Goal: Task Accomplishment & Management: Complete application form

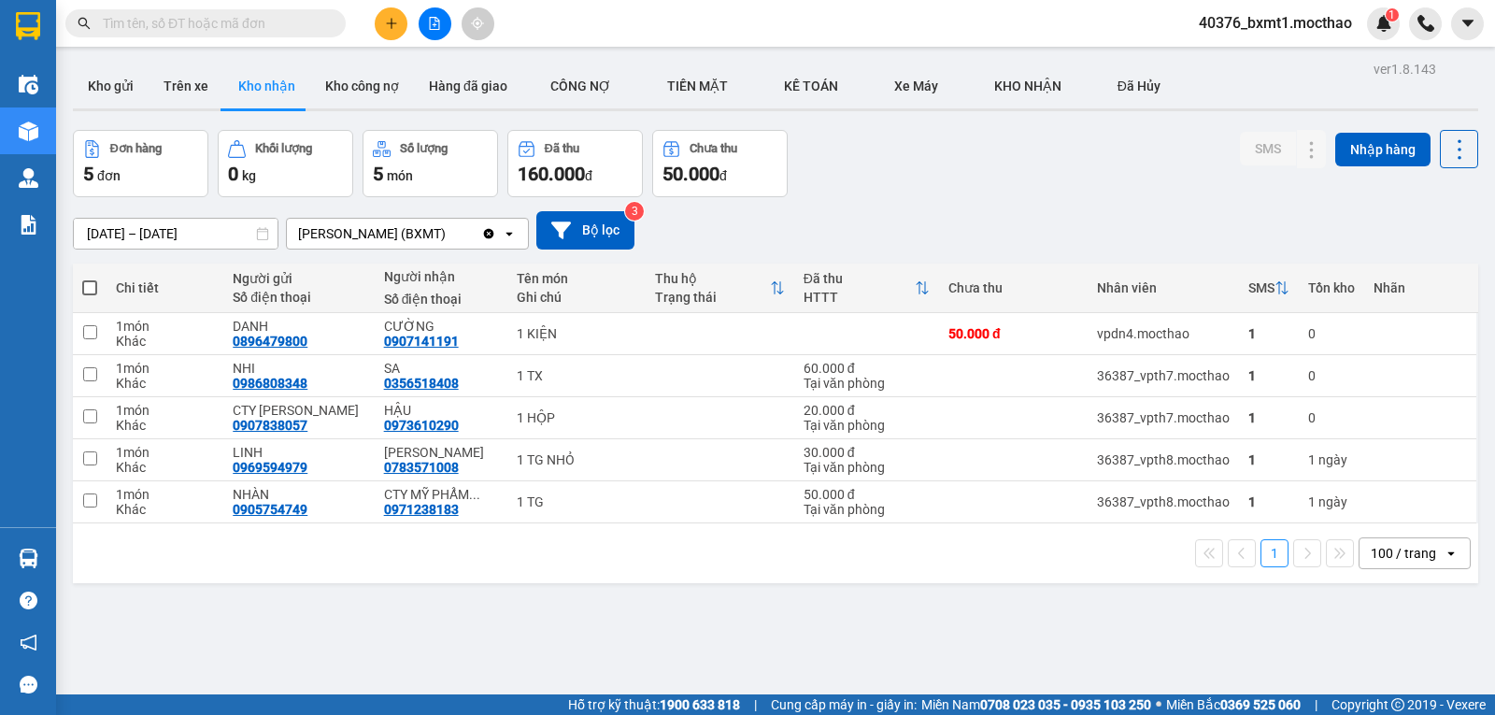
click at [390, 18] on icon "plus" at bounding box center [391, 23] width 13 height 13
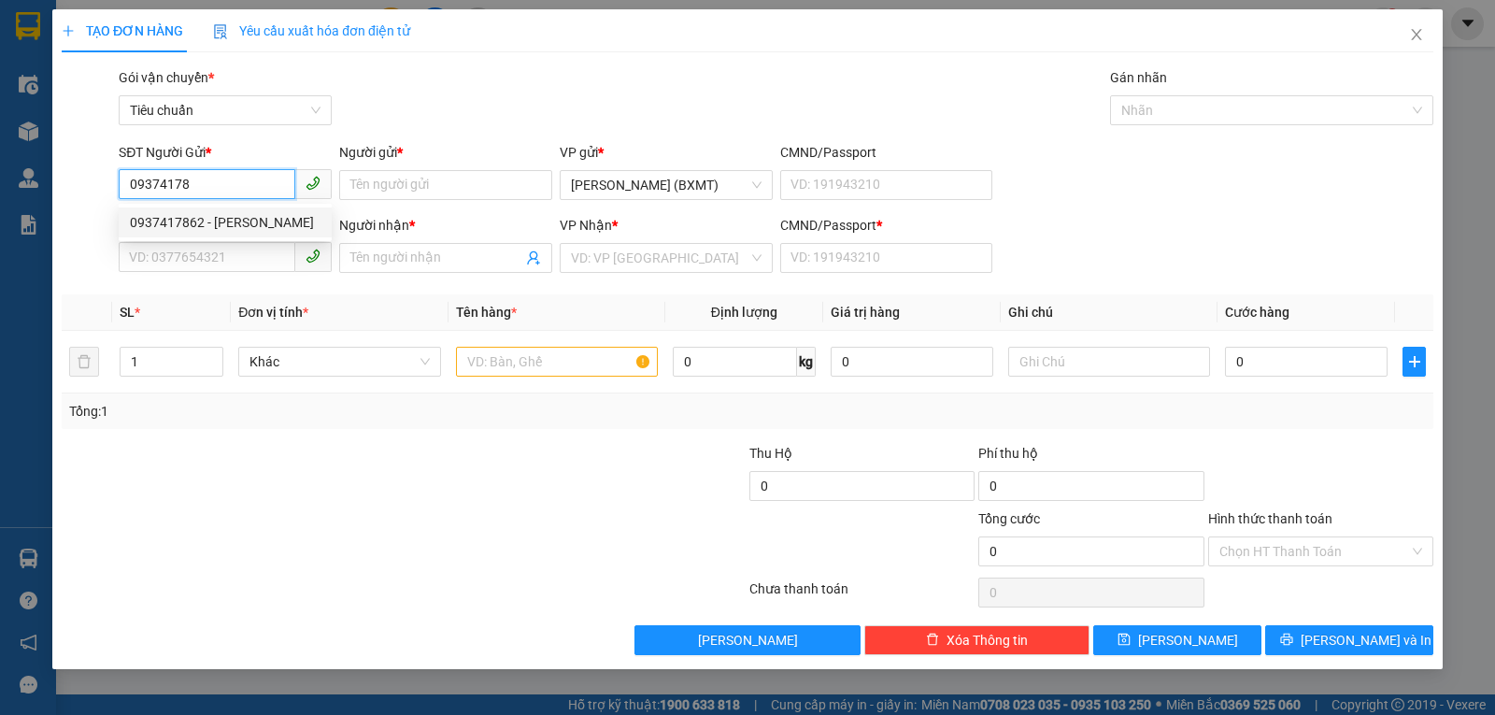
click at [254, 210] on div "0937417862 - [PERSON_NAME]" at bounding box center [225, 222] width 213 height 30
type input "0937417862"
type input "HUỆ"
type input "0906067479"
type input "NGÂN"
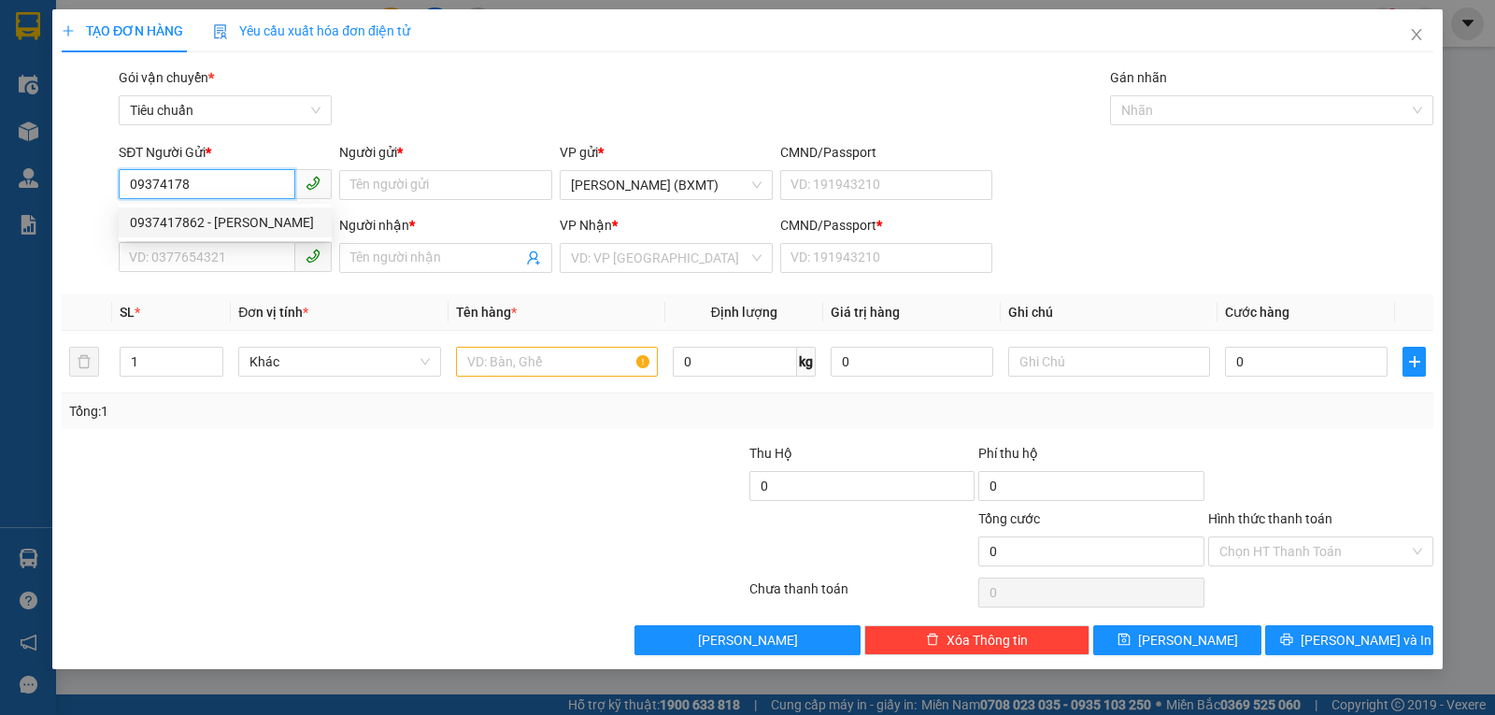
type input "0"
type input "40.000"
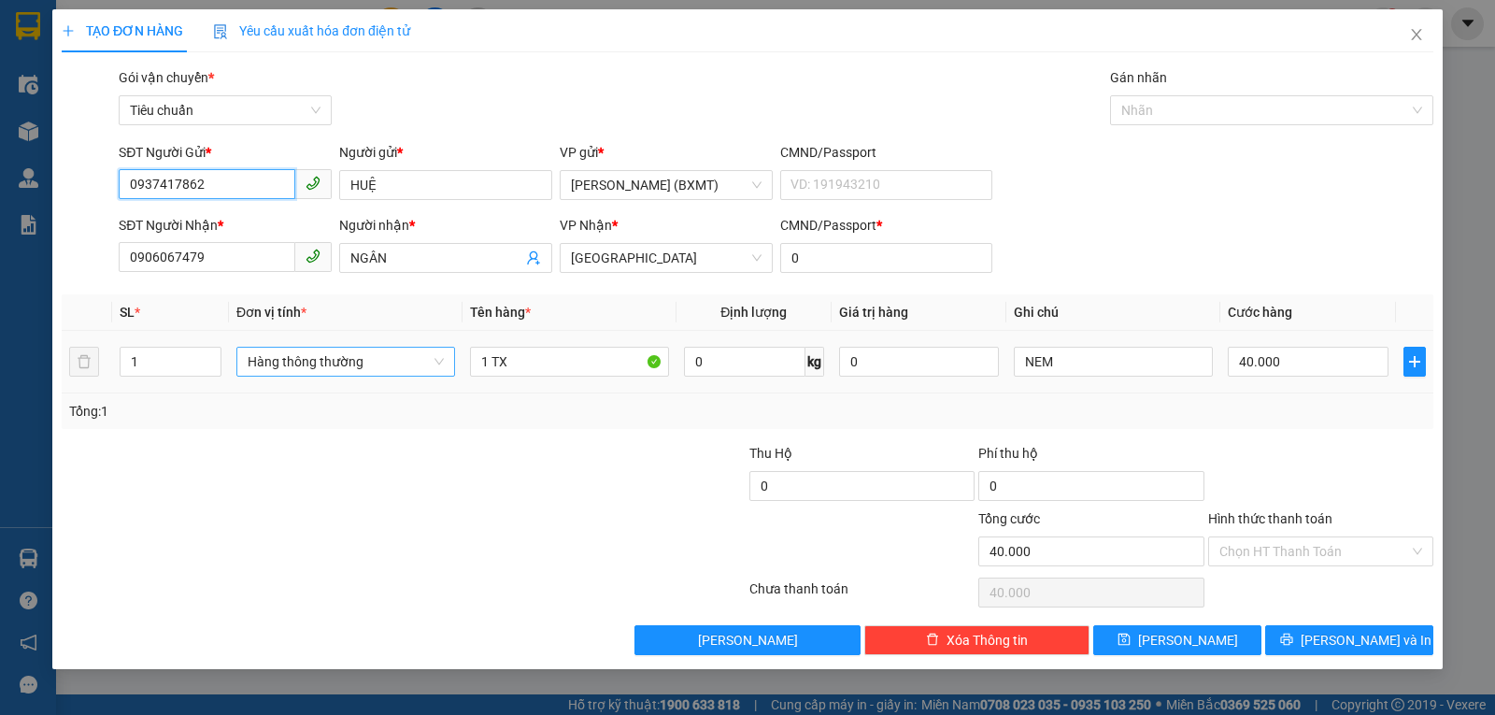
click at [342, 359] on span "Hàng thông thường" at bounding box center [346, 362] width 196 height 28
type input "0937417862"
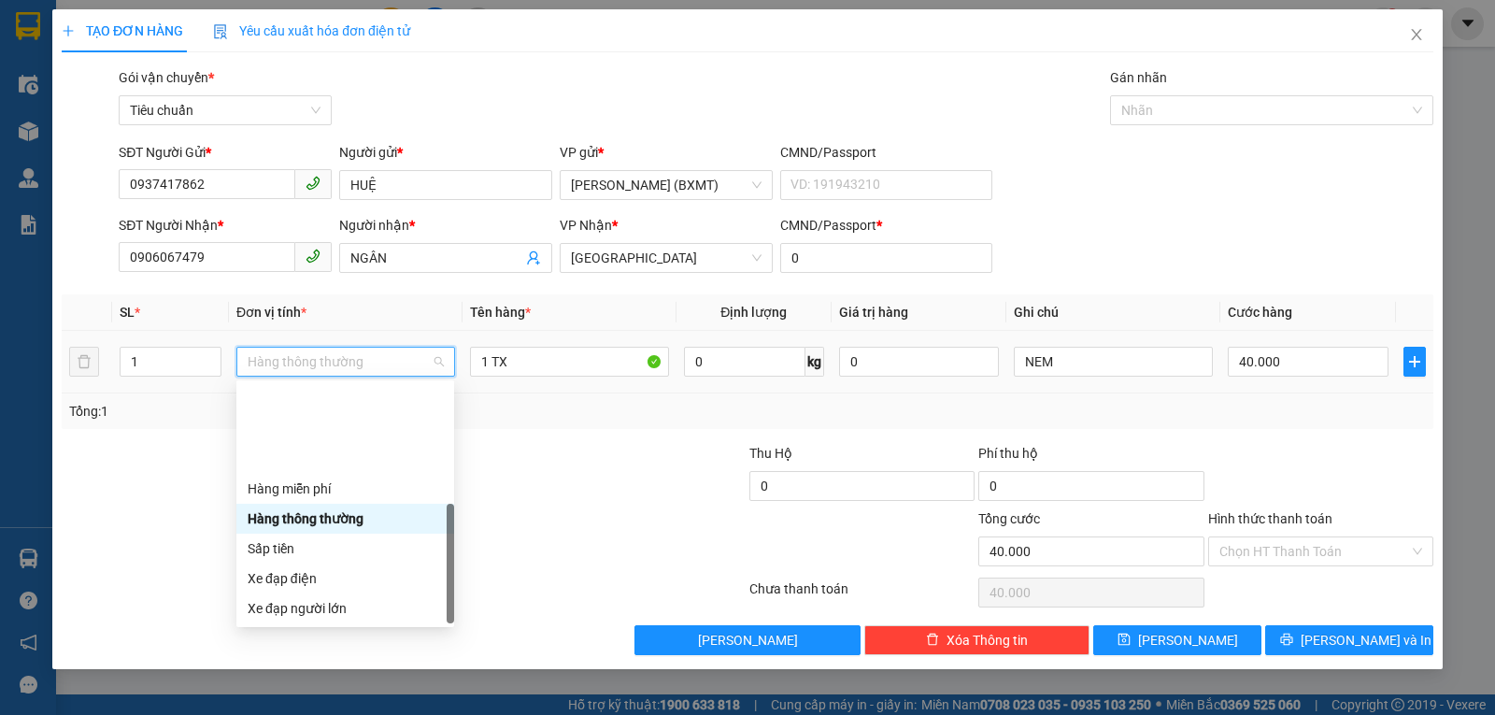
scroll to position [120, 0]
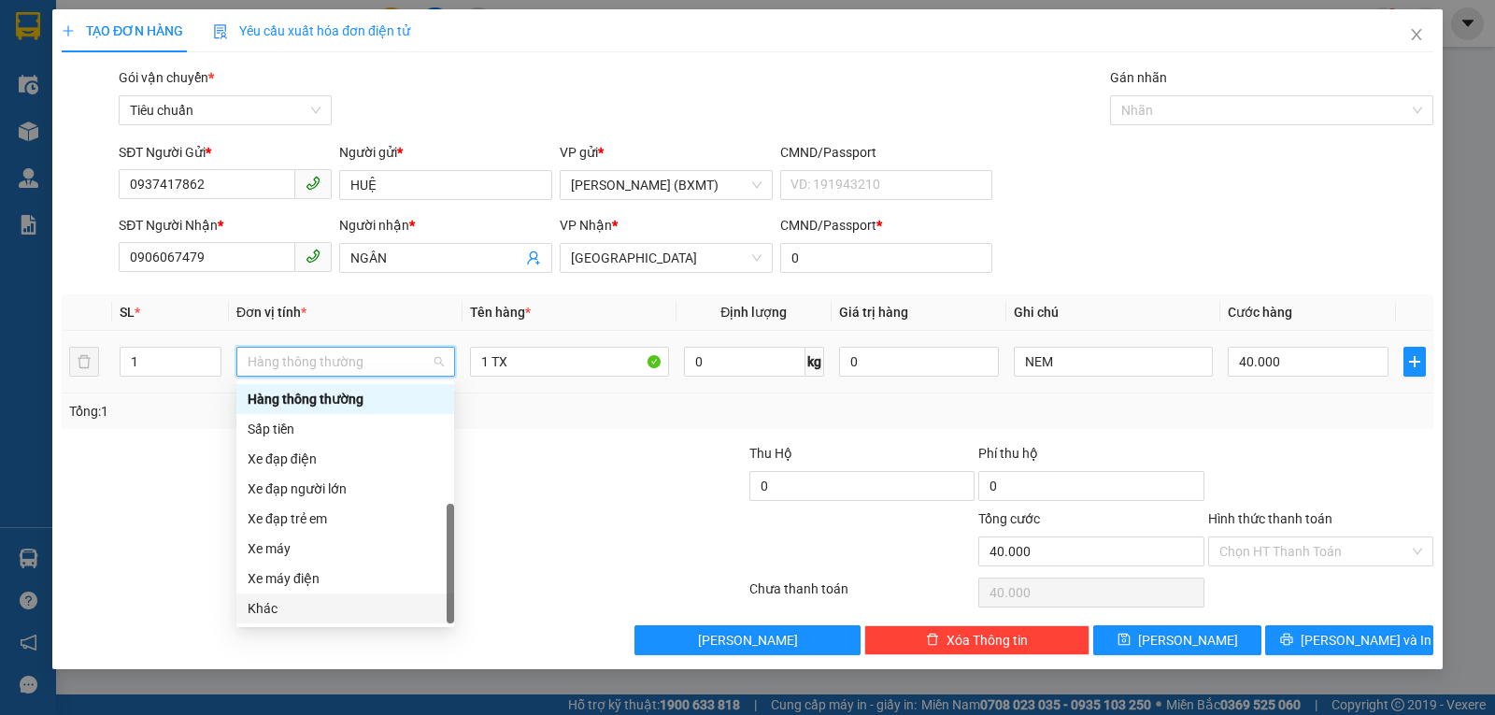
click at [282, 606] on div "Khác" at bounding box center [345, 608] width 195 height 21
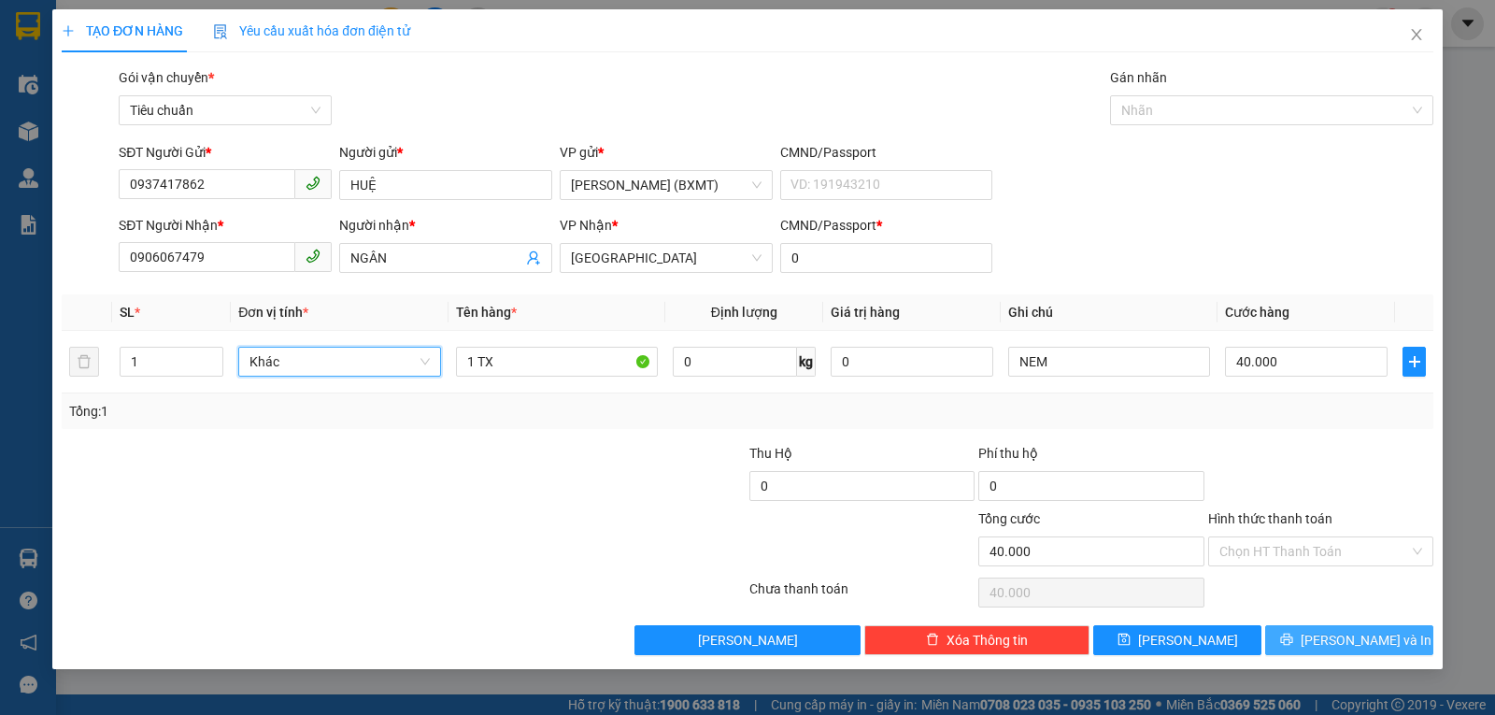
click at [1293, 640] on icon "printer" at bounding box center [1286, 638] width 13 height 13
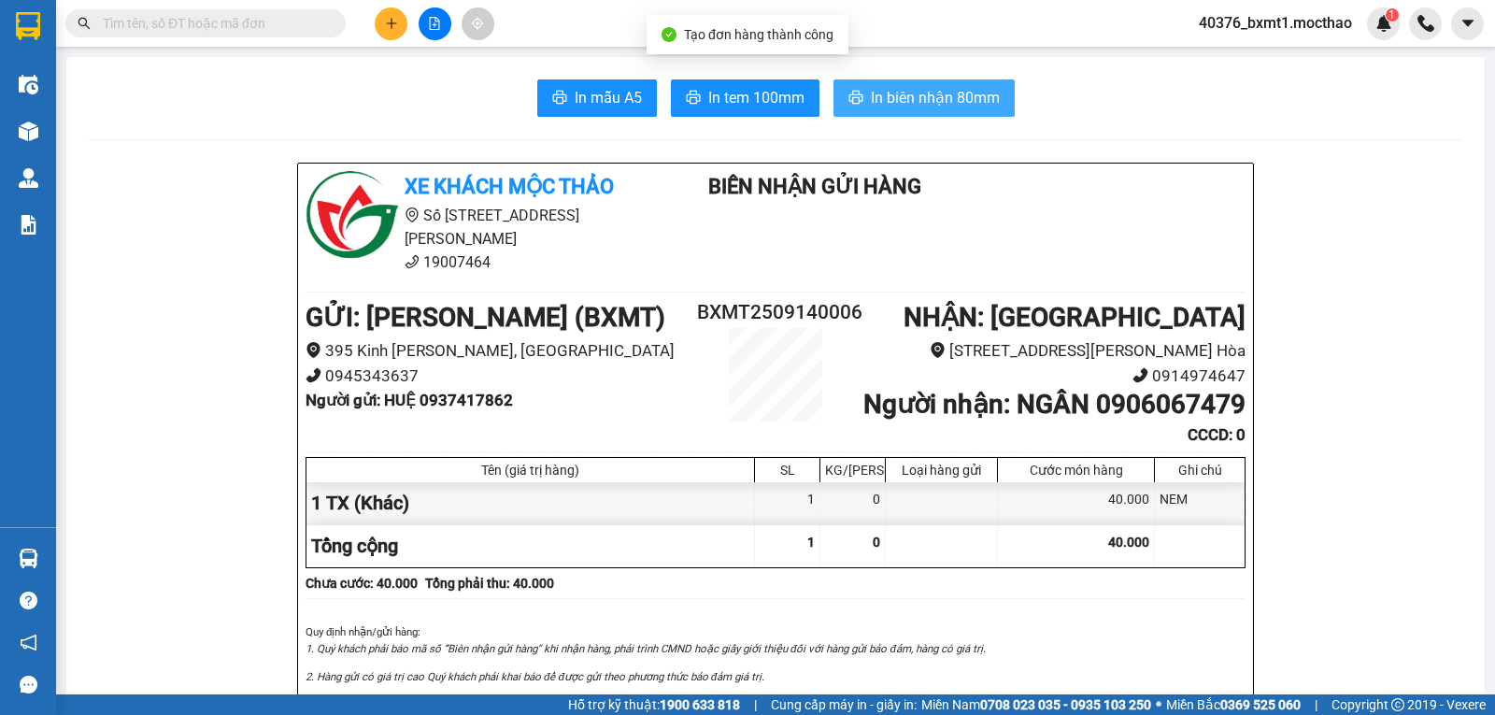
click at [958, 103] on span "In biên nhận 80mm" at bounding box center [935, 97] width 129 height 23
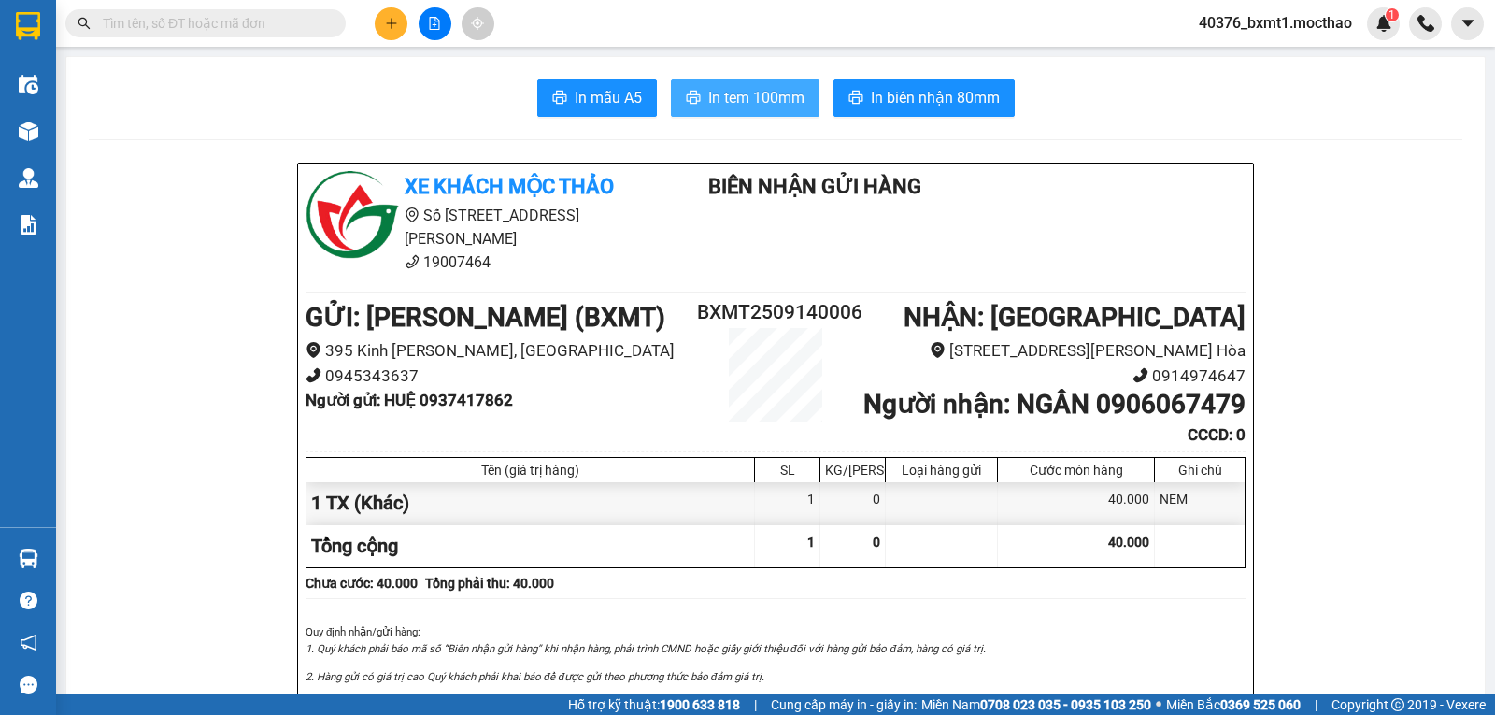
click at [735, 105] on span "In tem 100mm" at bounding box center [756, 97] width 96 height 23
click at [388, 16] on button at bounding box center [391, 23] width 33 height 33
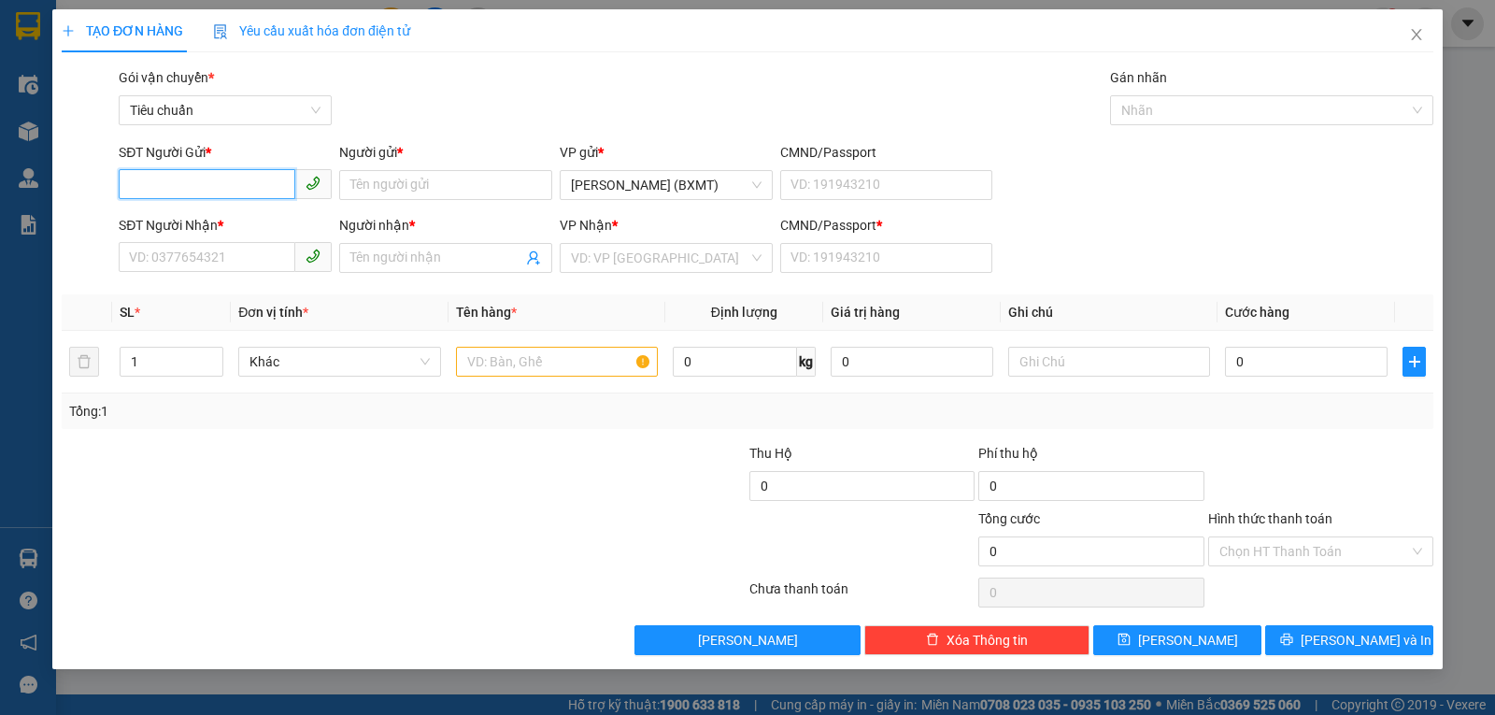
click at [209, 182] on input "SĐT Người Gửi *" at bounding box center [207, 184] width 177 height 30
type input "0833661689"
click at [215, 228] on div "0833661689 - Tiên" at bounding box center [225, 222] width 191 height 21
type input "Tiên"
type input "0915913738"
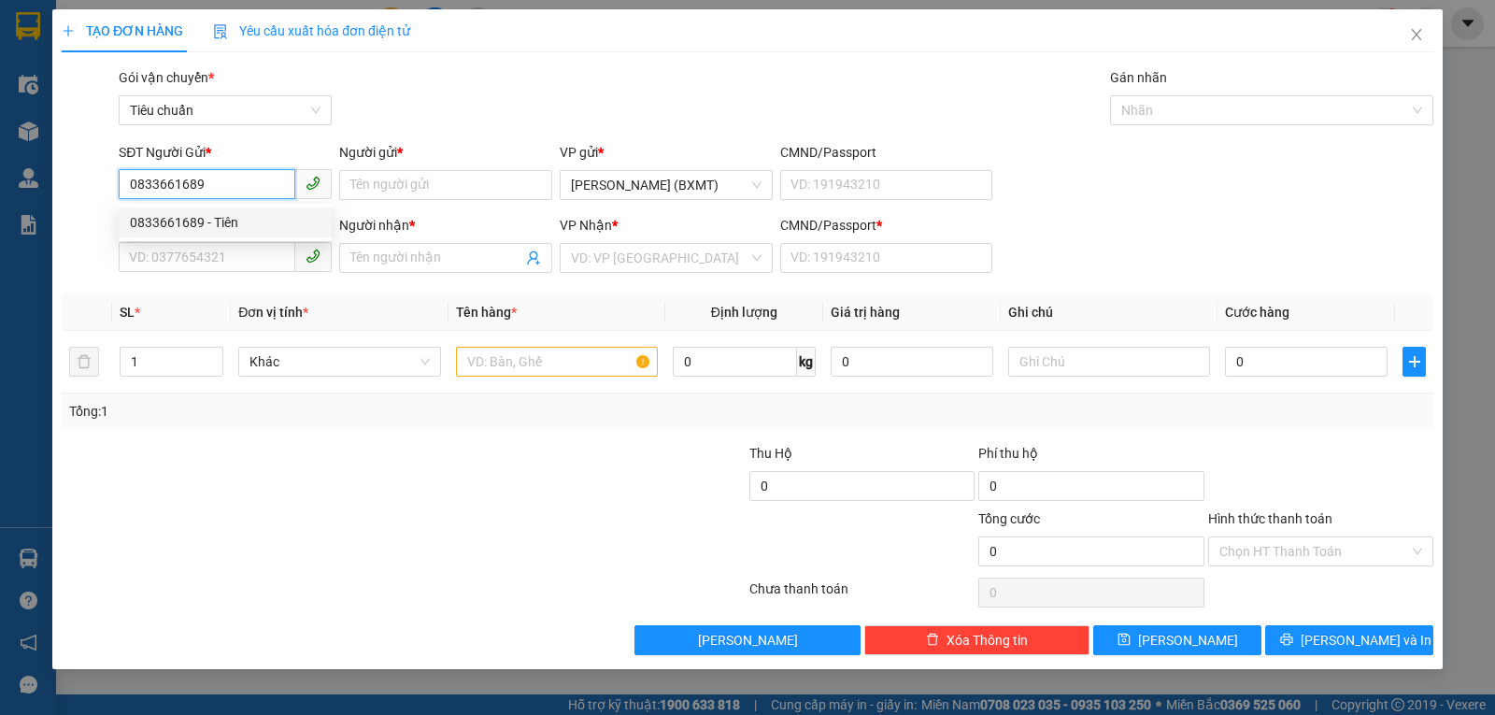
type input "PHƯƠNG"
type input "0"
type input "30.000"
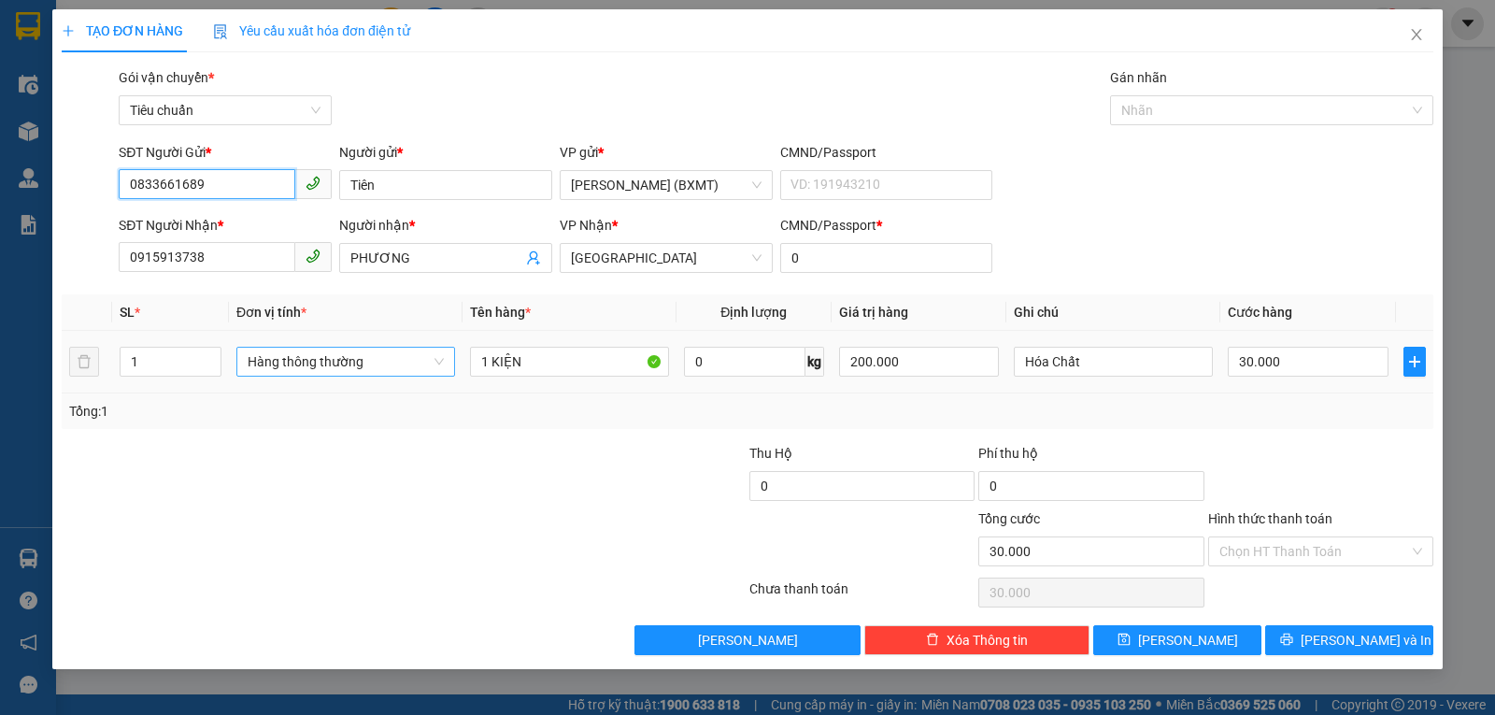
click at [306, 369] on span "Hàng thông thường" at bounding box center [346, 362] width 196 height 28
type input "0833661689"
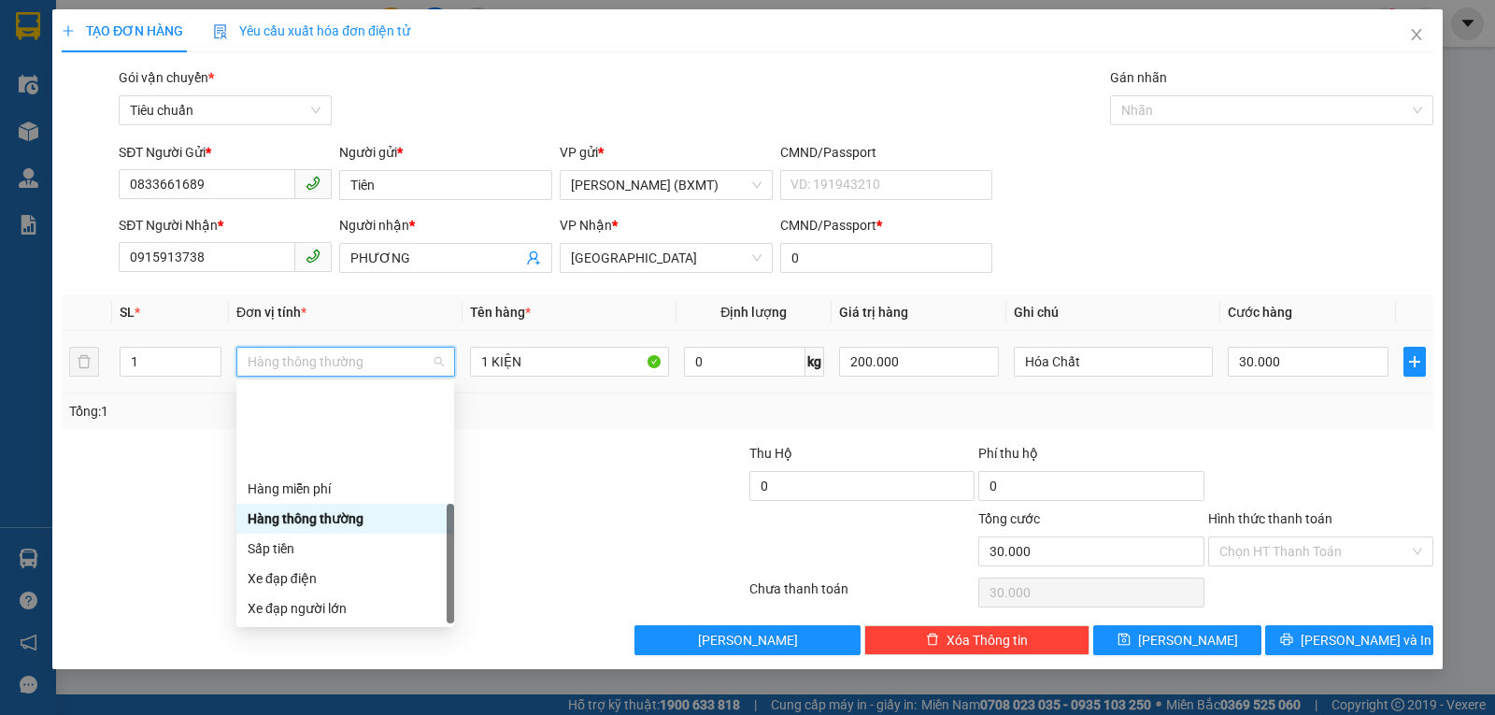
click at [317, 714] on div "Khác" at bounding box center [345, 727] width 195 height 21
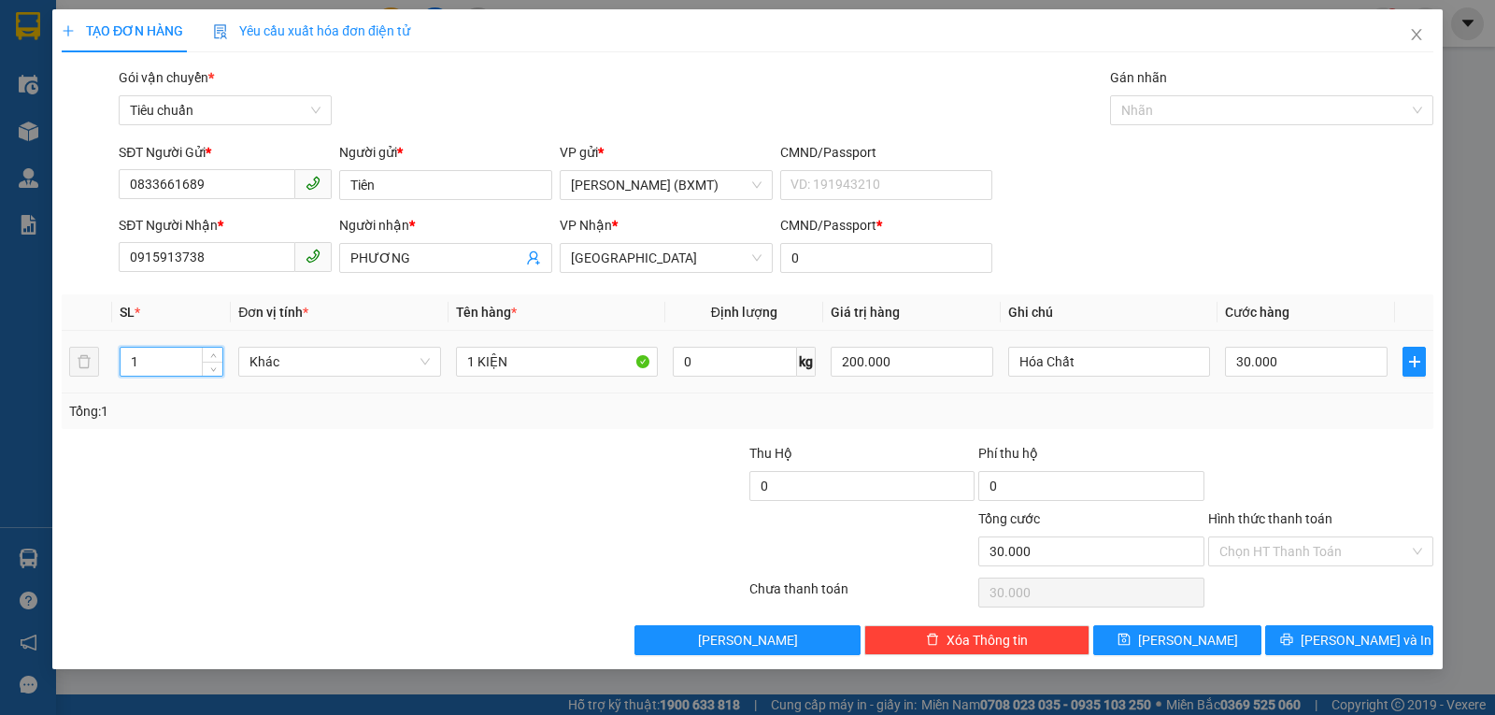
drag, startPoint x: 149, startPoint y: 365, endPoint x: 117, endPoint y: 369, distance: 32.0
click at [117, 369] on td "1" at bounding box center [171, 362] width 119 height 63
type input "2"
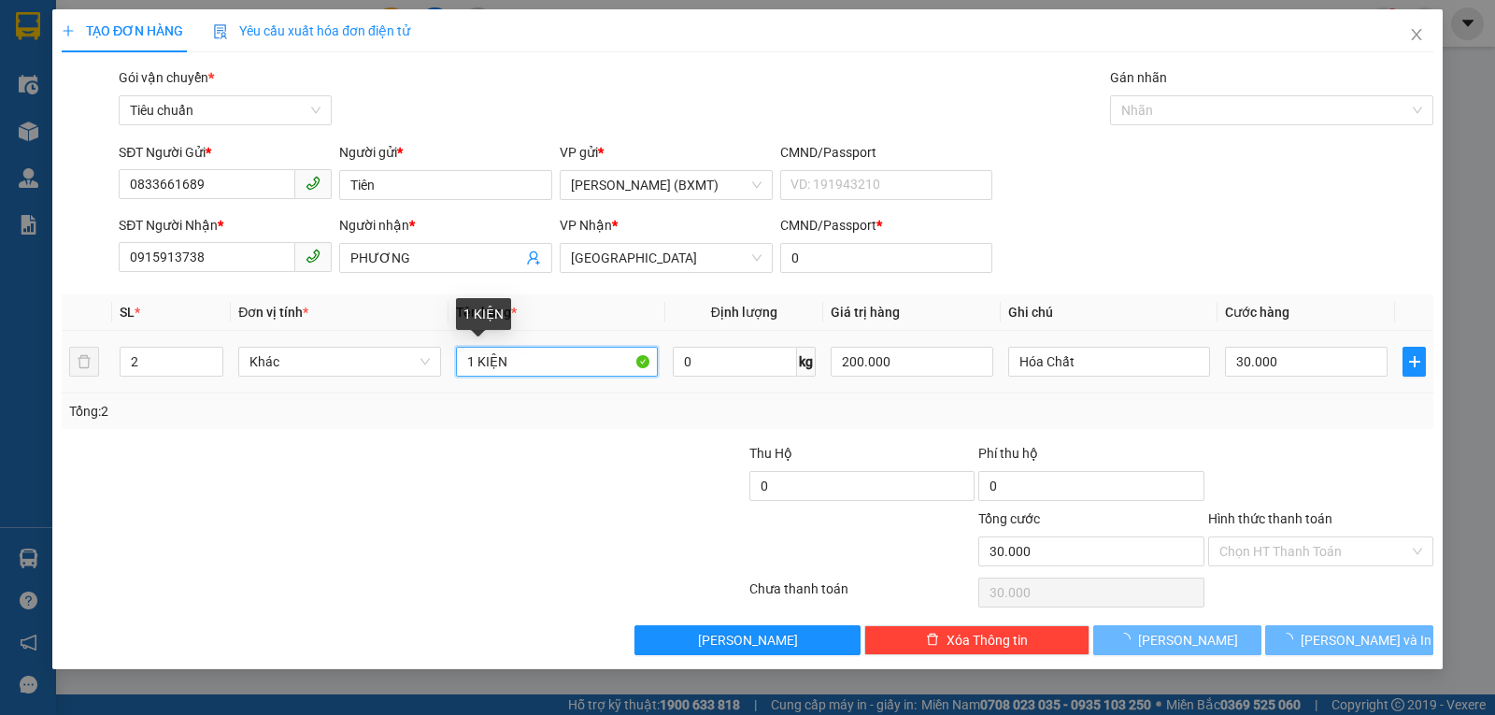
type input "0"
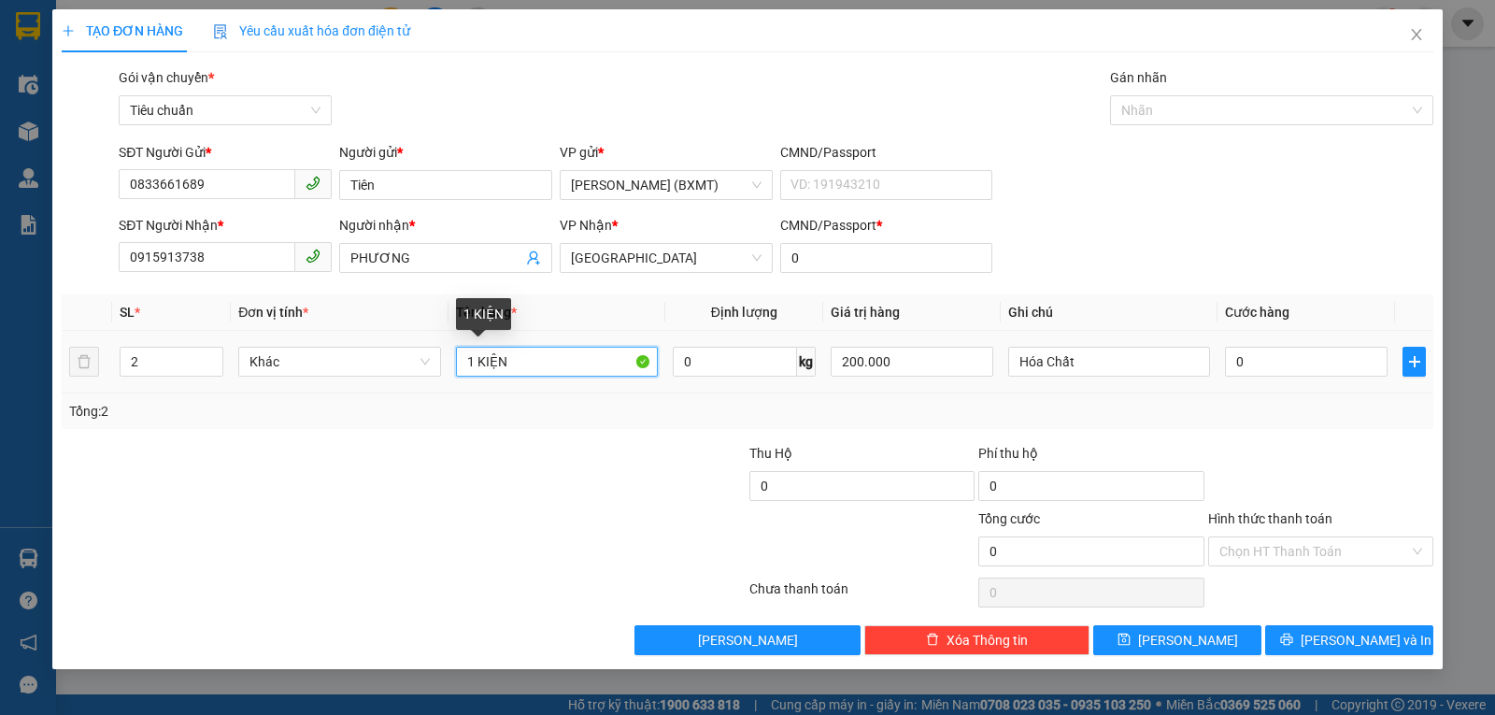
drag, startPoint x: 470, startPoint y: 356, endPoint x: 520, endPoint y: 364, distance: 51.1
click at [544, 362] on input "1 KIỆN" at bounding box center [557, 362] width 202 height 30
type input "2 THÙNG"
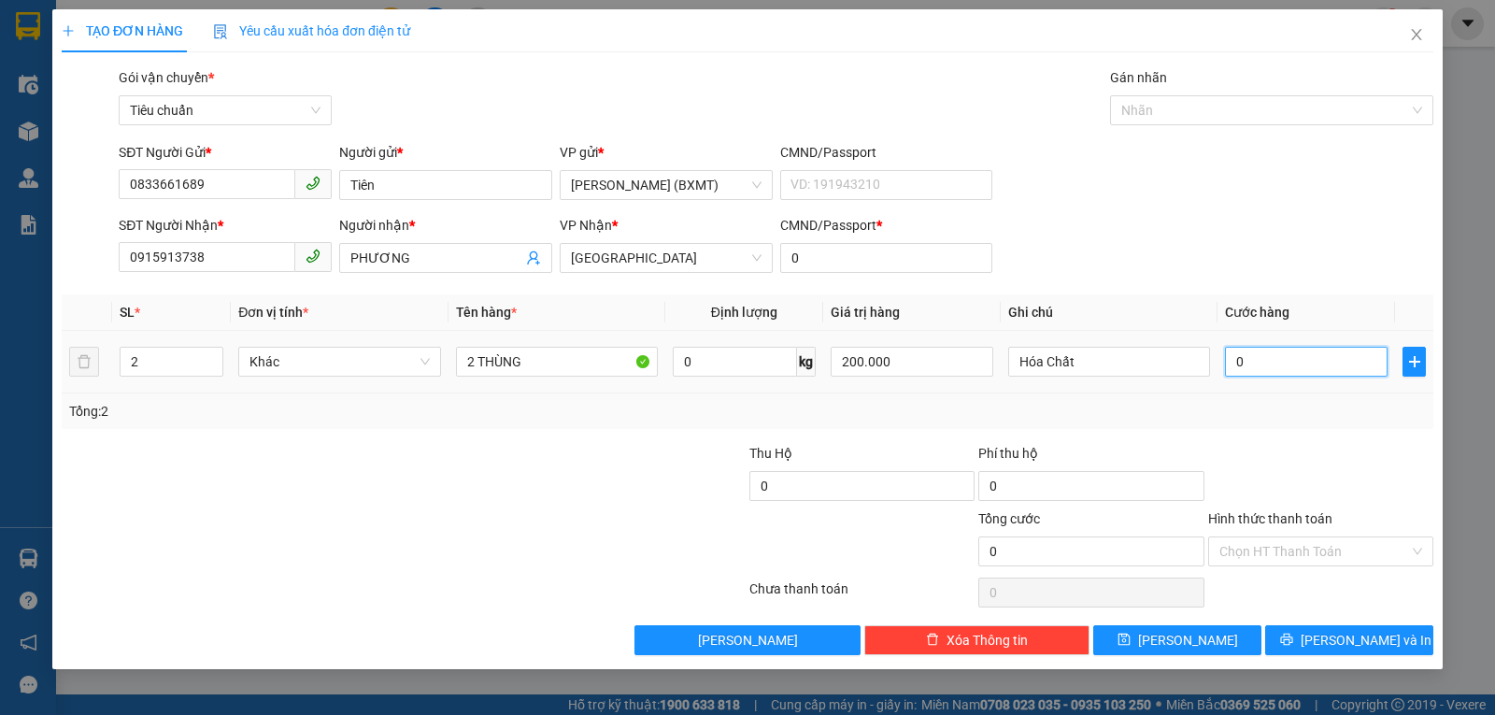
click at [1268, 366] on input "0" at bounding box center [1306, 362] width 163 height 30
click at [1329, 434] on div "Transit Pickup Surcharge Ids Transit Deliver Surcharge Ids Transit Deliver Surc…" at bounding box center [747, 361] width 1371 height 588
click at [1337, 635] on span "[PERSON_NAME] và In" at bounding box center [1365, 640] width 131 height 21
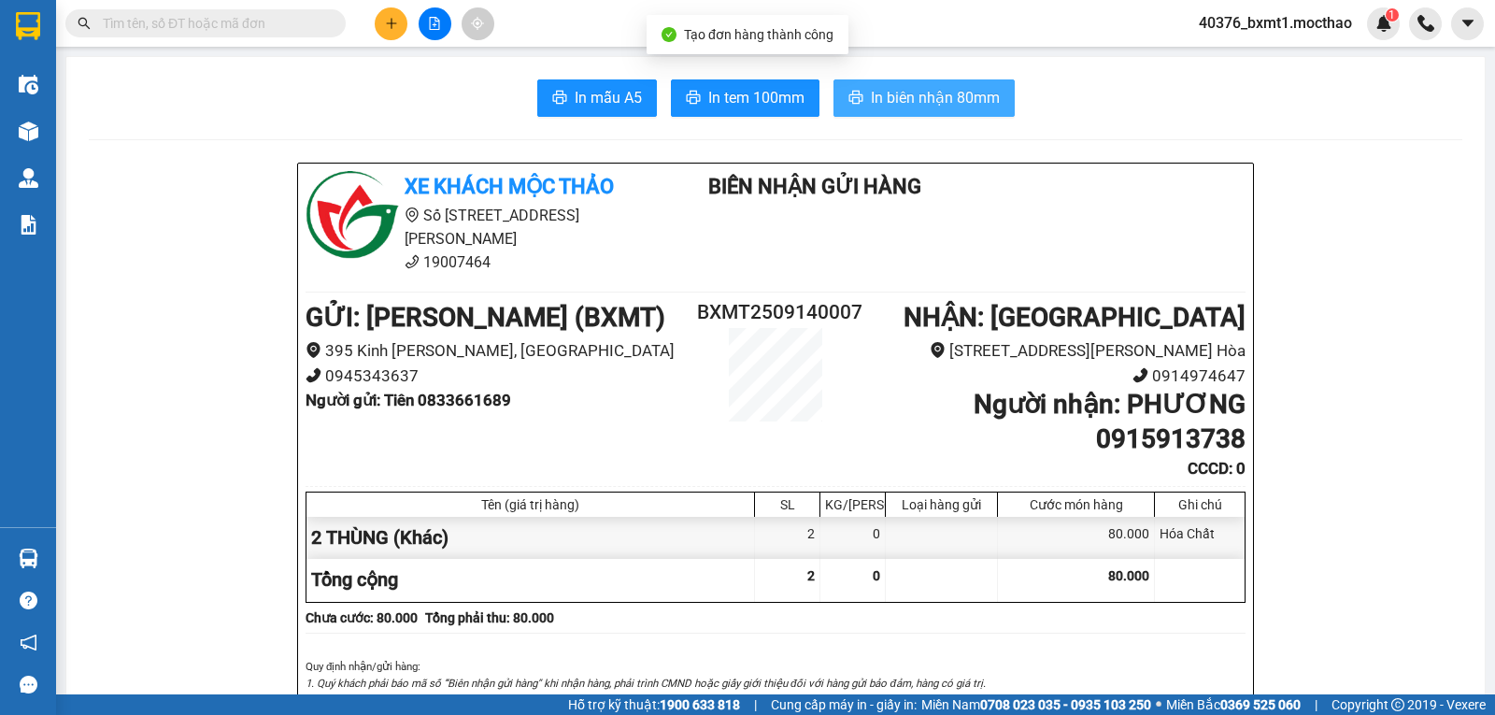
click at [899, 107] on span "In biên nhận 80mm" at bounding box center [935, 97] width 129 height 23
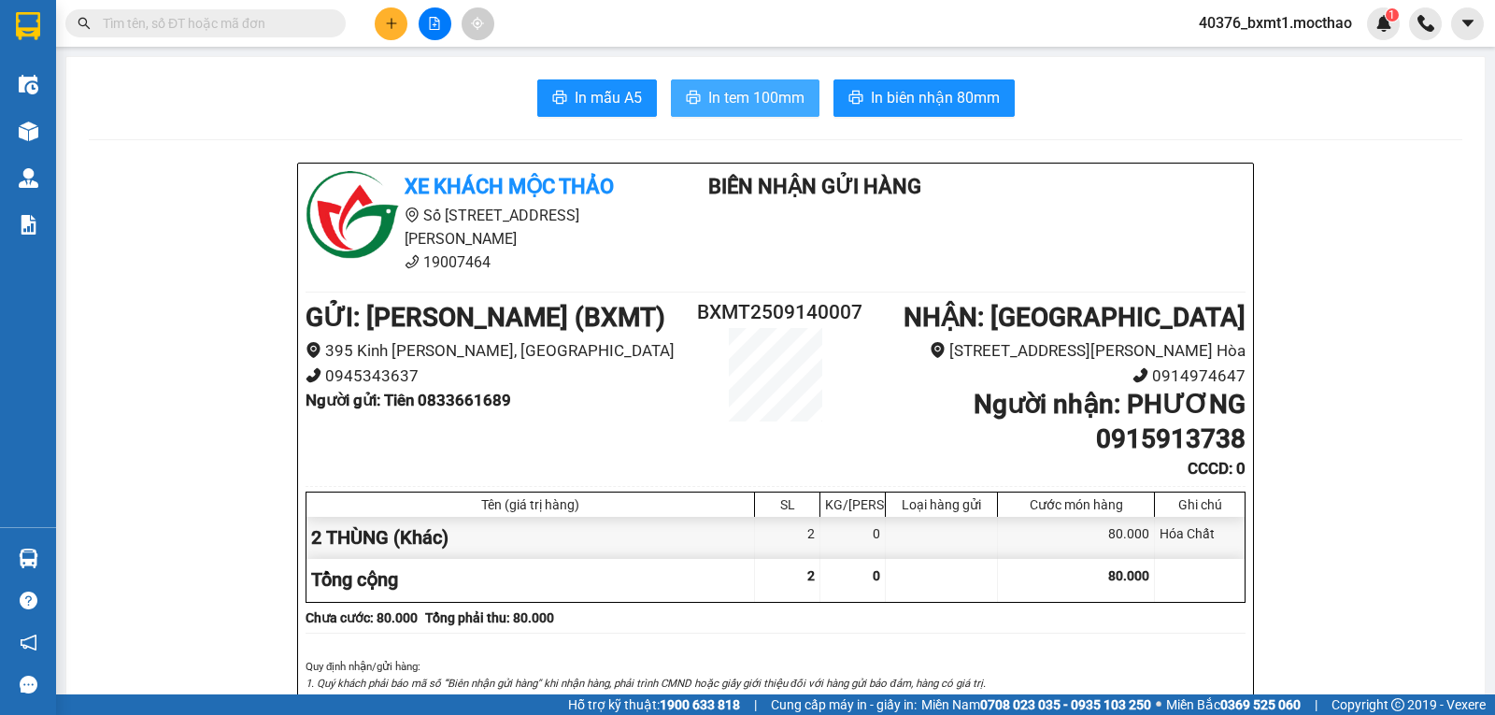
click at [734, 106] on span "In tem 100mm" at bounding box center [756, 97] width 96 height 23
click at [387, 24] on icon "plus" at bounding box center [391, 23] width 13 height 13
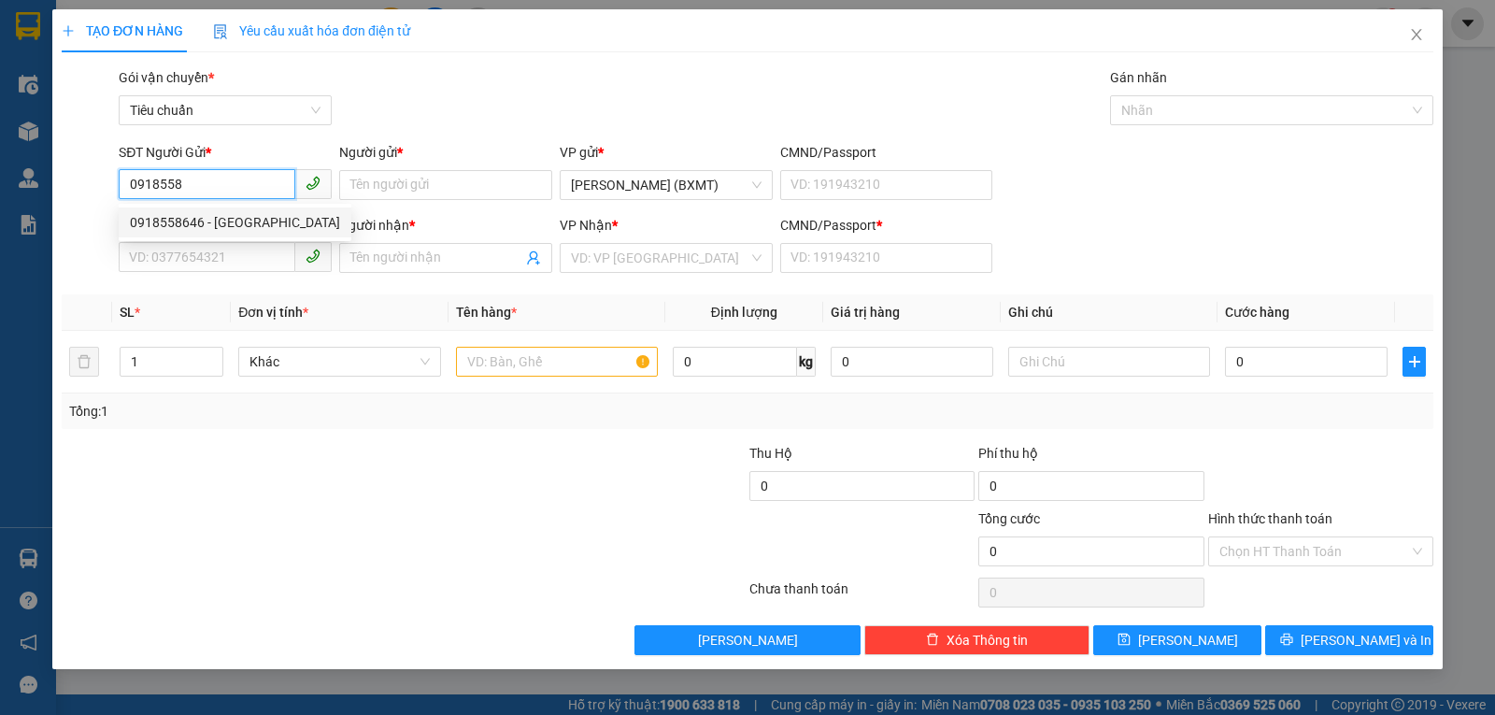
click at [240, 227] on div "0918558646 - [GEOGRAPHIC_DATA]" at bounding box center [235, 222] width 210 height 21
type input "0918558646"
type input "BÁ THÀNH"
type input "0772450336"
type input "CHỊ NHÂN"
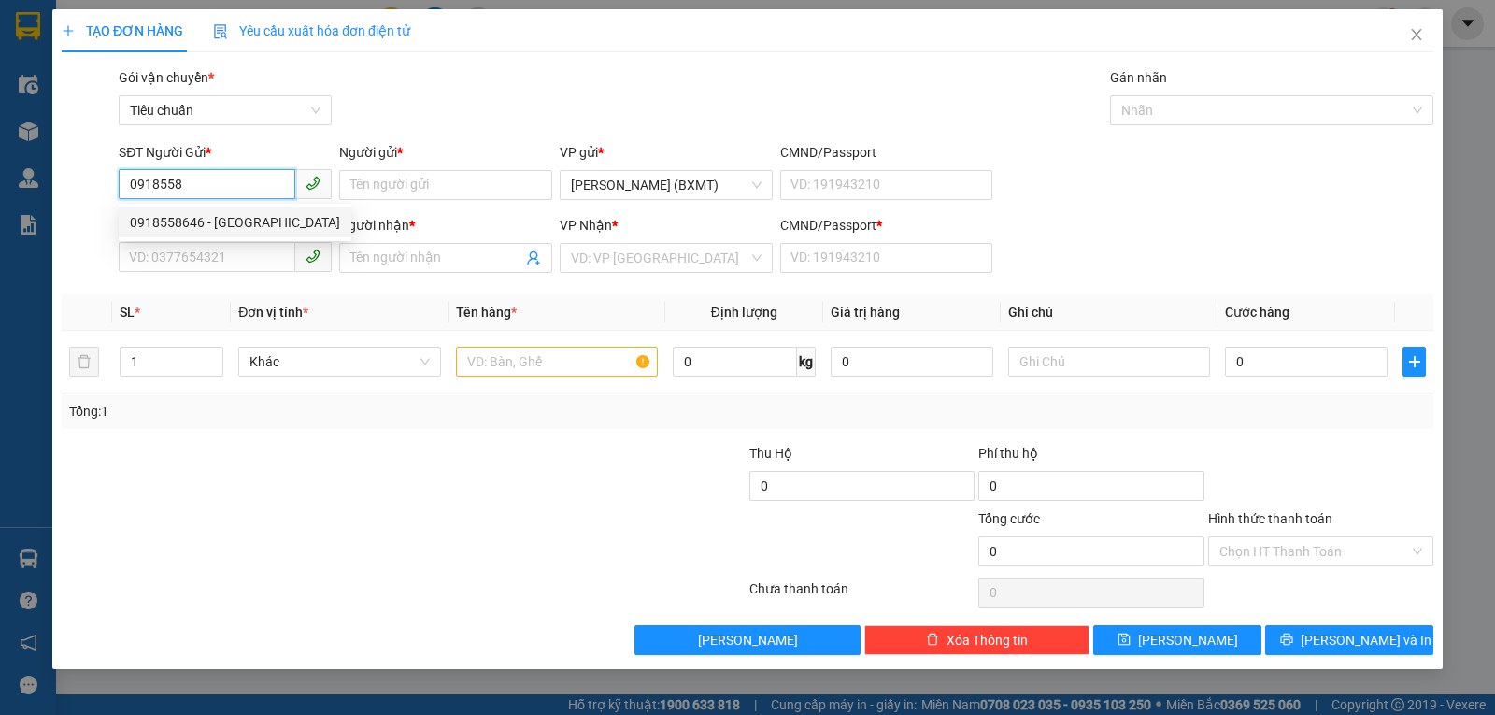
type input "0"
type input "110.000"
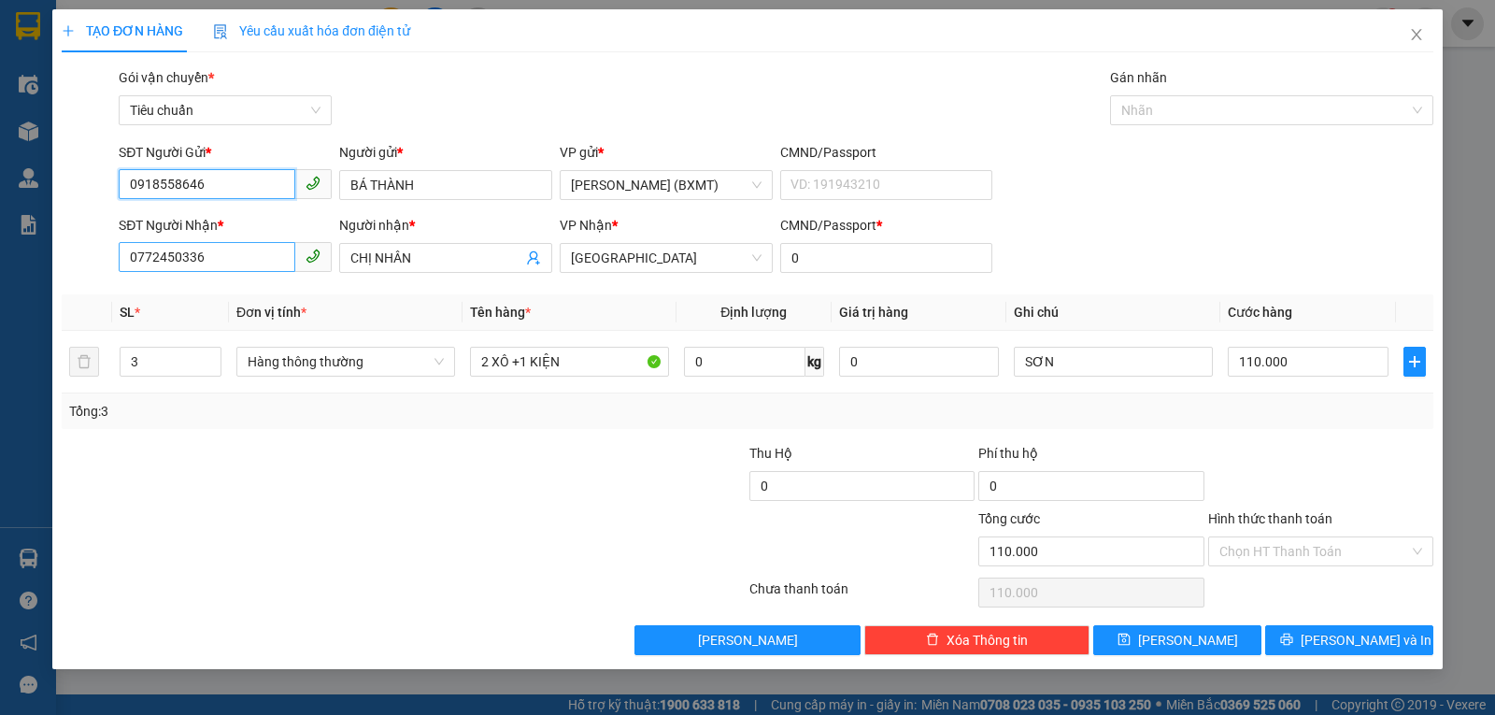
type input "0918558646"
click at [246, 251] on input "0772450336" at bounding box center [207, 257] width 177 height 30
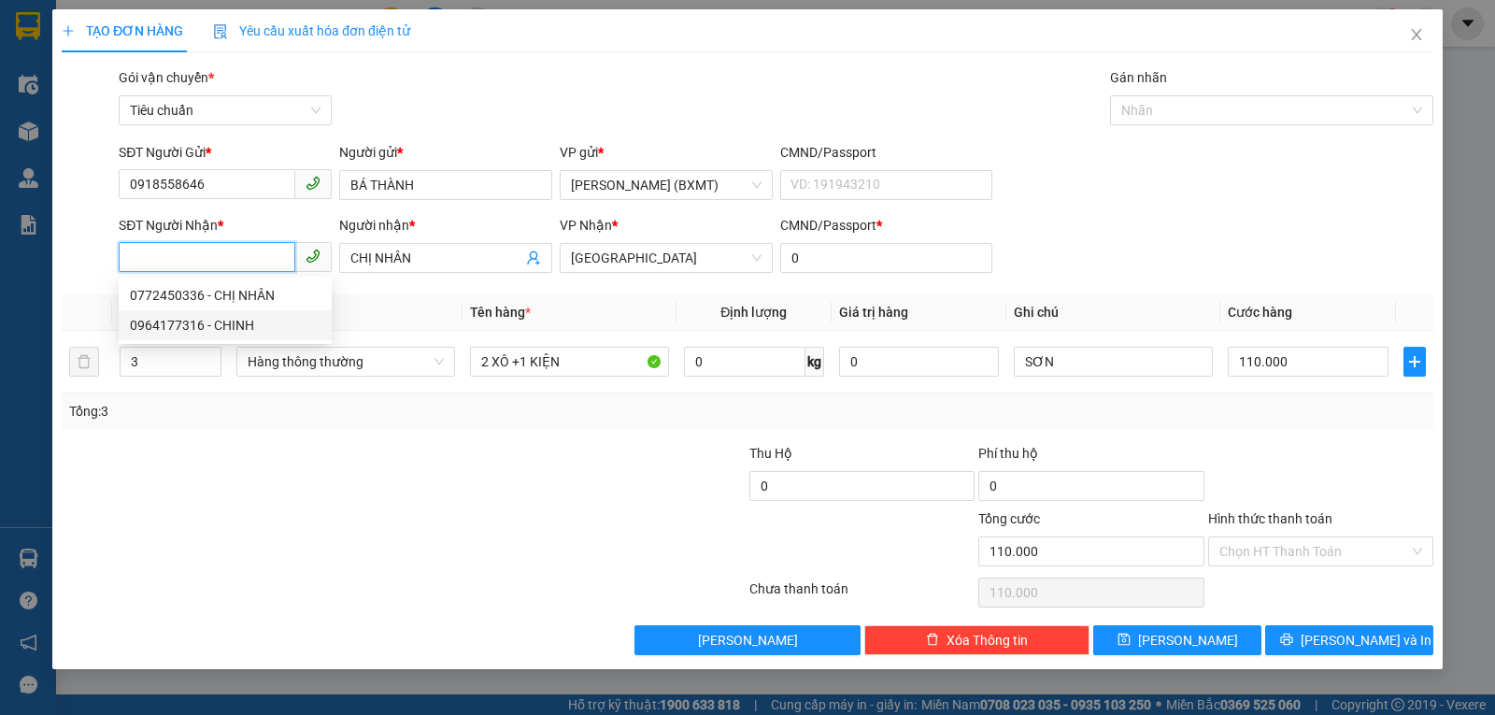
click at [235, 320] on div "0964177316 - CHINH" at bounding box center [225, 325] width 191 height 21
type input "0964177316"
type input "CHINH"
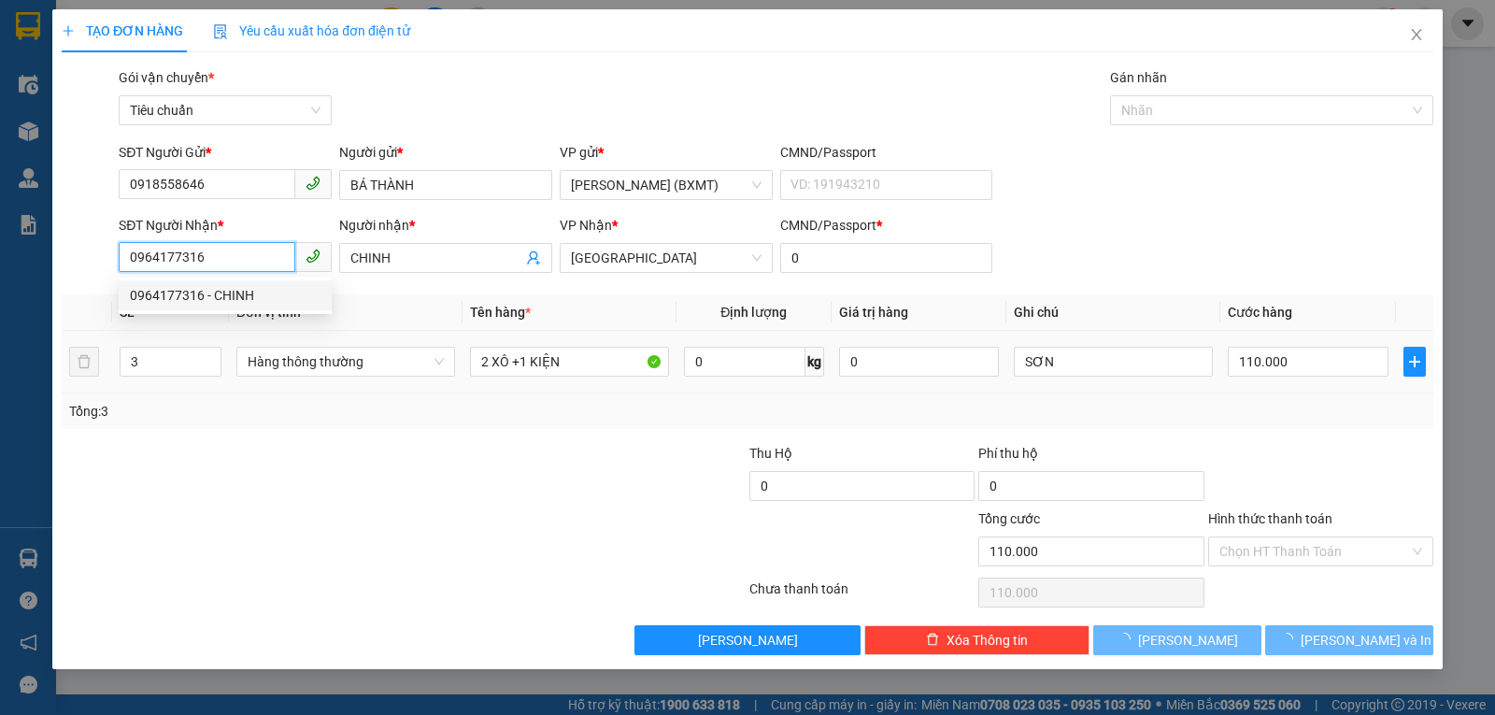
type input "70.000"
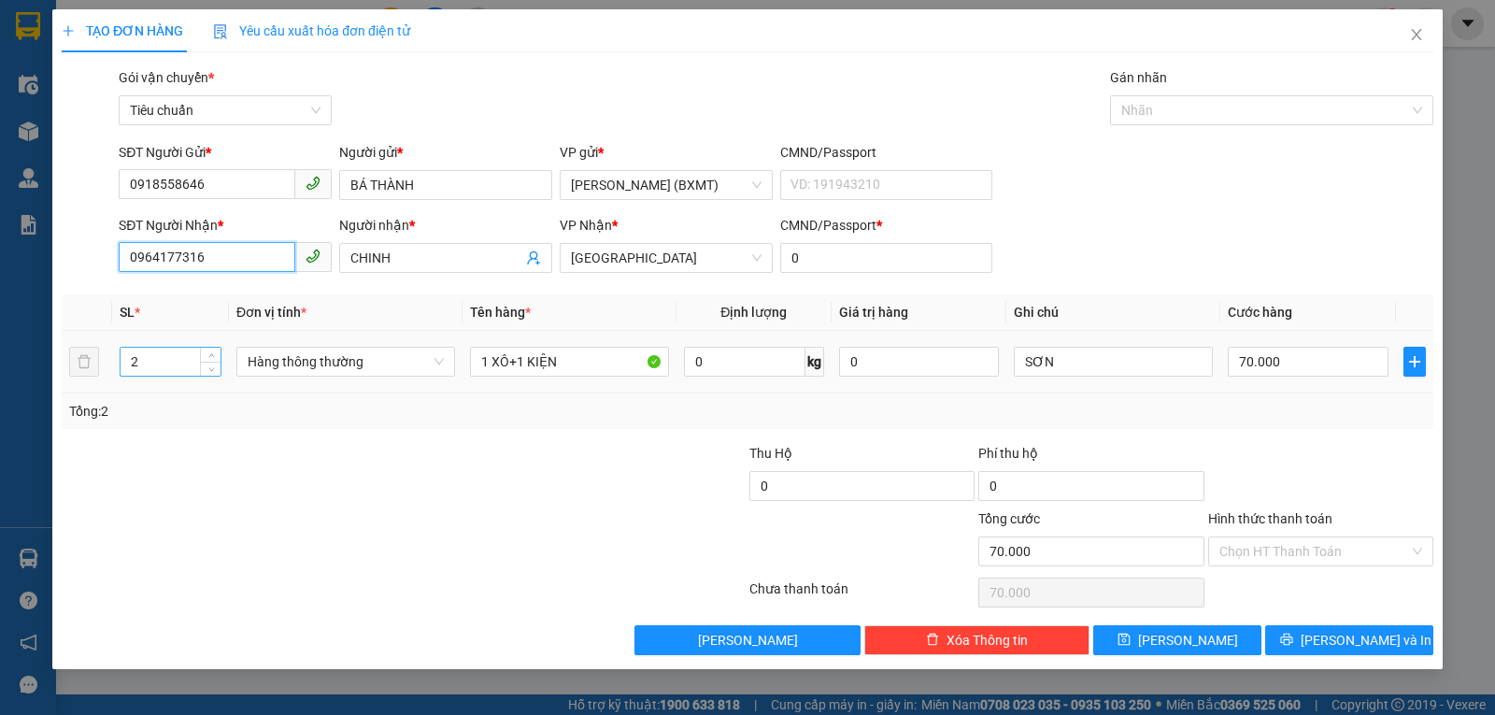
type input "0964177316"
click at [176, 366] on input "2" at bounding box center [171, 362] width 100 height 28
click at [337, 369] on span "Hàng thông thường" at bounding box center [346, 362] width 196 height 28
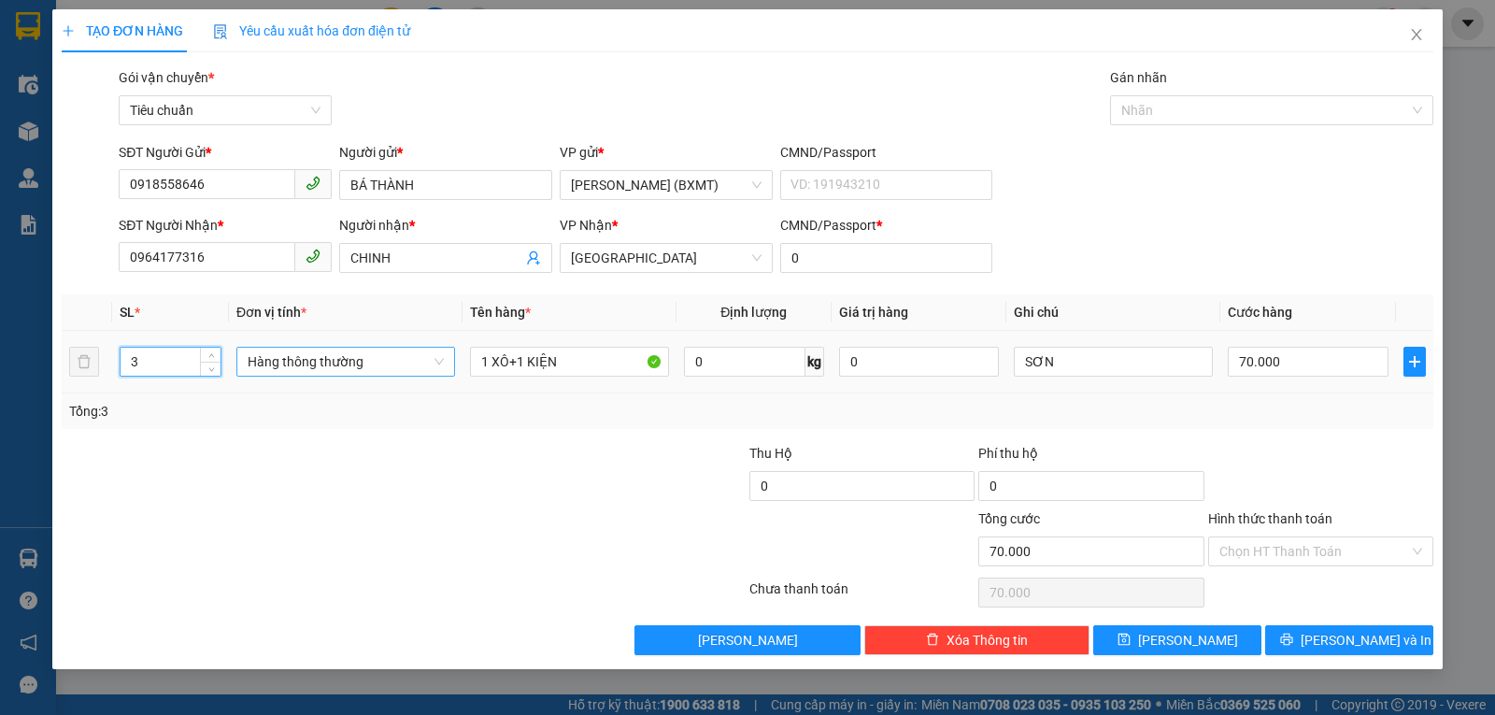
type input "3"
type input "0"
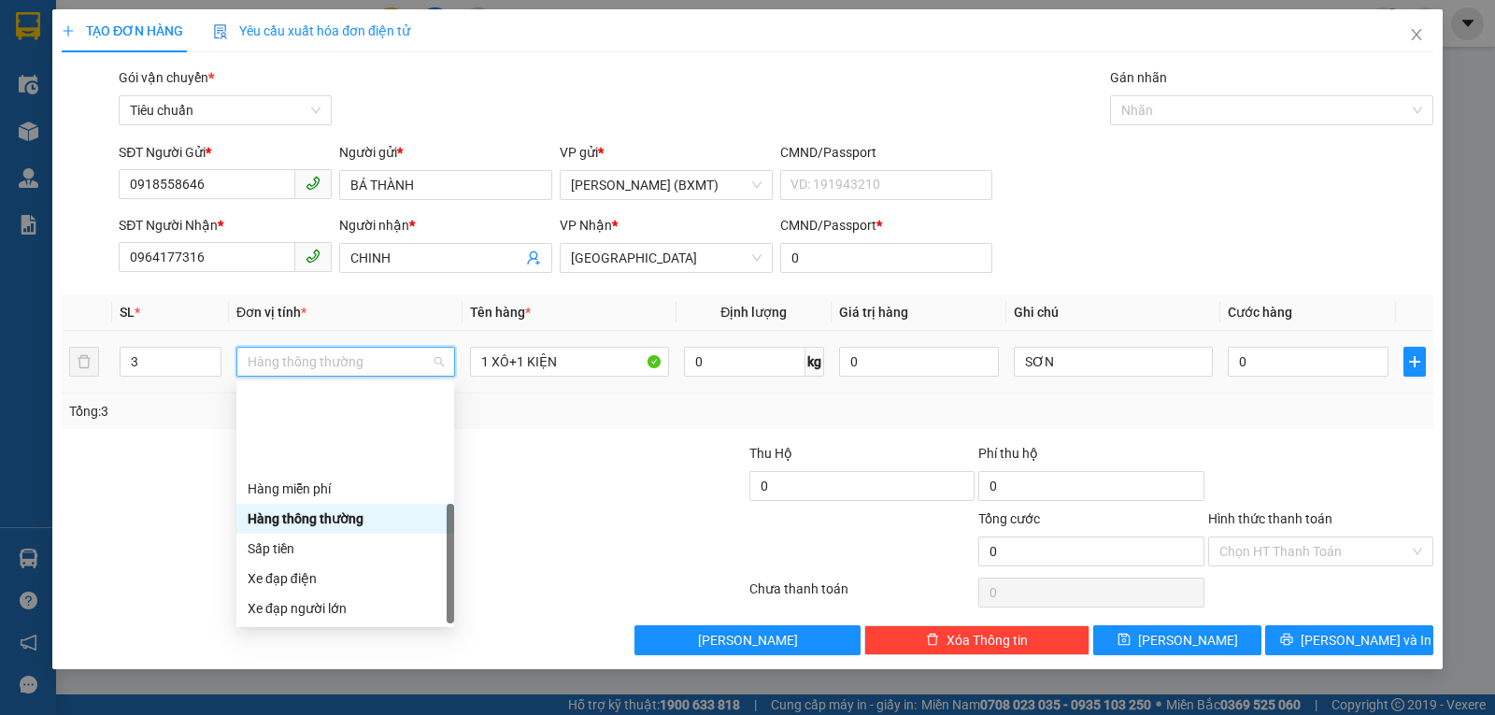
click at [283, 714] on div "Khác" at bounding box center [345, 727] width 195 height 21
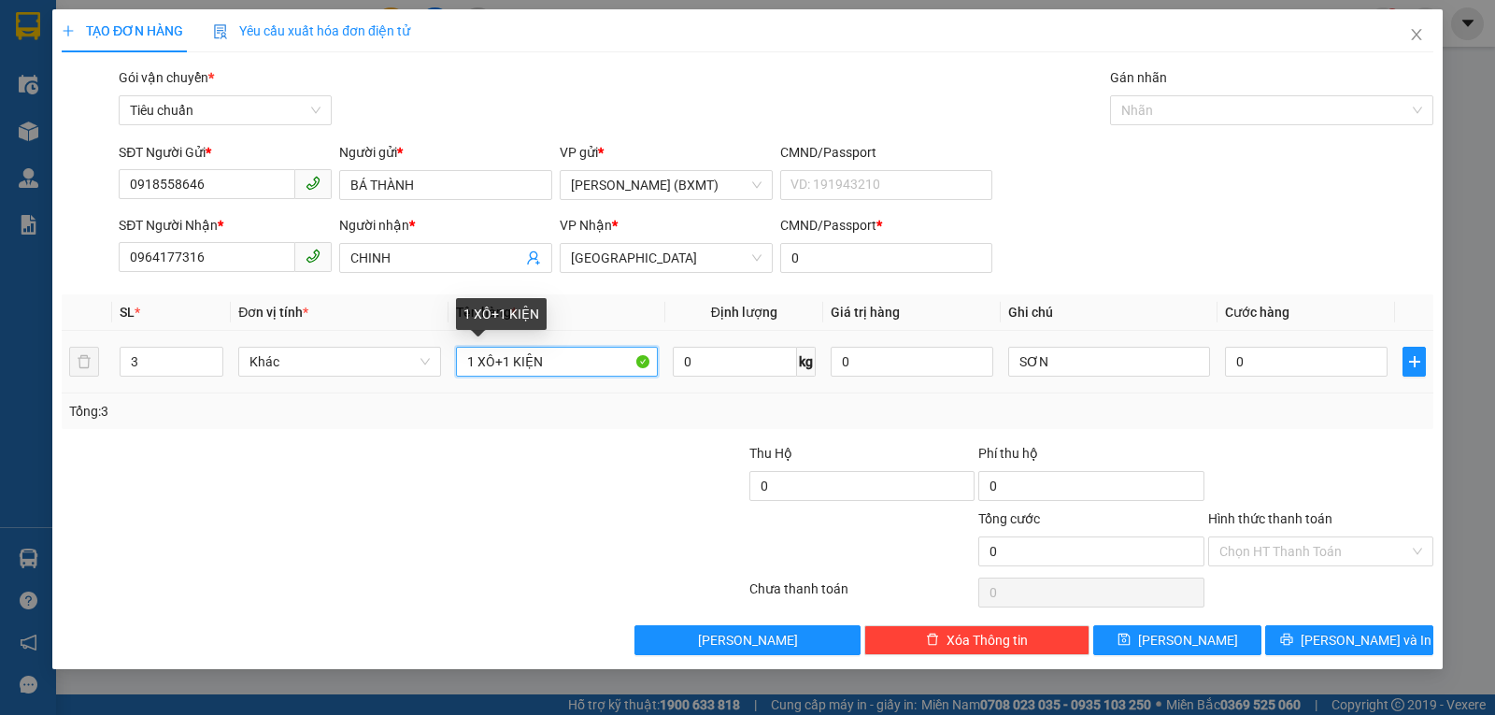
click at [227, 367] on tr "3 Khác 1 XÔ+1 KIỆN 0 kg 0 SƠN 0" at bounding box center [747, 362] width 1371 height 63
type input "3 XÔ"
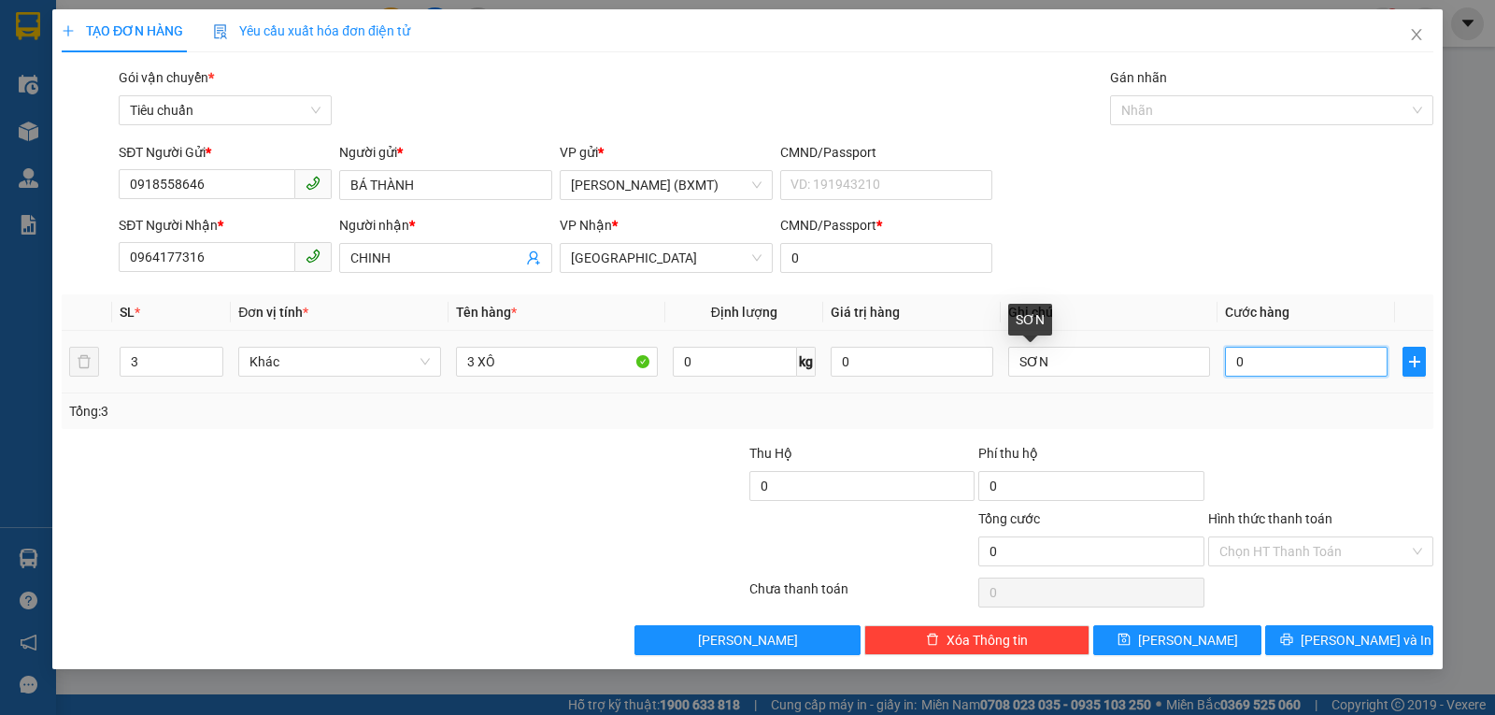
click at [1281, 353] on input "0" at bounding box center [1306, 362] width 163 height 30
click at [1274, 419] on div "Tổng: 3" at bounding box center [747, 411] width 1356 height 21
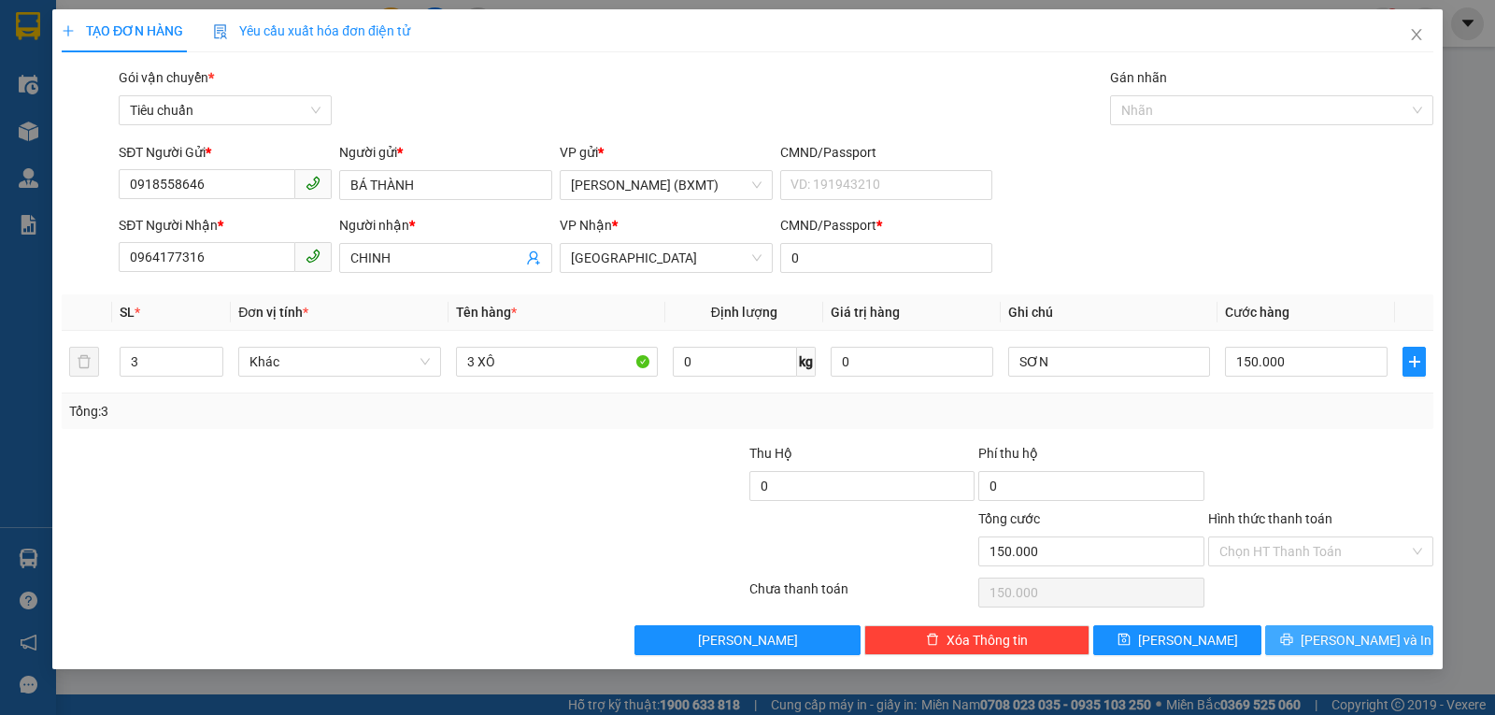
click at [1298, 647] on button "[PERSON_NAME] và In" at bounding box center [1349, 640] width 168 height 30
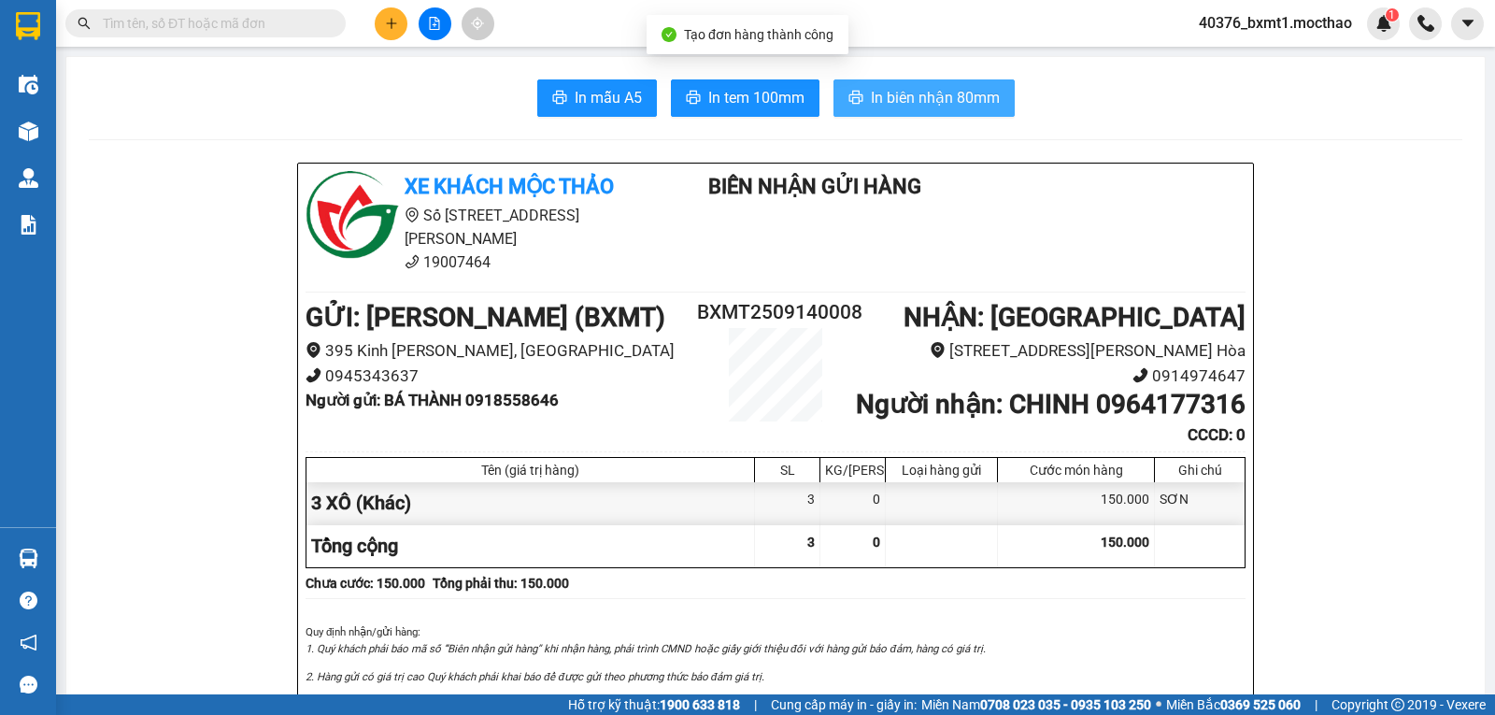
click at [882, 92] on span "In biên nhận 80mm" at bounding box center [935, 97] width 129 height 23
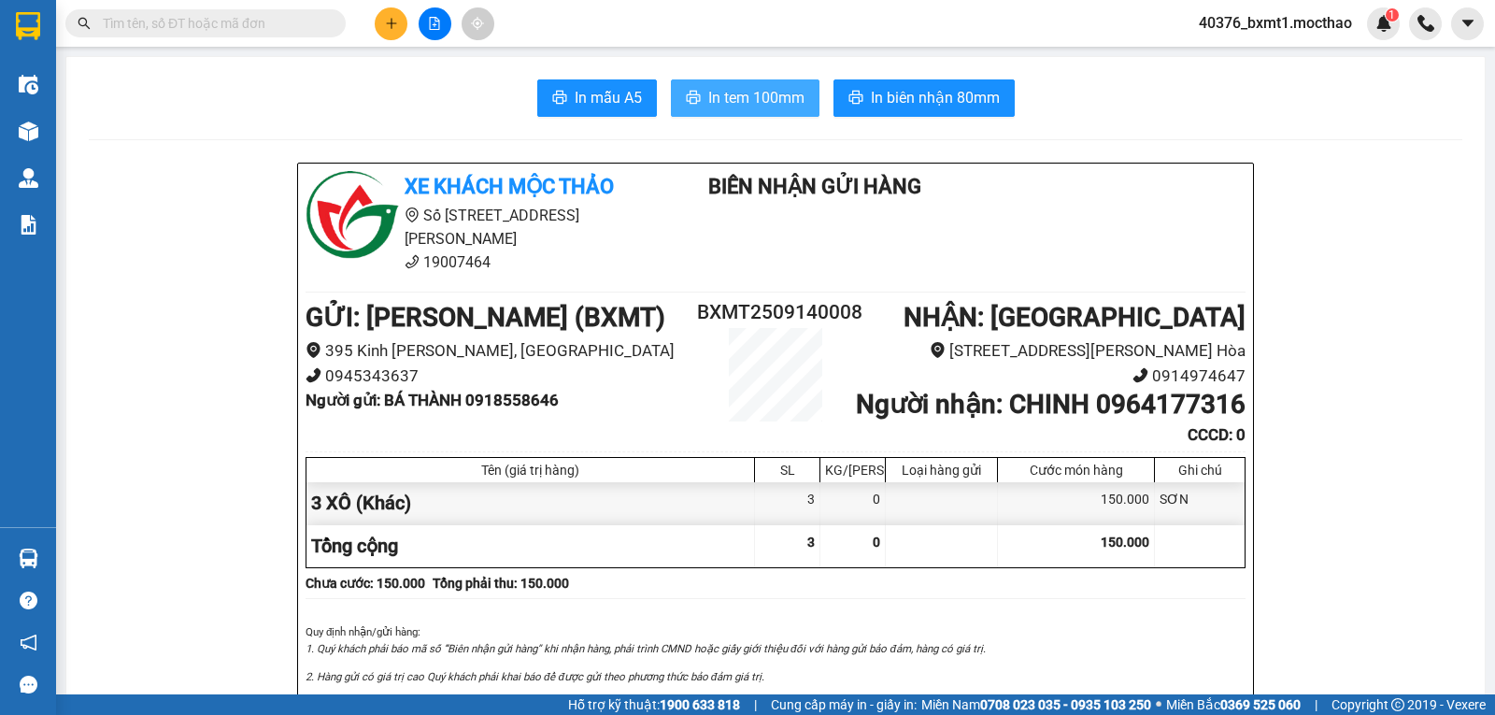
click at [725, 103] on span "In tem 100mm" at bounding box center [756, 97] width 96 height 23
click at [398, 25] on button at bounding box center [391, 23] width 33 height 33
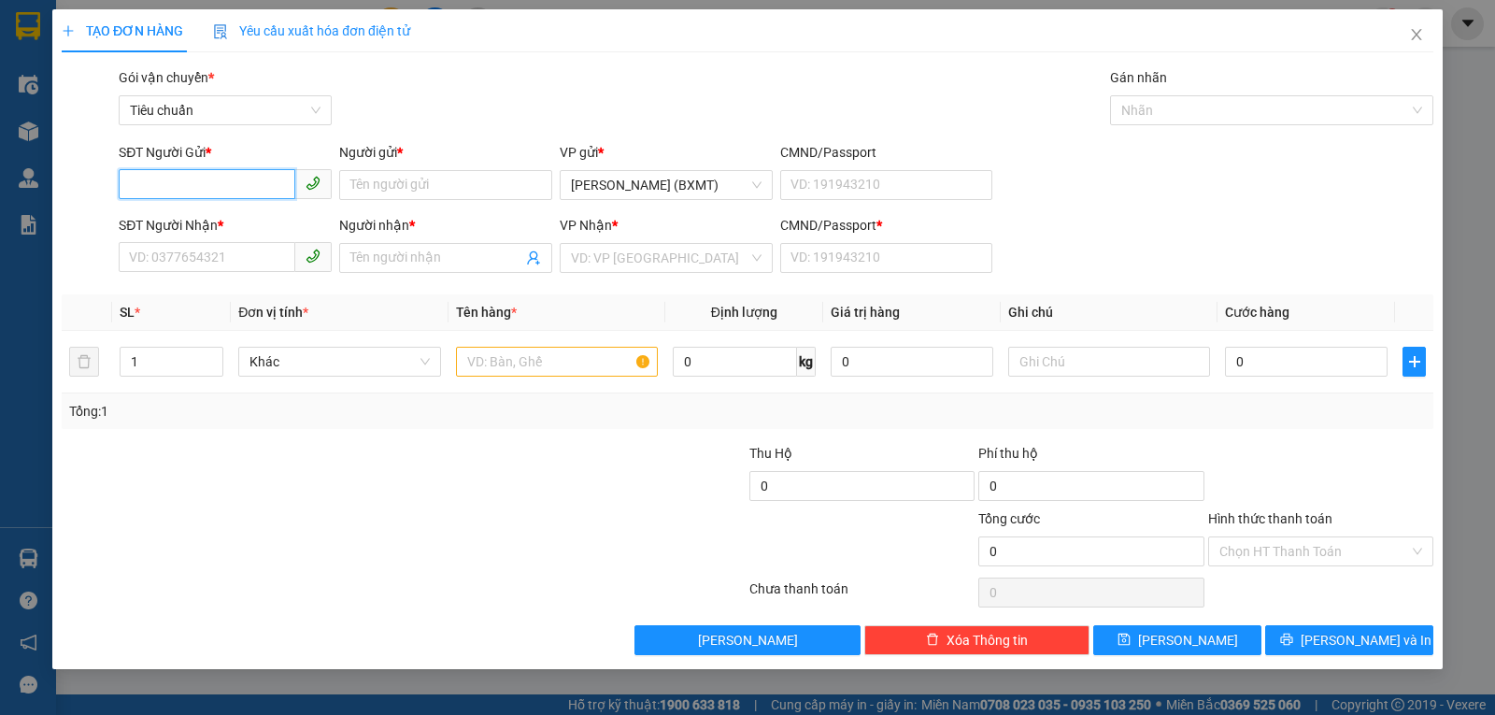
click at [246, 184] on input "SĐT Người Gửi *" at bounding box center [207, 184] width 177 height 30
type input "0908498722"
click at [211, 230] on div "0908498722 - HÙNG" at bounding box center [225, 222] width 191 height 21
type input "HÙNG"
type input "0903597668"
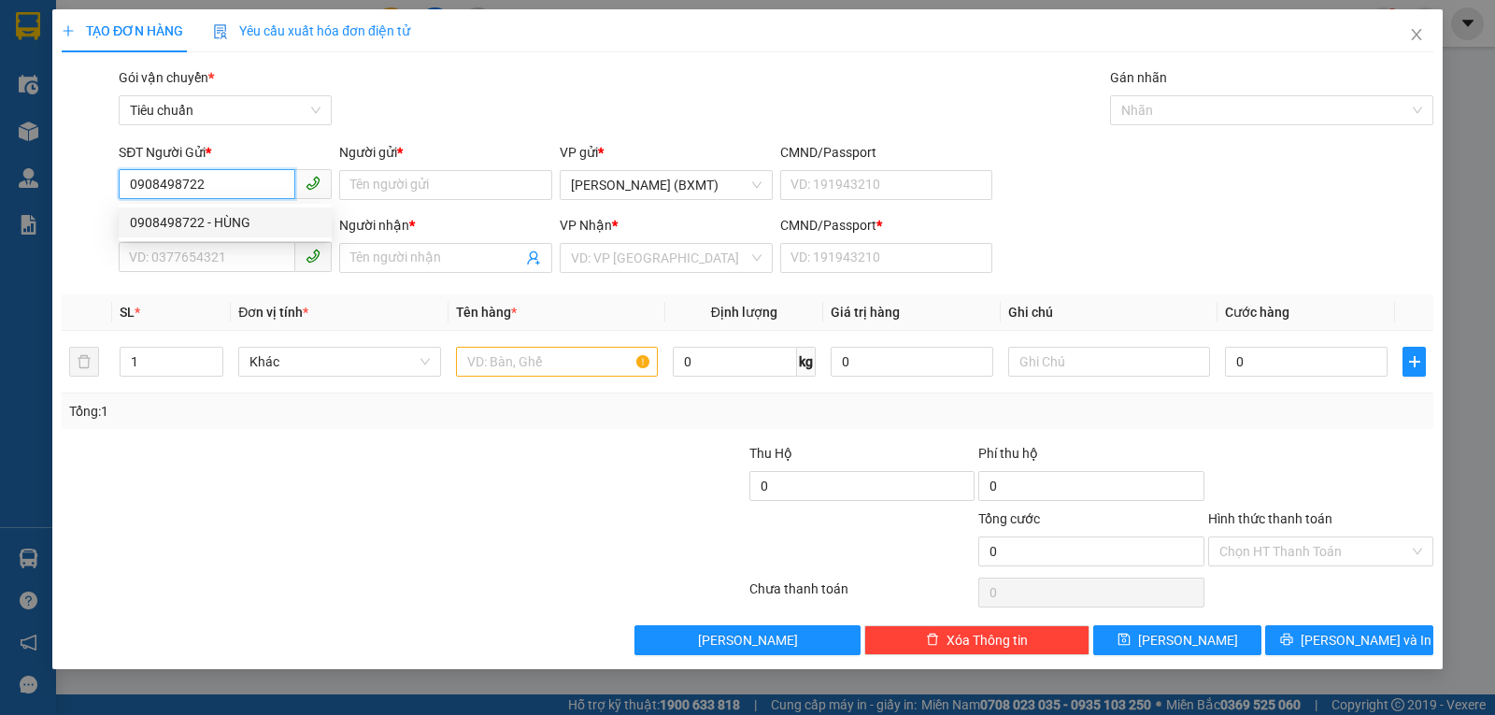
type input "PHI"
type input "0"
type input "50.000"
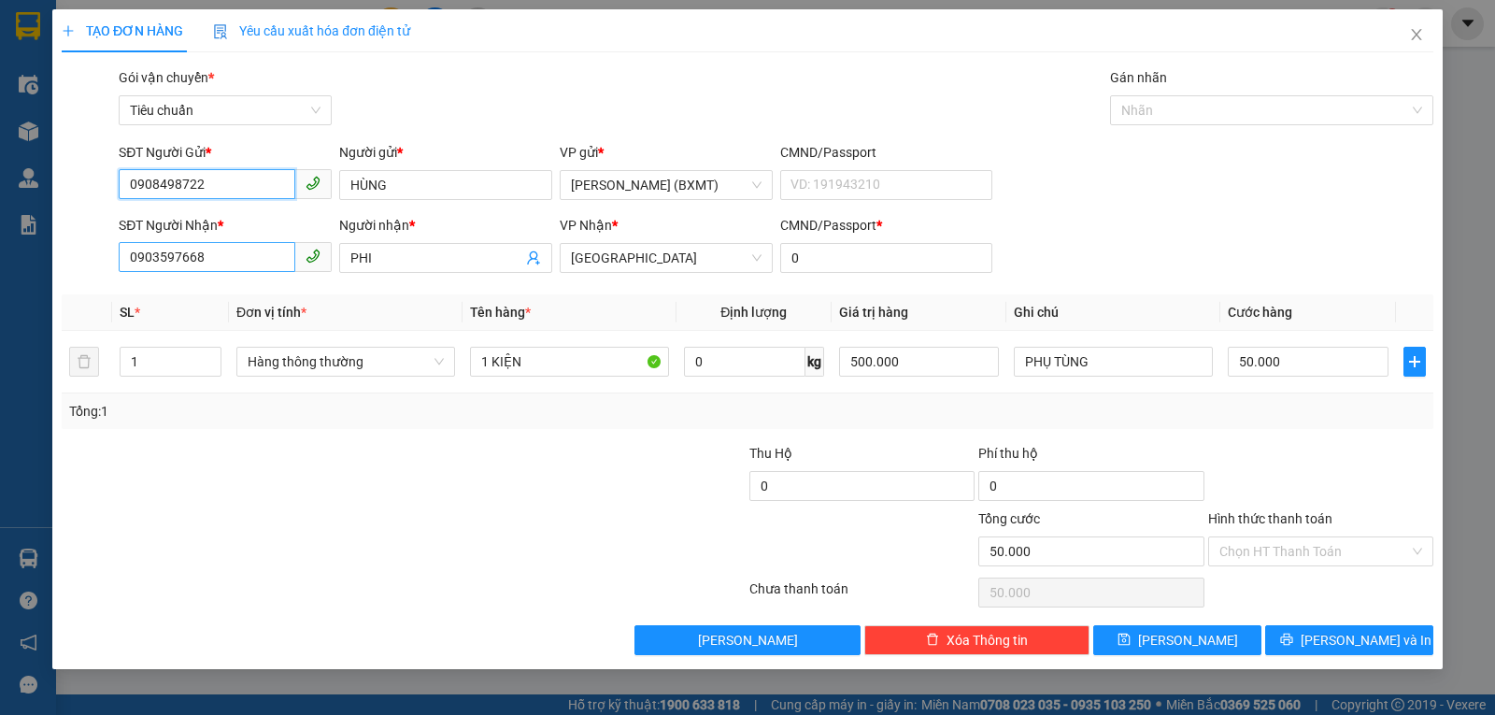
type input "0908498722"
click at [234, 264] on input "0903597668" at bounding box center [207, 257] width 177 height 30
click at [234, 263] on input "0903597668" at bounding box center [207, 257] width 177 height 30
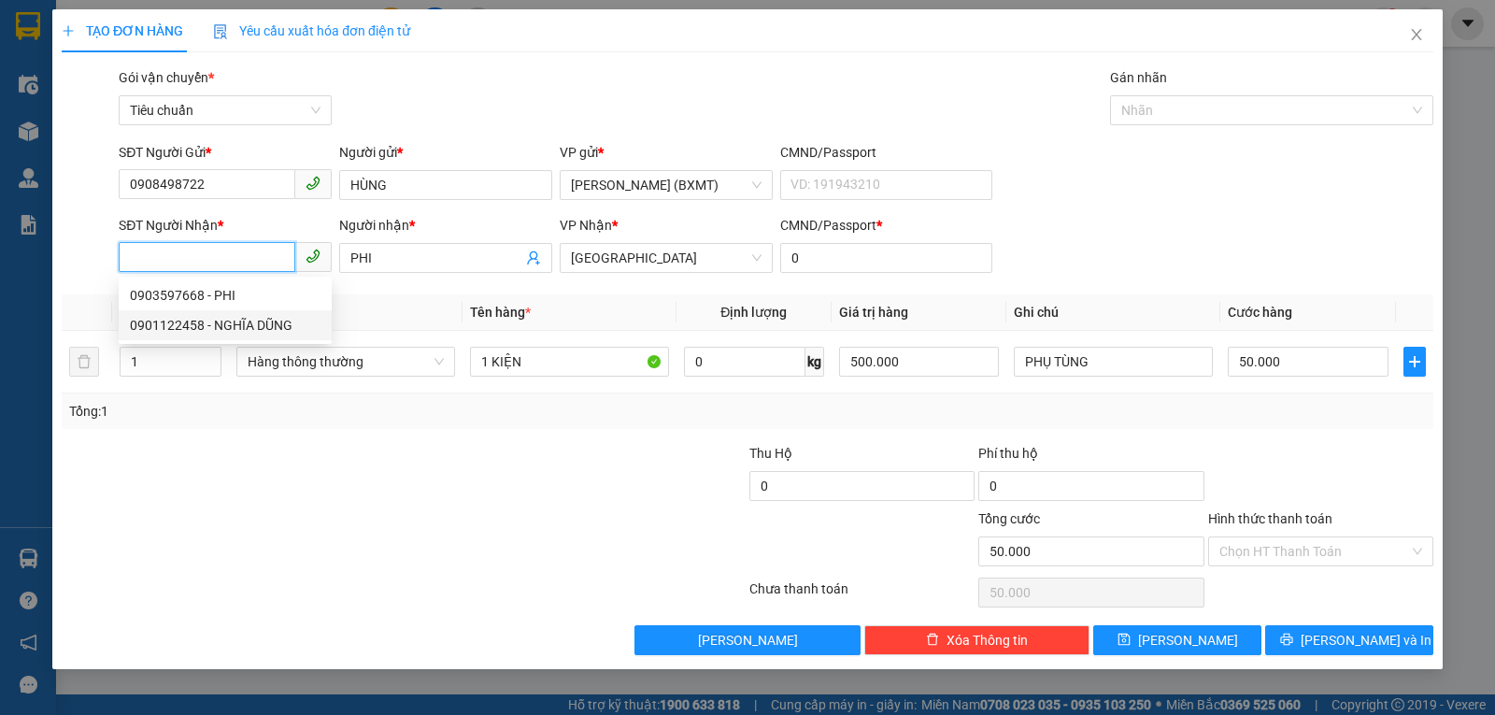
click at [182, 330] on div "0901122458 - NGHĨA DŨNG" at bounding box center [225, 325] width 191 height 21
type input "0901122458"
type input "NGHĨA DŨNG"
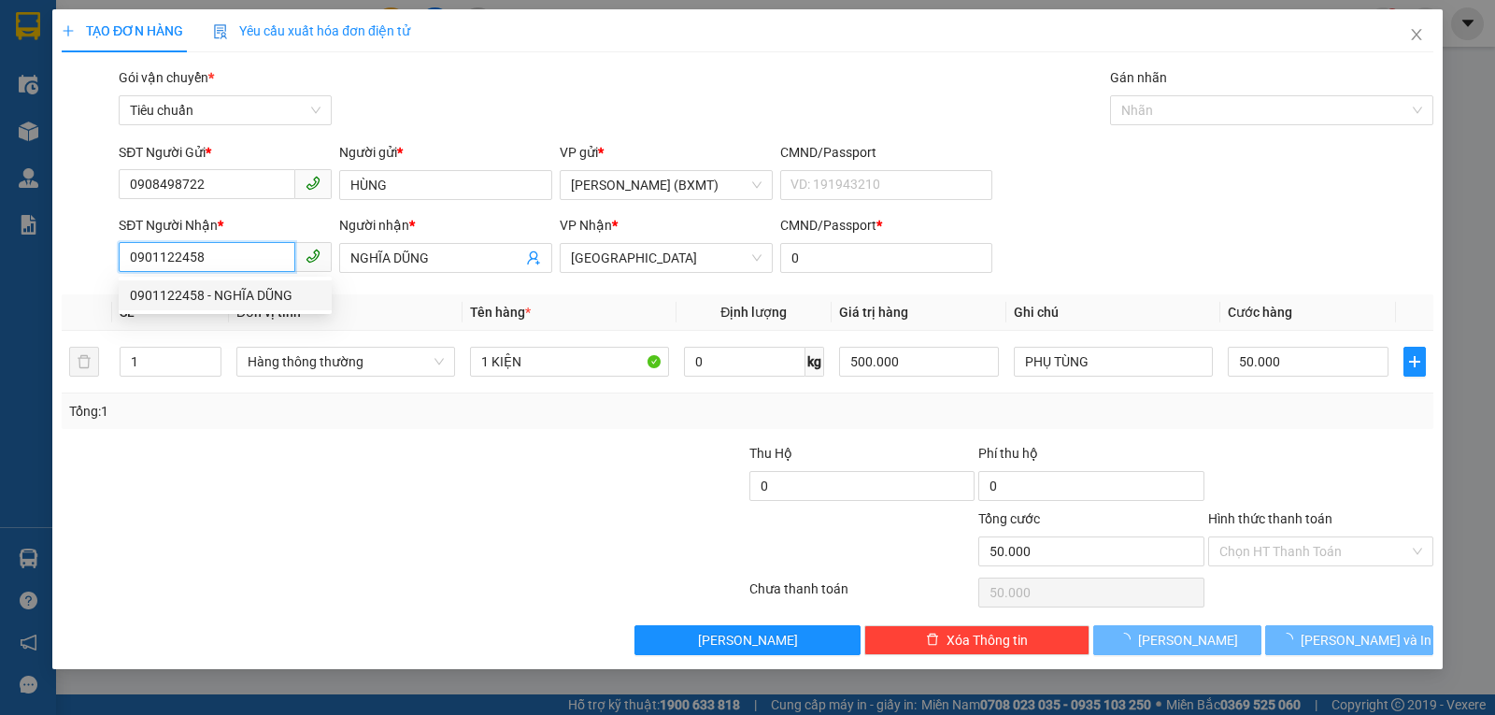
type input "40.000"
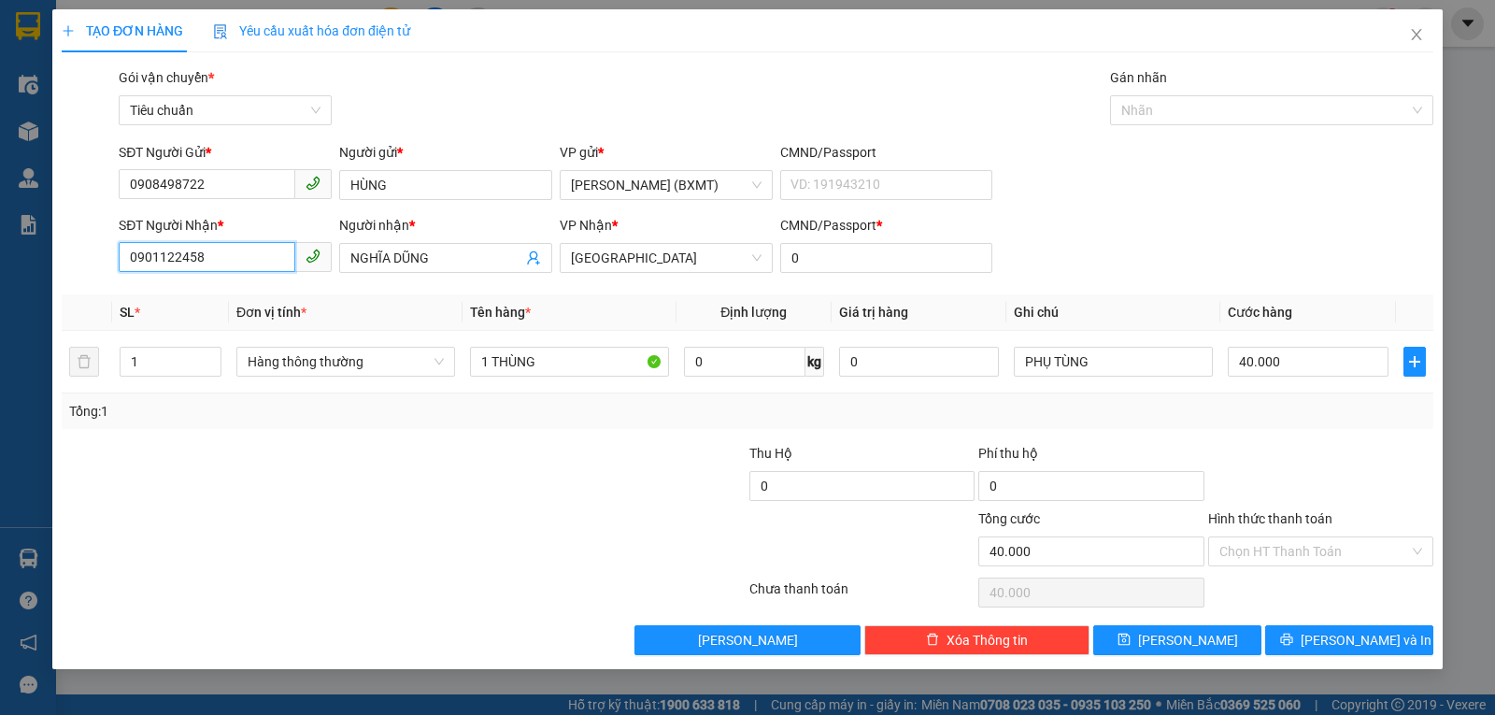
click at [217, 268] on input "0901122458" at bounding box center [207, 257] width 177 height 30
click at [219, 267] on input "0901122458" at bounding box center [207, 257] width 177 height 30
type input "0903597668"
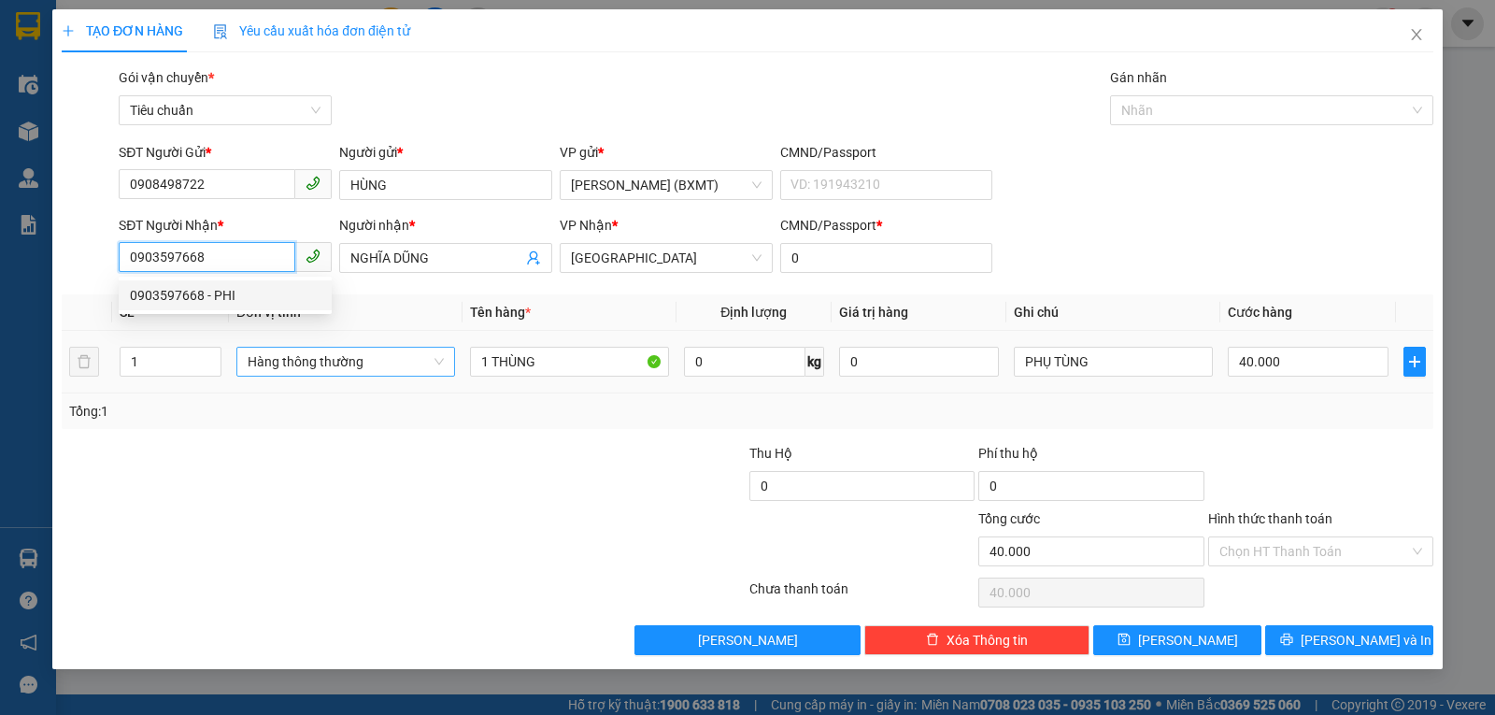
click at [310, 373] on span "Hàng thông thường" at bounding box center [346, 362] width 196 height 28
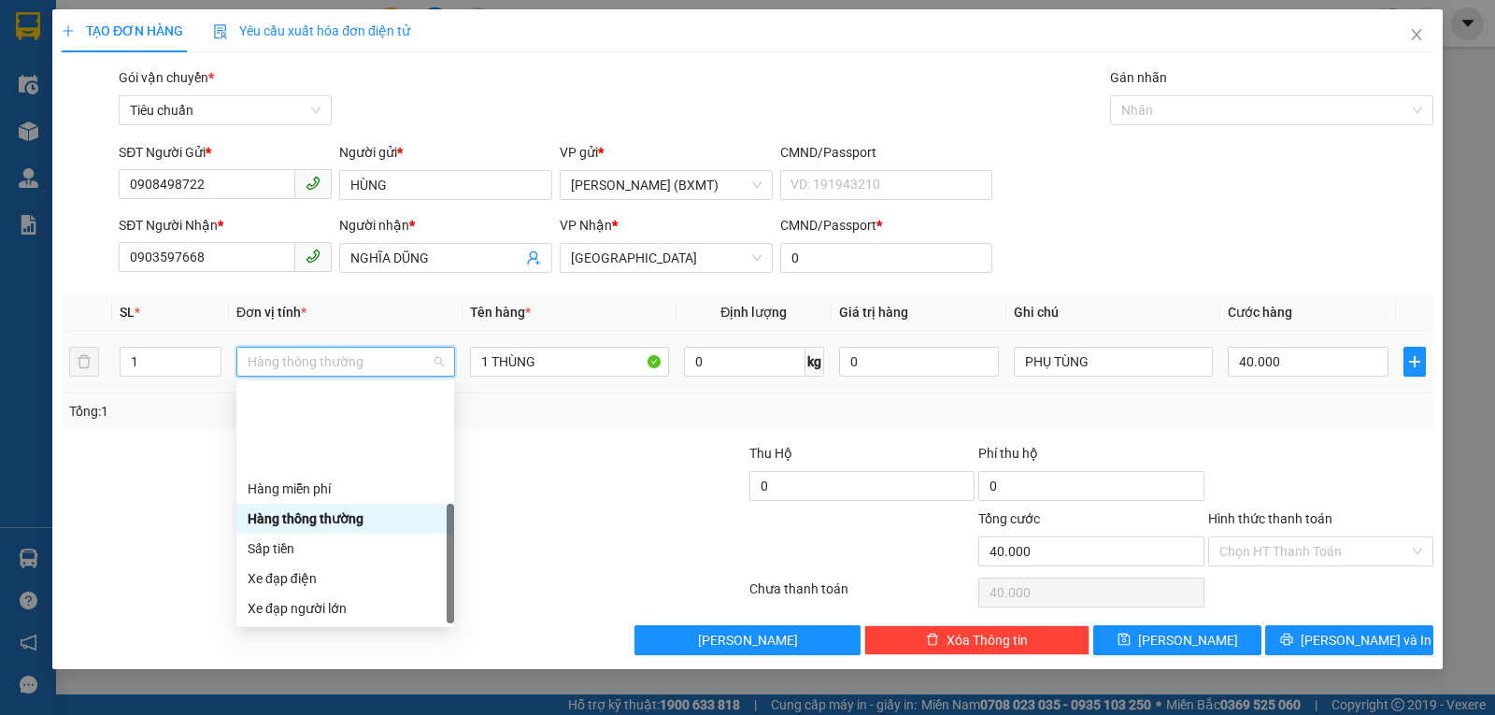
click at [261, 714] on div "Khác" at bounding box center [345, 727] width 195 height 21
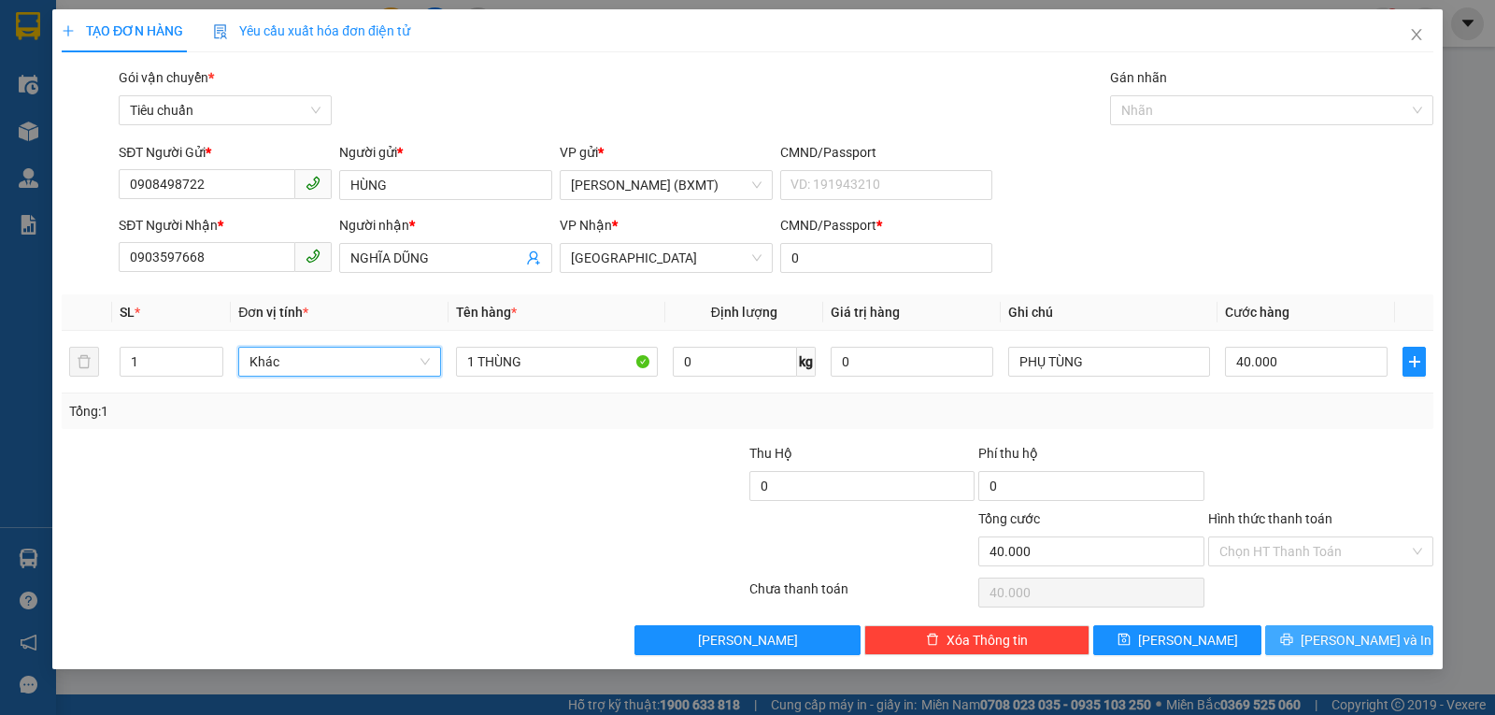
click at [1287, 639] on button "[PERSON_NAME] và In" at bounding box center [1349, 640] width 168 height 30
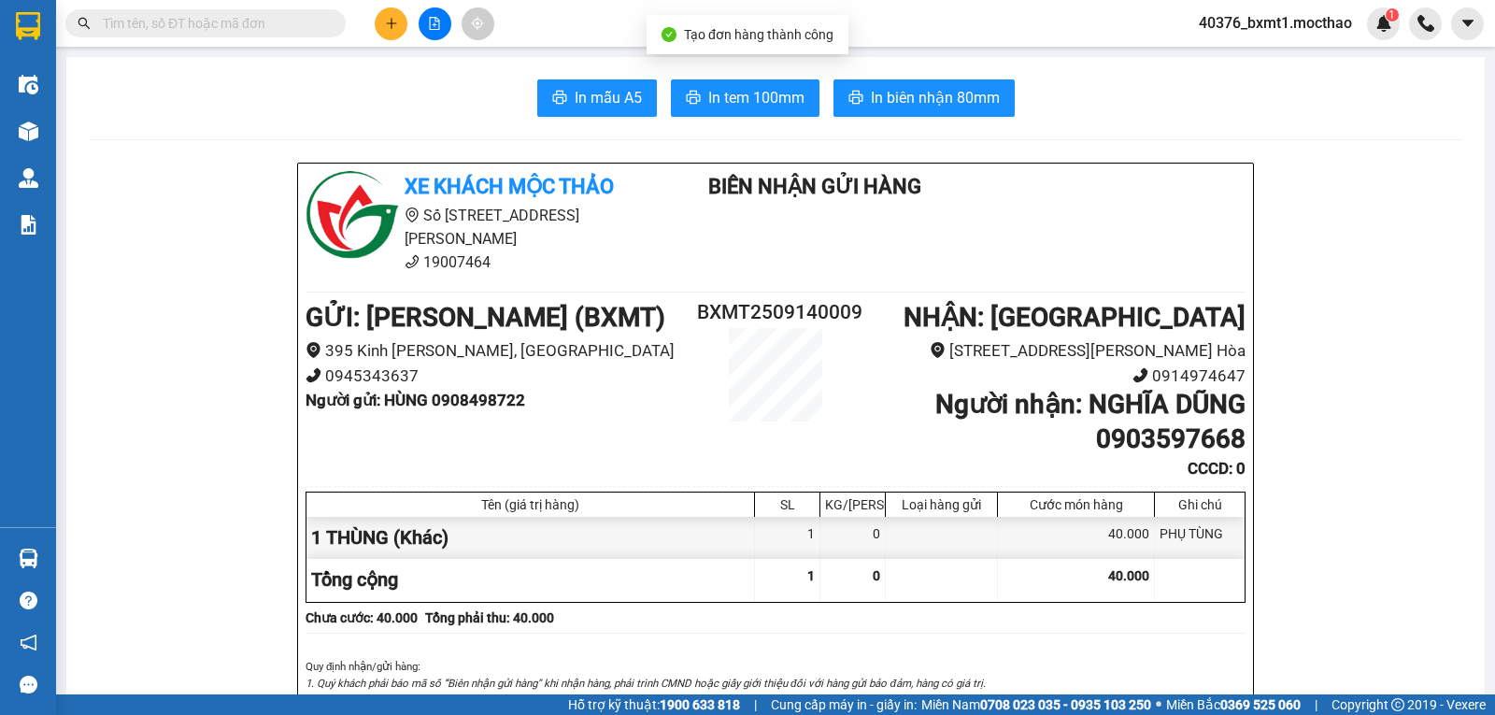
click at [906, 95] on span "In biên nhận 80mm" at bounding box center [935, 97] width 129 height 23
click at [723, 92] on span "In tem 100mm" at bounding box center [756, 97] width 96 height 23
click at [391, 20] on icon "plus" at bounding box center [391, 23] width 13 height 13
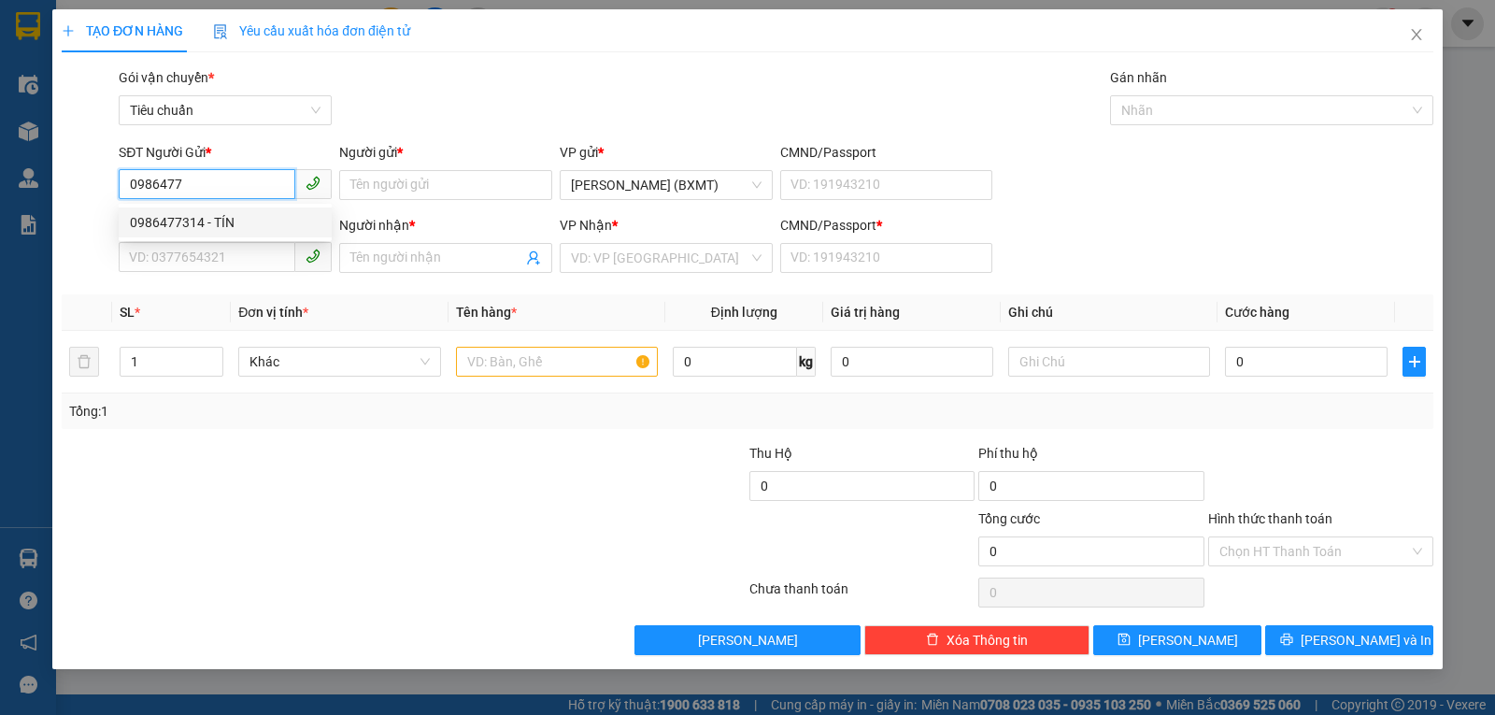
click at [233, 222] on div "0986477314 - TÍN" at bounding box center [225, 222] width 191 height 21
type input "0986477314"
type input "TÍN"
type input "0376527924"
type input "THỦY"
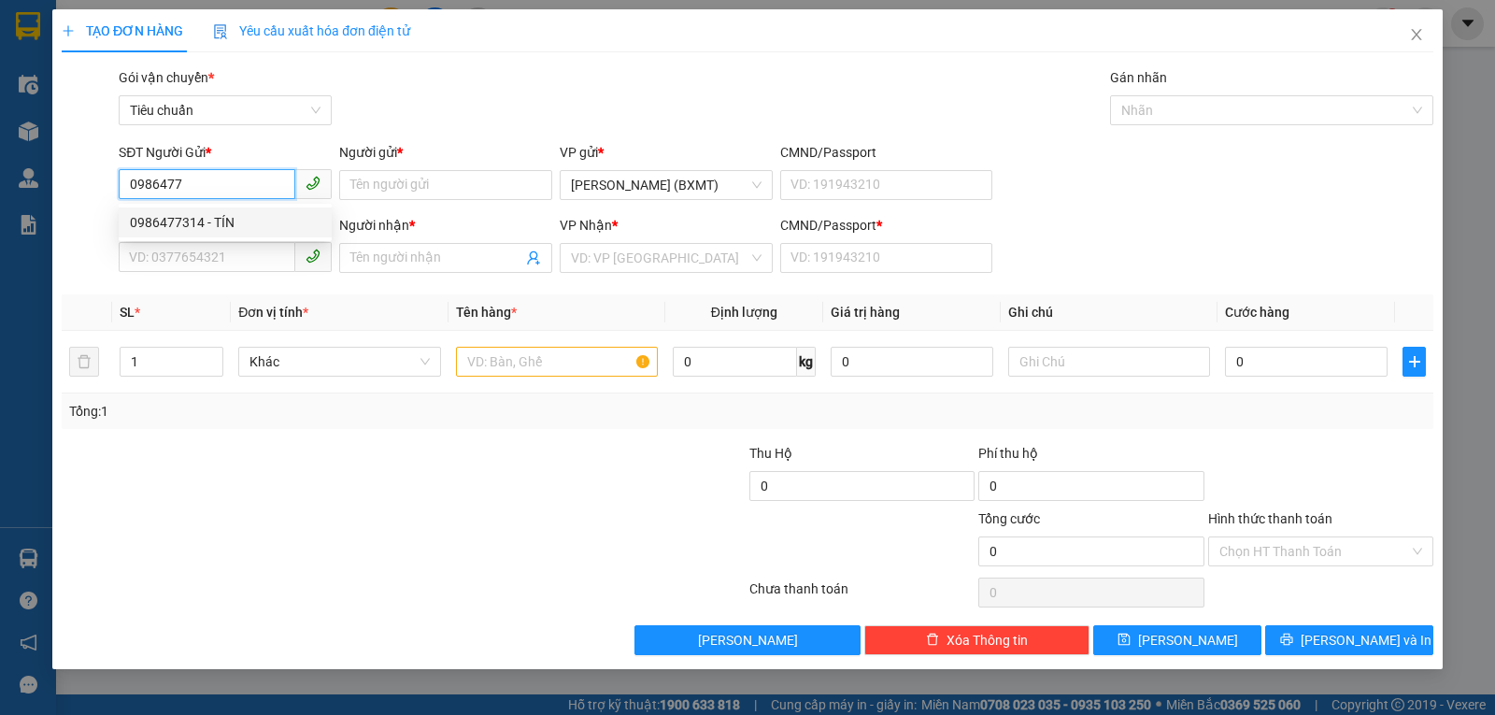
type input "0"
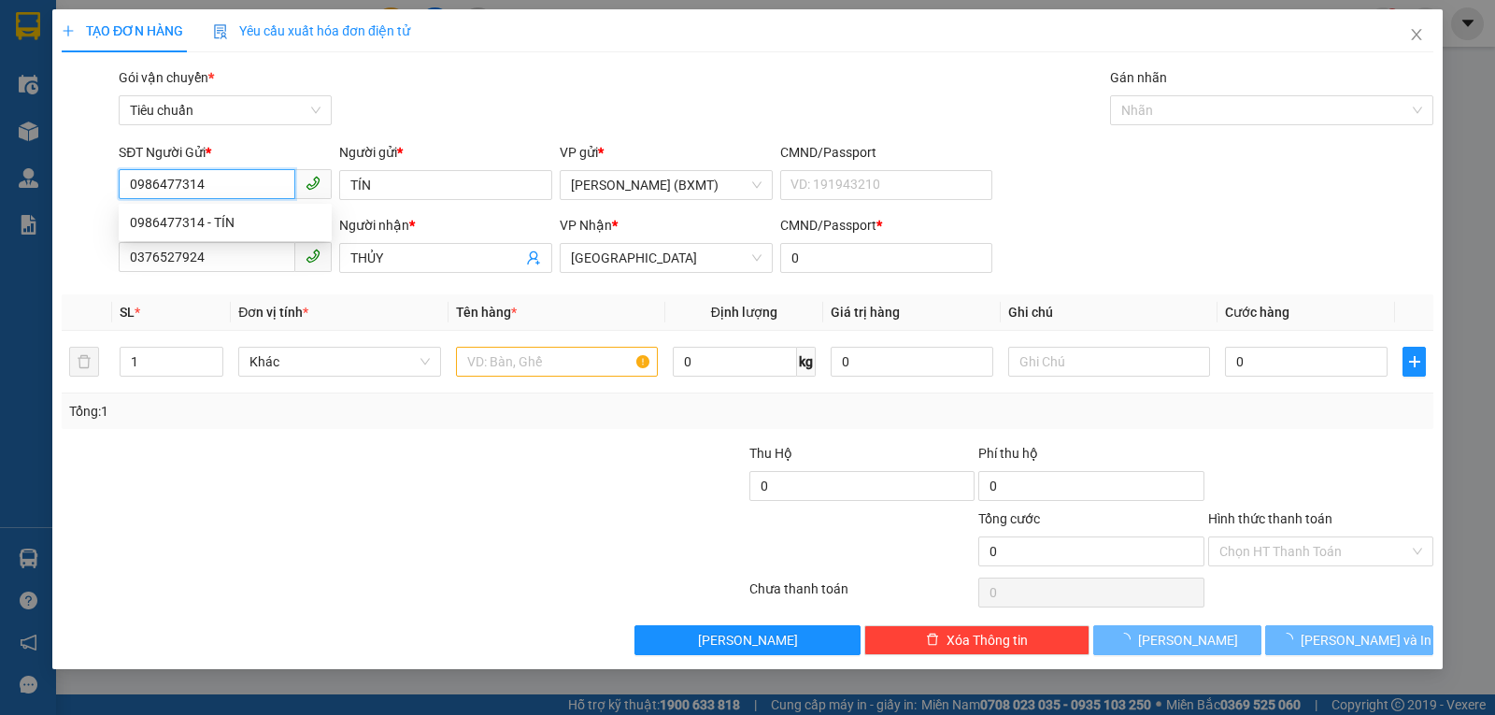
type input "50.000"
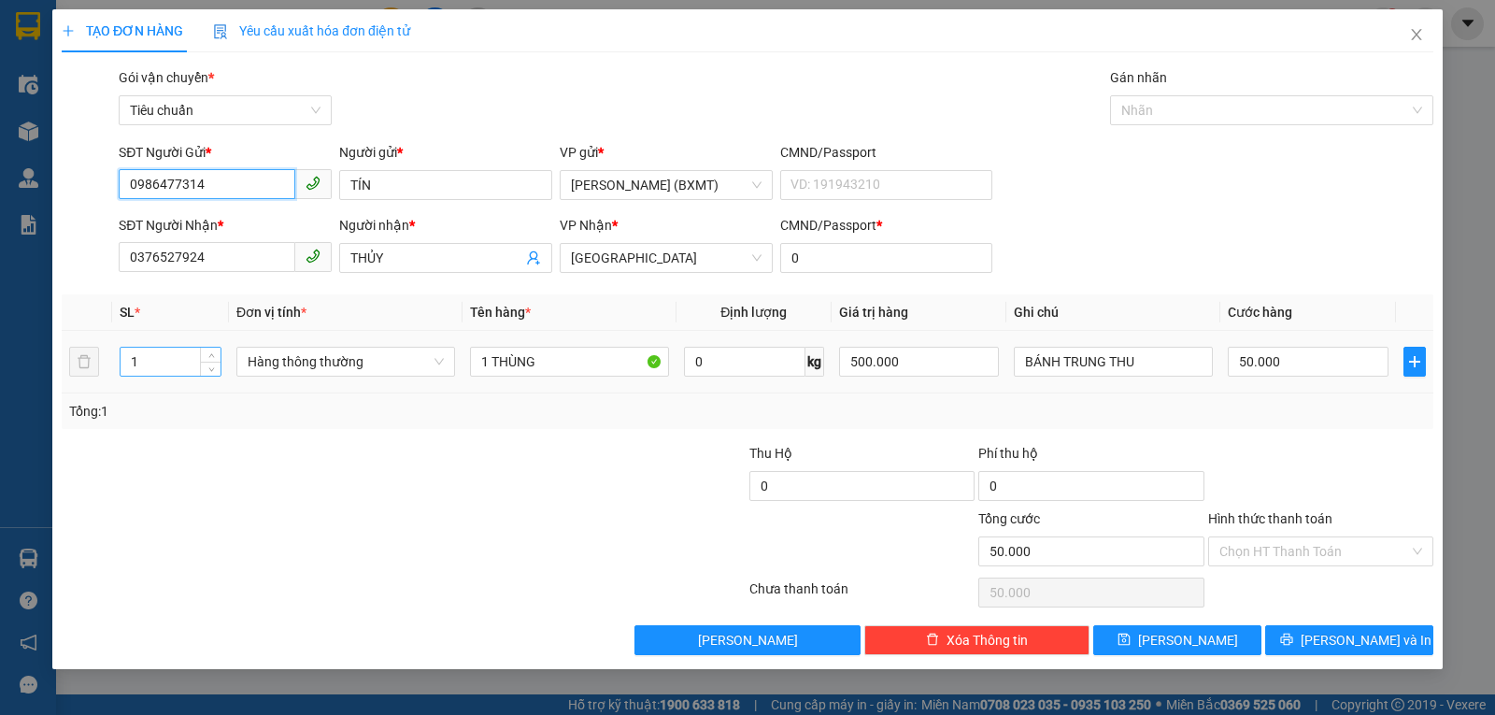
type input "0986477314"
drag, startPoint x: 156, startPoint y: 369, endPoint x: 121, endPoint y: 377, distance: 35.6
click at [117, 377] on td "1" at bounding box center [170, 362] width 117 height 63
type input "2"
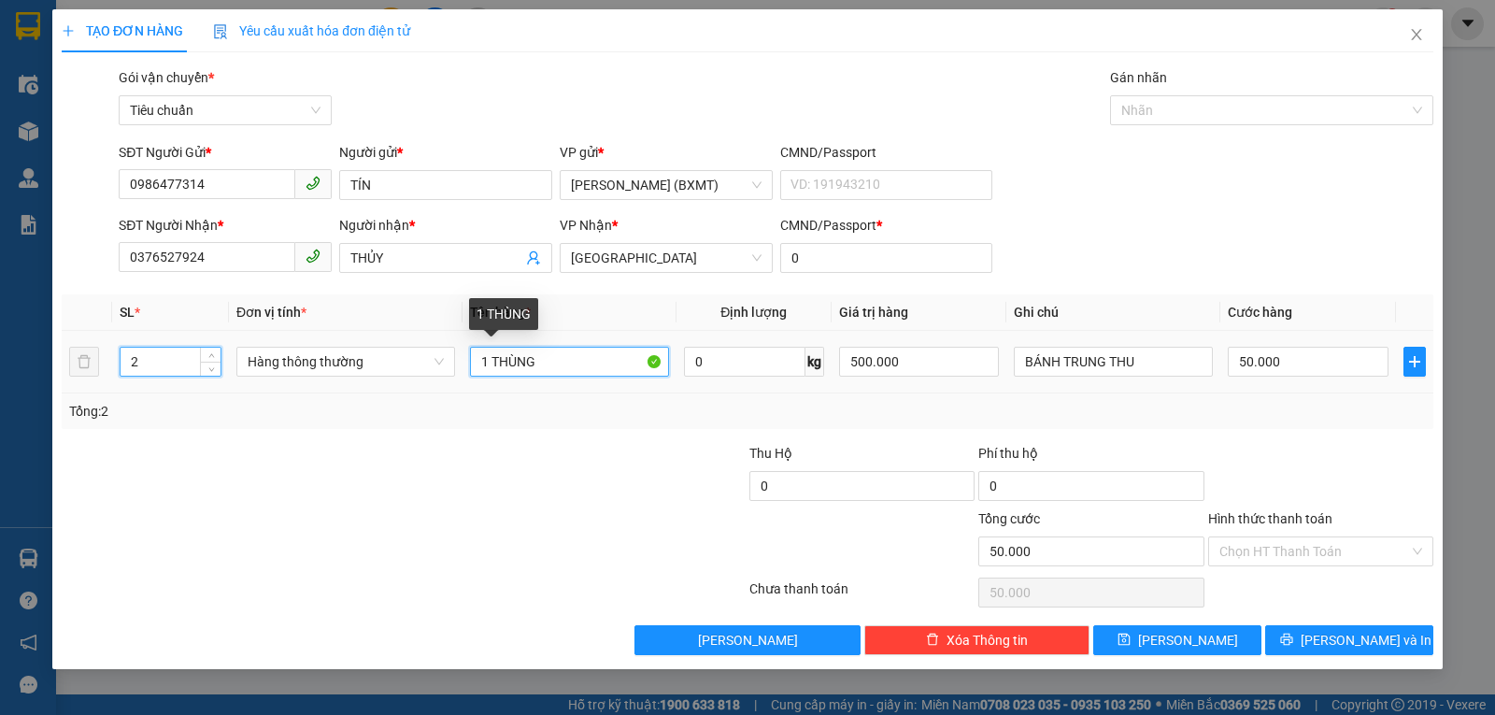
type input "0"
click at [486, 361] on input "1 THÙNG" at bounding box center [569, 362] width 199 height 30
click at [327, 362] on span "Hàng thông thường" at bounding box center [346, 362] width 196 height 28
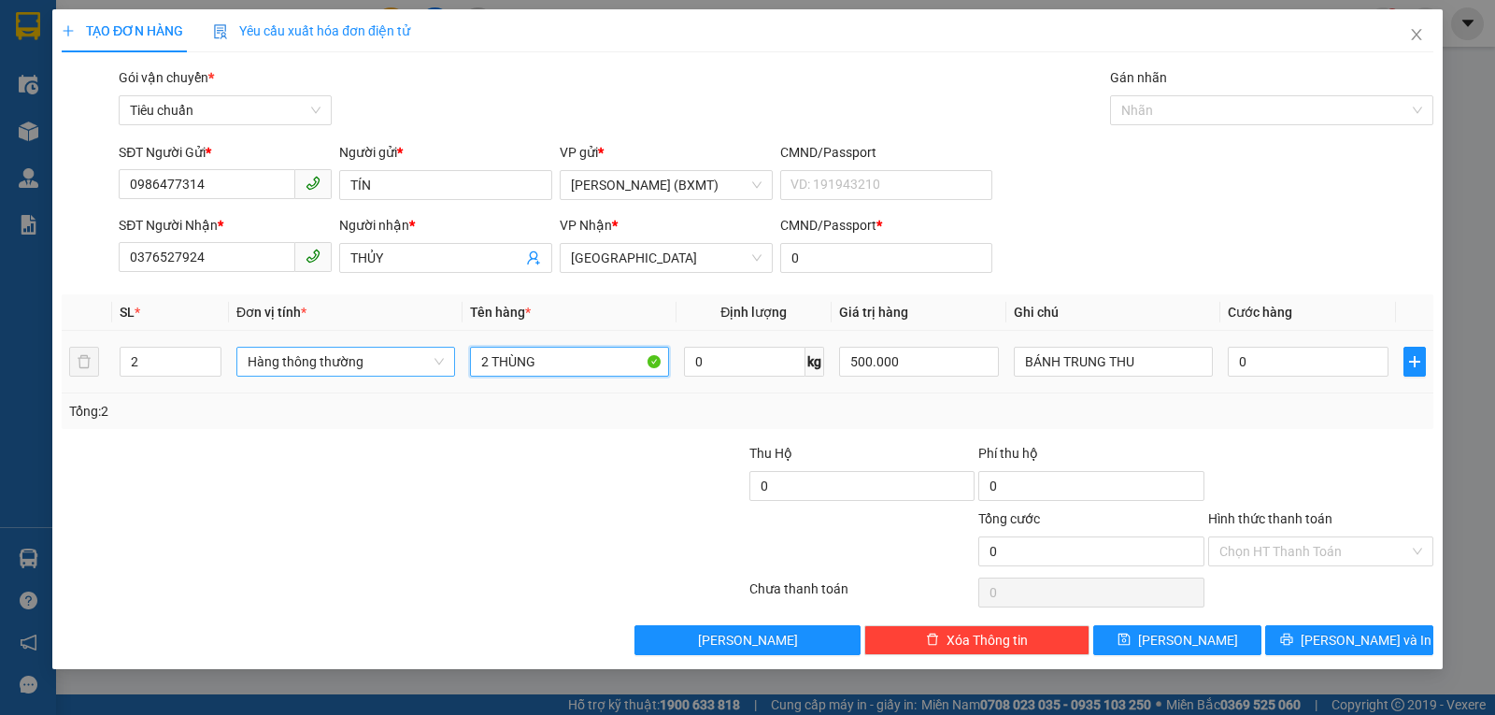
type input "2 THÙNG"
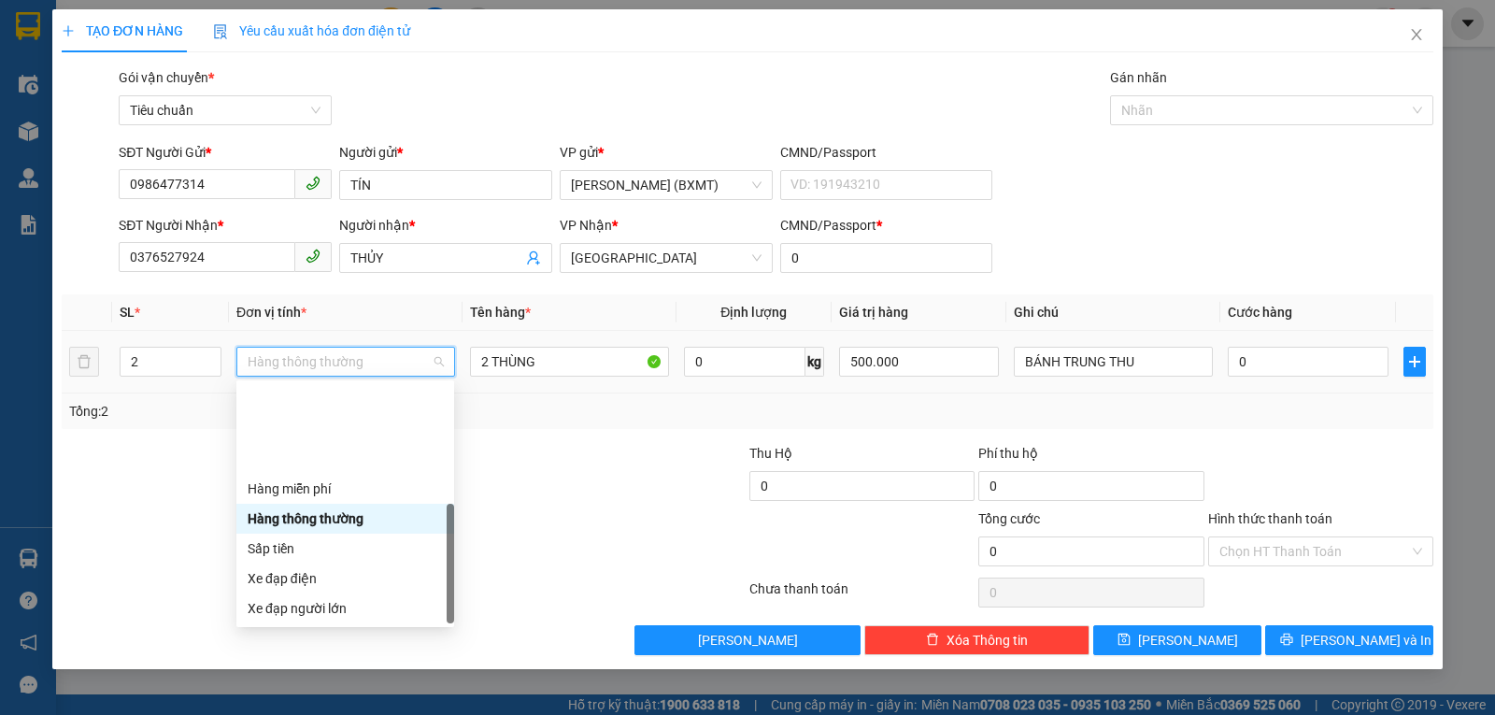
click at [288, 714] on div "Khác" at bounding box center [345, 727] width 195 height 21
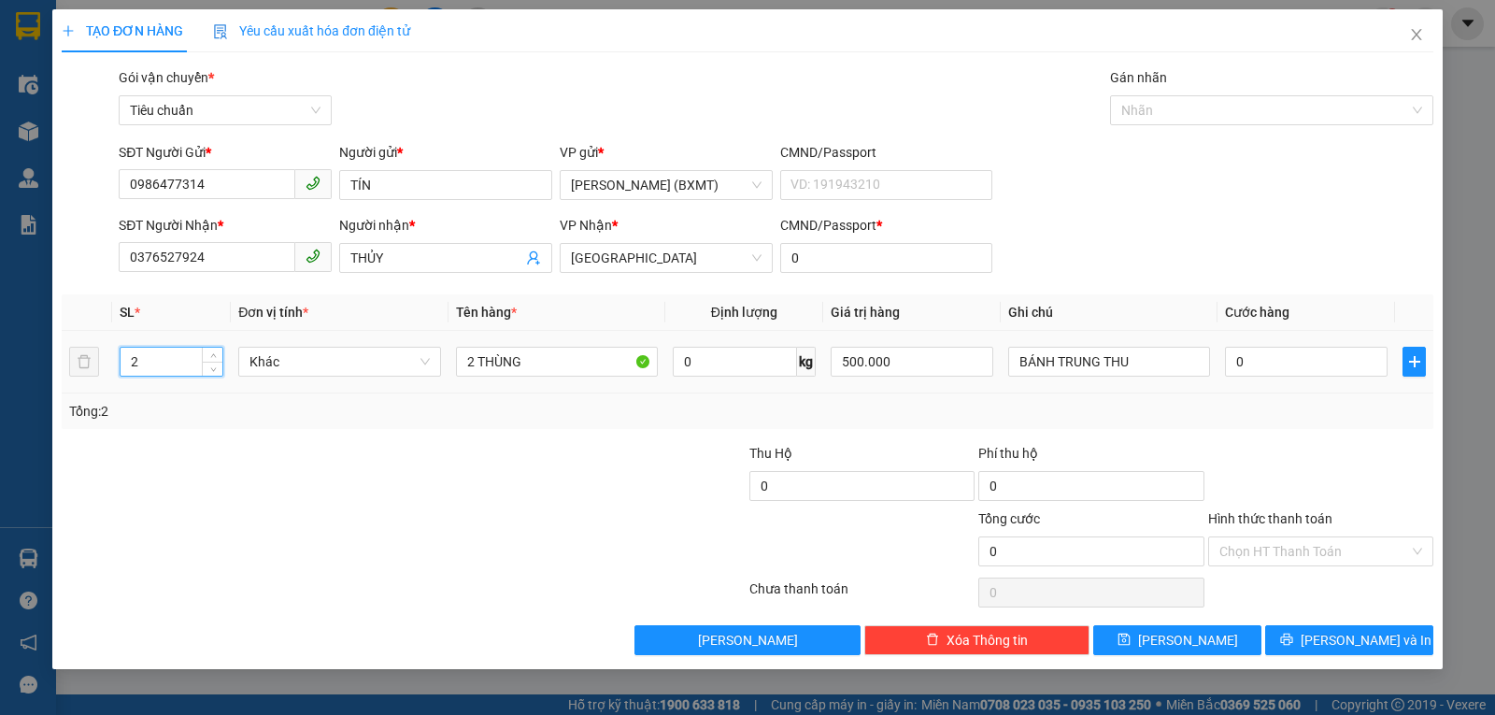
drag, startPoint x: 147, startPoint y: 360, endPoint x: 130, endPoint y: 366, distance: 18.0
click at [130, 366] on input "2" at bounding box center [172, 362] width 102 height 28
type input "3"
click at [474, 364] on input "2 THÙNG" at bounding box center [557, 362] width 202 height 30
type input "3 THÙNG"
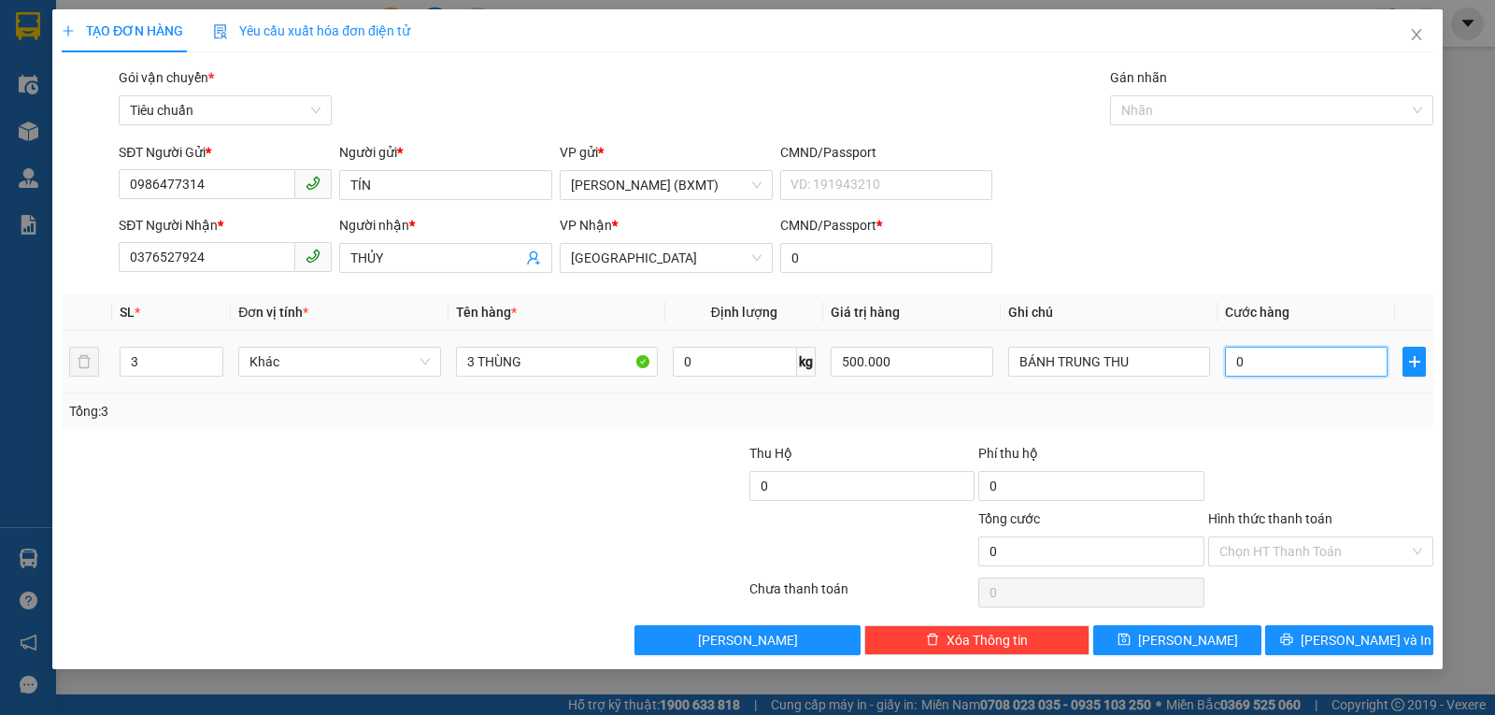
click at [1309, 358] on input "0" at bounding box center [1306, 362] width 163 height 30
type input "1"
type input "14"
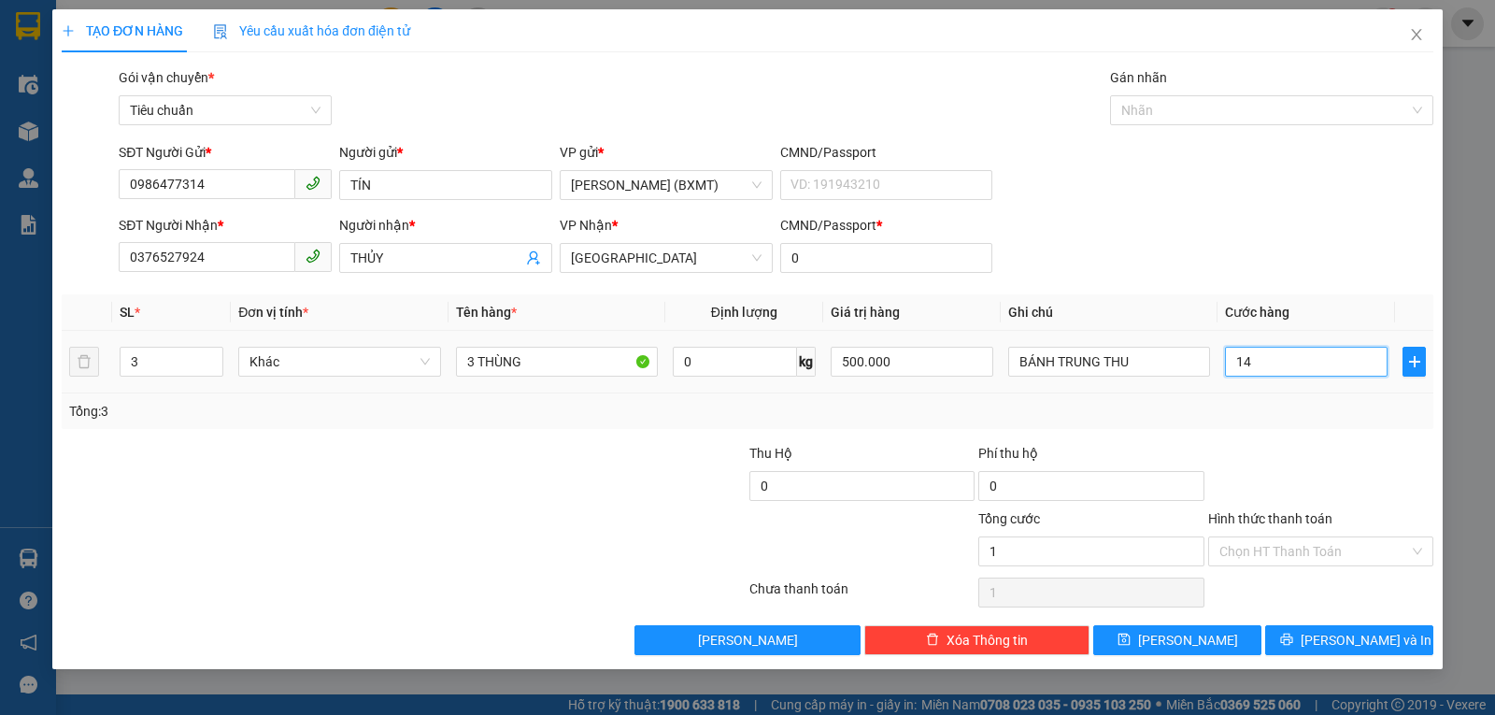
type input "14"
type input "140"
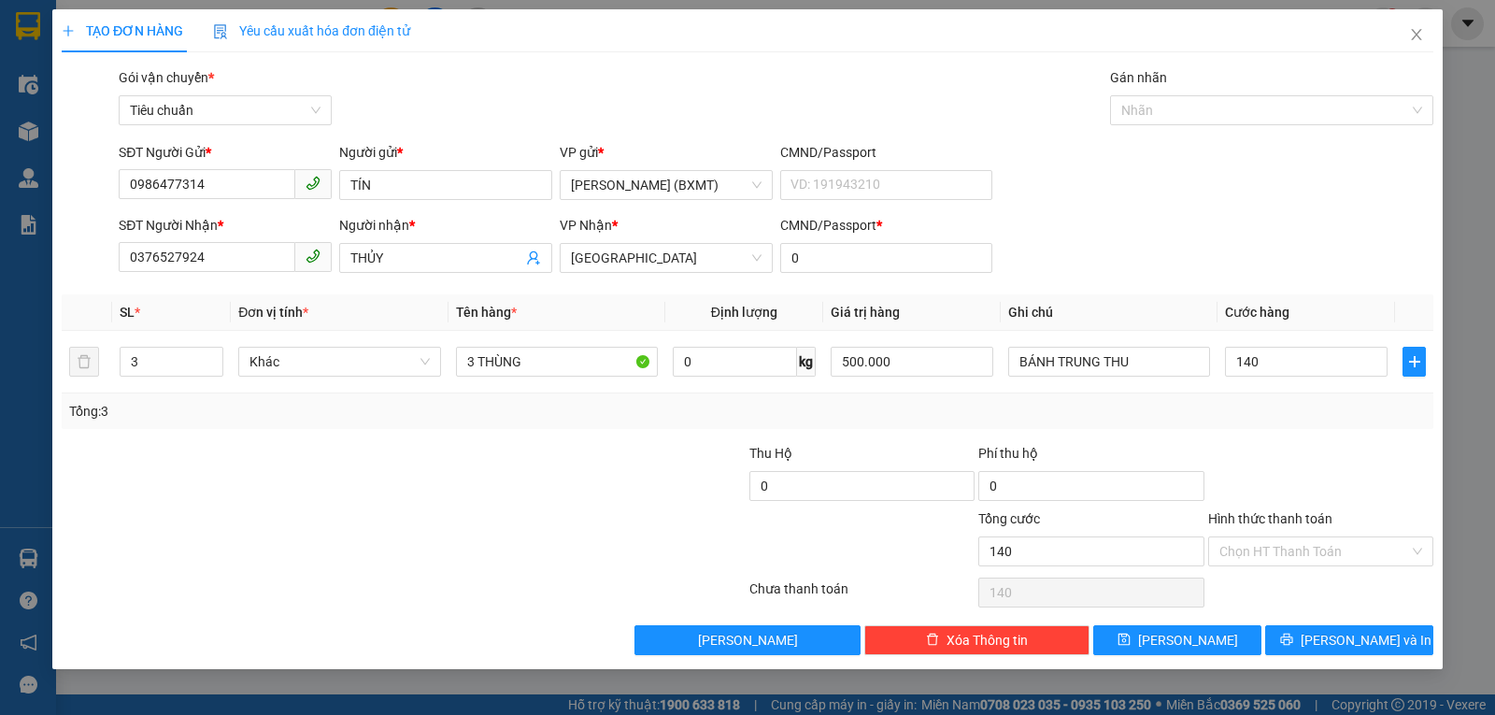
type input "140.000"
drag, startPoint x: 1309, startPoint y: 443, endPoint x: 1316, endPoint y: 516, distance: 73.2
click at [1309, 446] on div at bounding box center [1320, 475] width 229 height 65
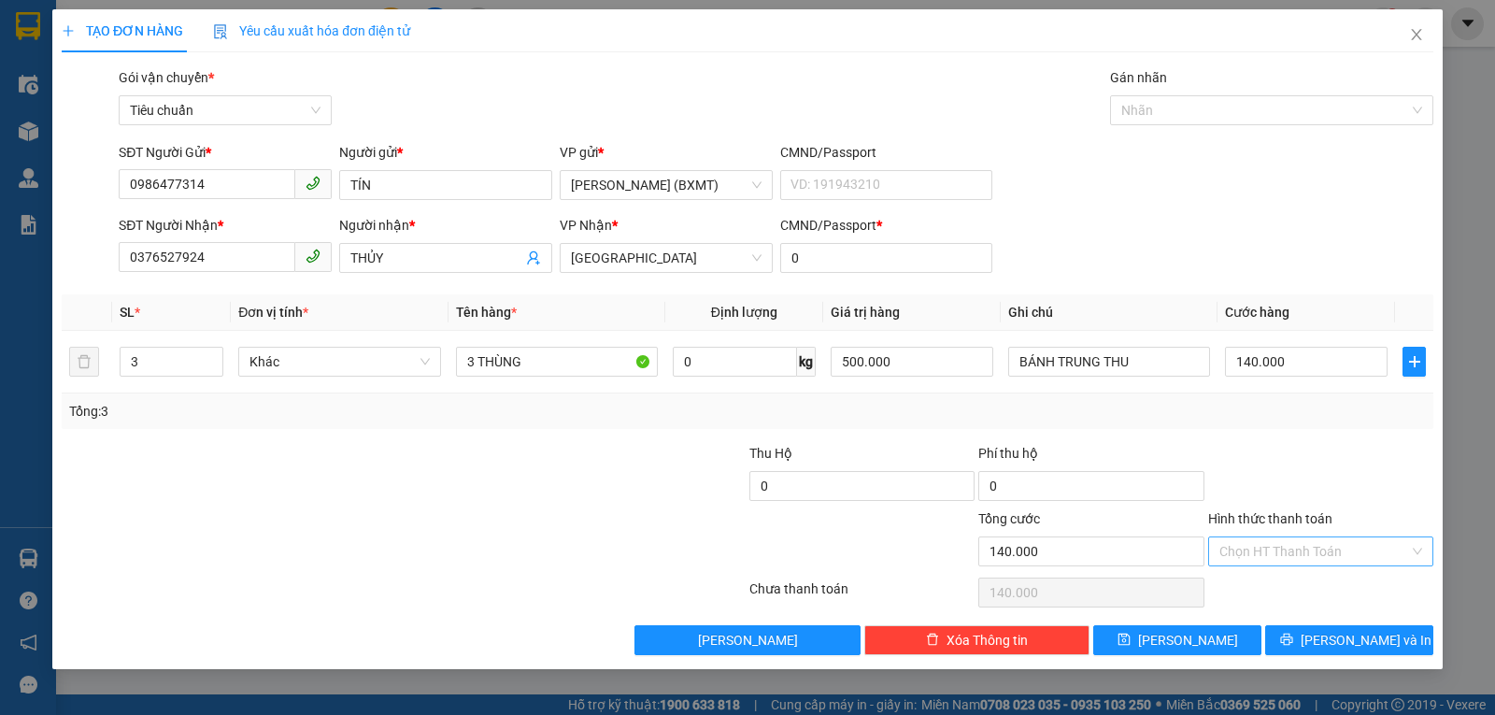
click at [1292, 555] on input "Hình thức thanh toán" at bounding box center [1314, 551] width 190 height 28
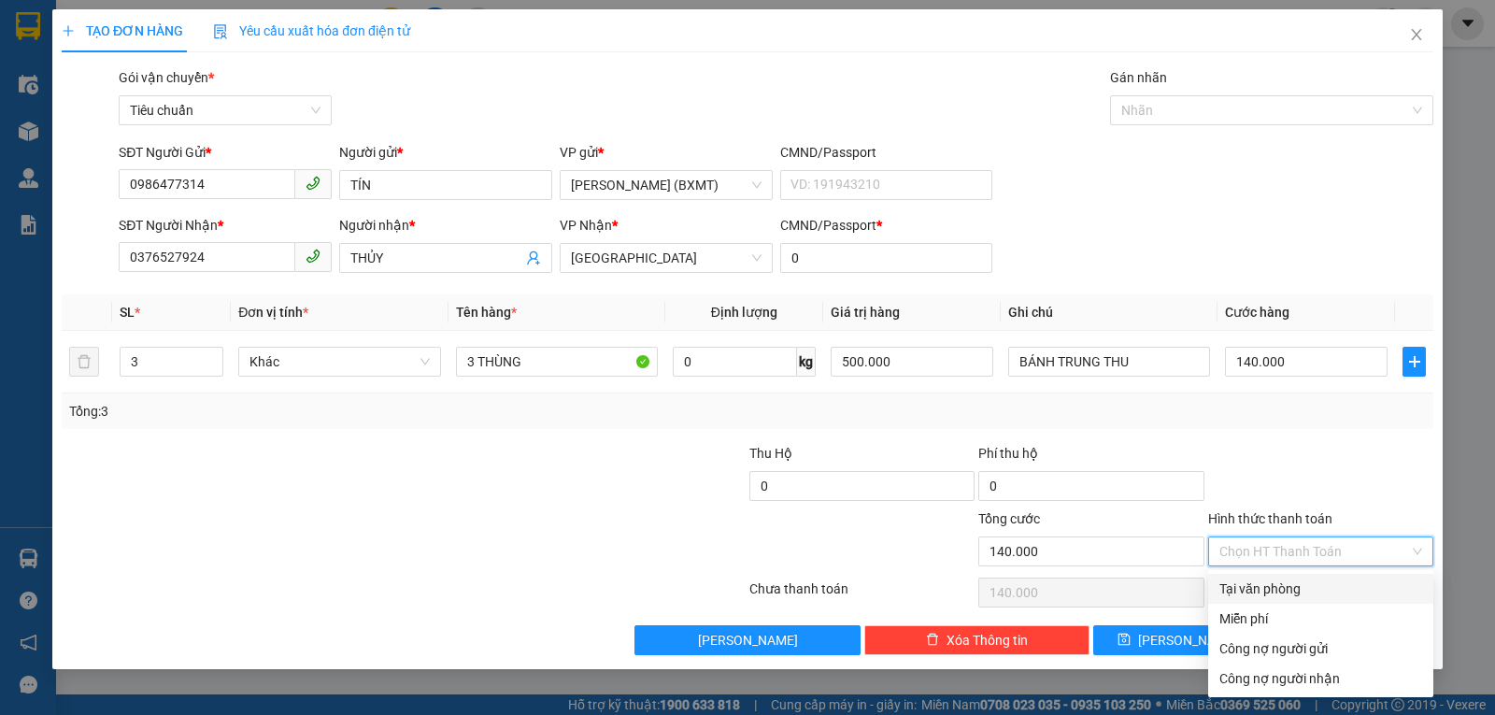
click at [1272, 598] on div "Tại văn phòng" at bounding box center [1320, 588] width 203 height 21
type input "0"
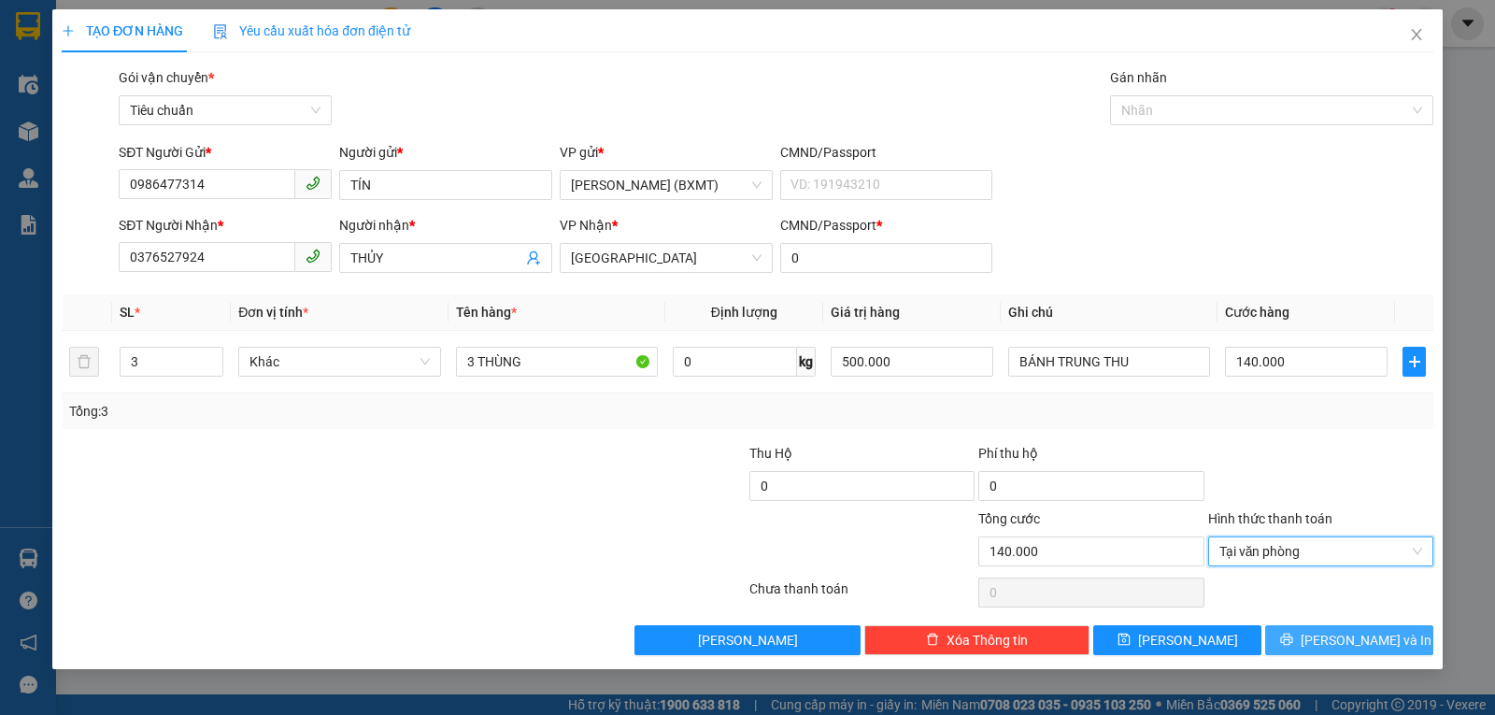
click at [1292, 642] on icon "printer" at bounding box center [1286, 639] width 12 height 12
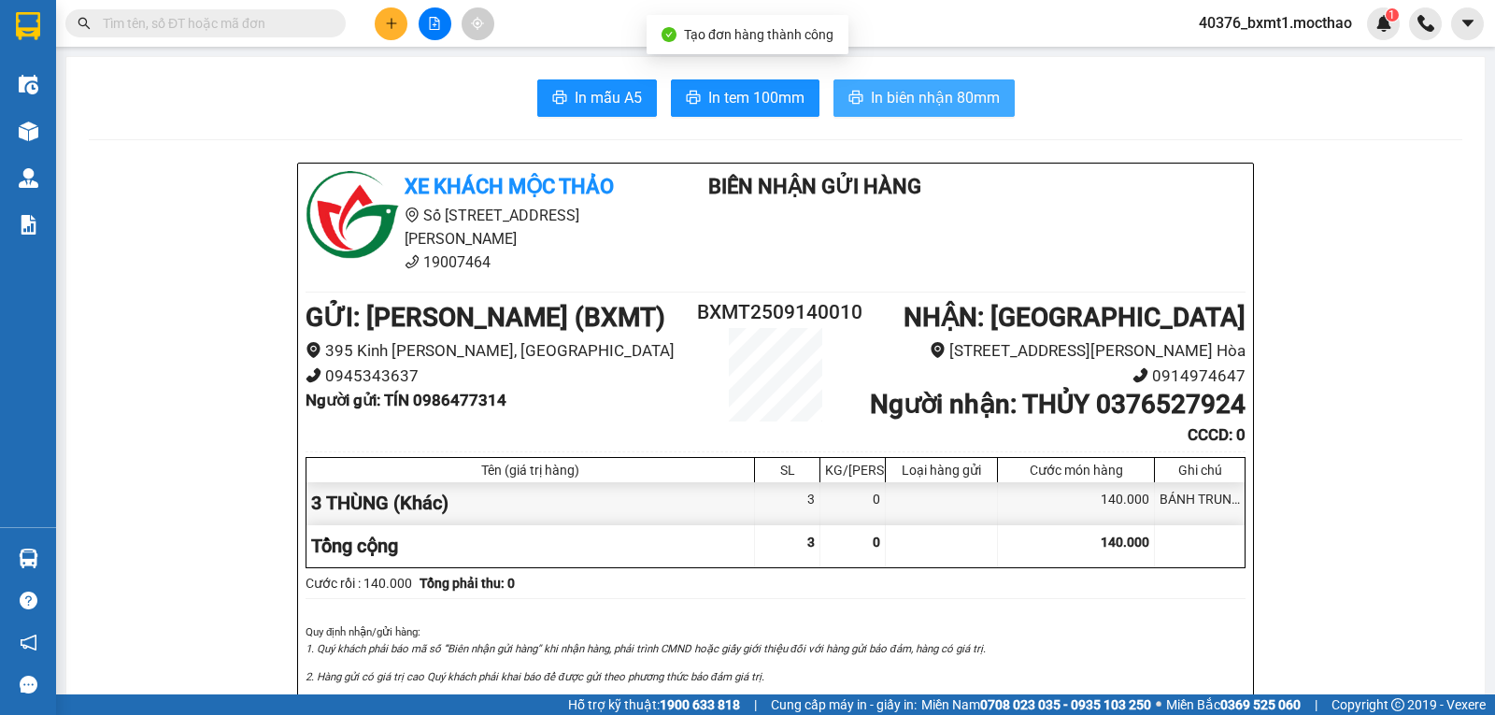
click at [913, 82] on button "In biên nhận 80mm" at bounding box center [923, 97] width 181 height 37
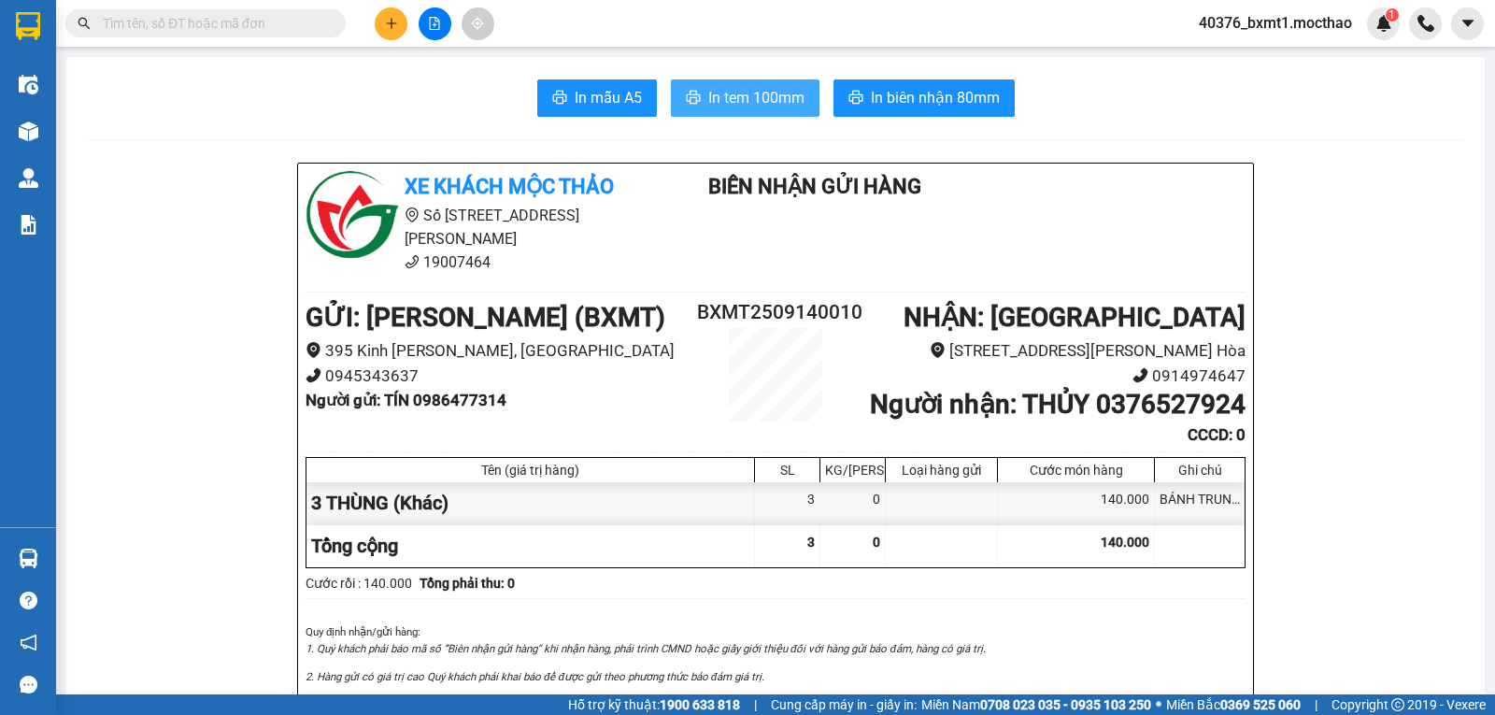
click at [724, 95] on span "In tem 100mm" at bounding box center [756, 97] width 96 height 23
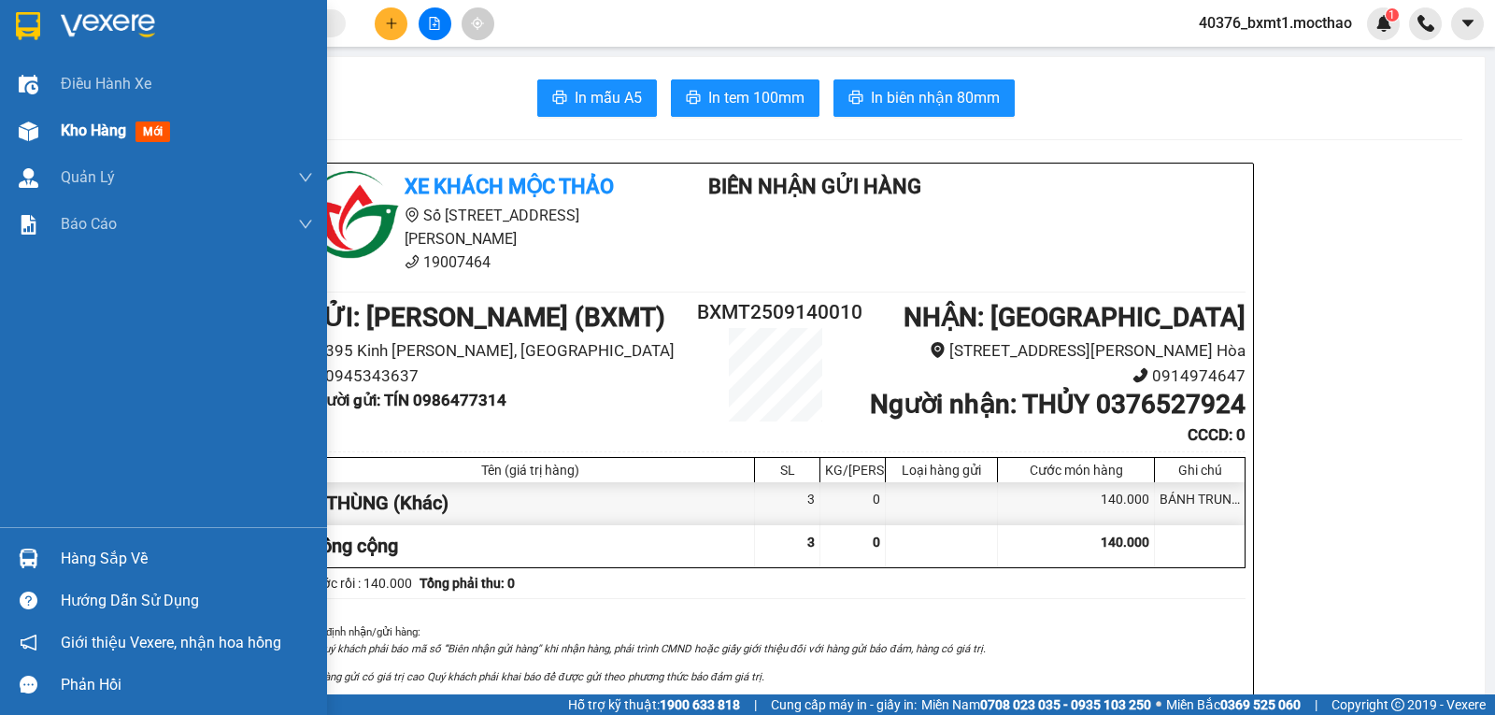
click at [30, 136] on img at bounding box center [29, 131] width 20 height 20
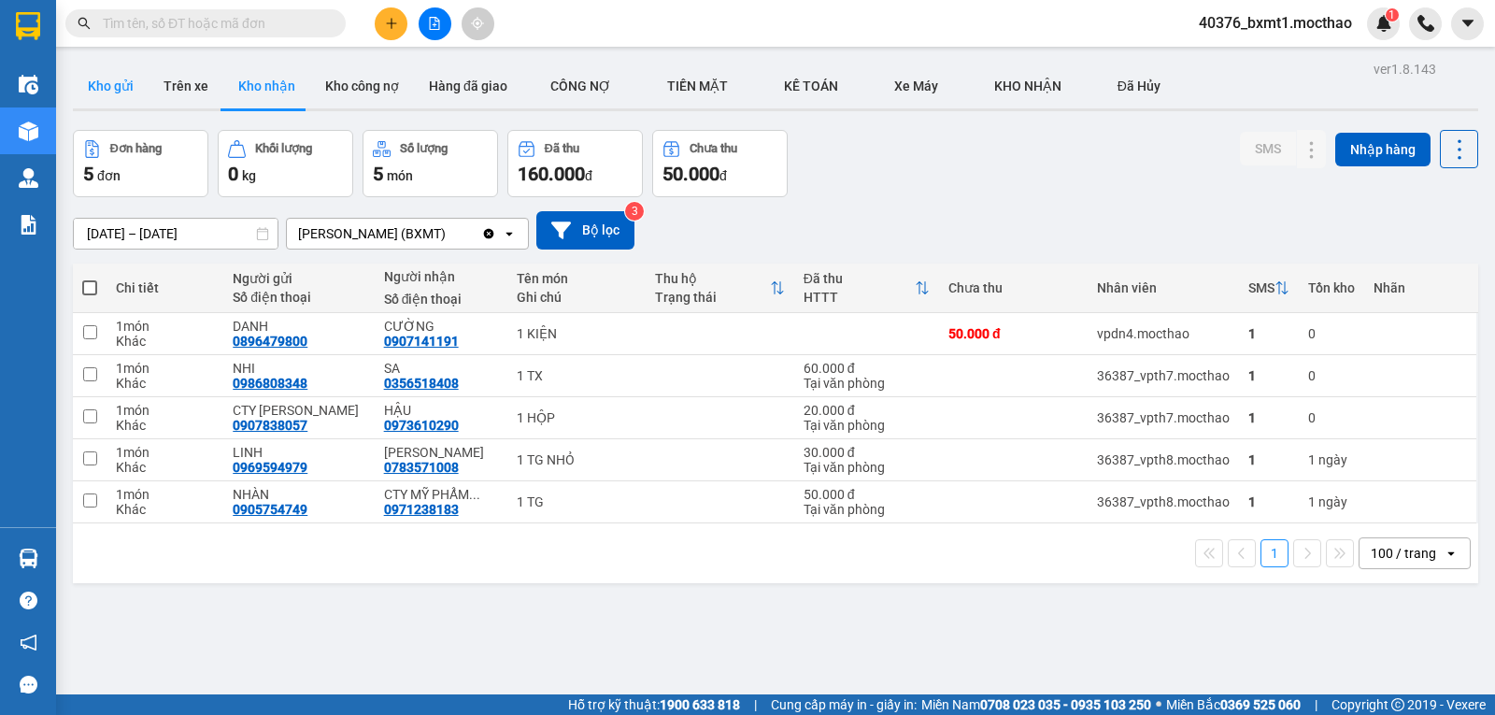
click at [110, 90] on button "Kho gửi" at bounding box center [111, 86] width 76 height 45
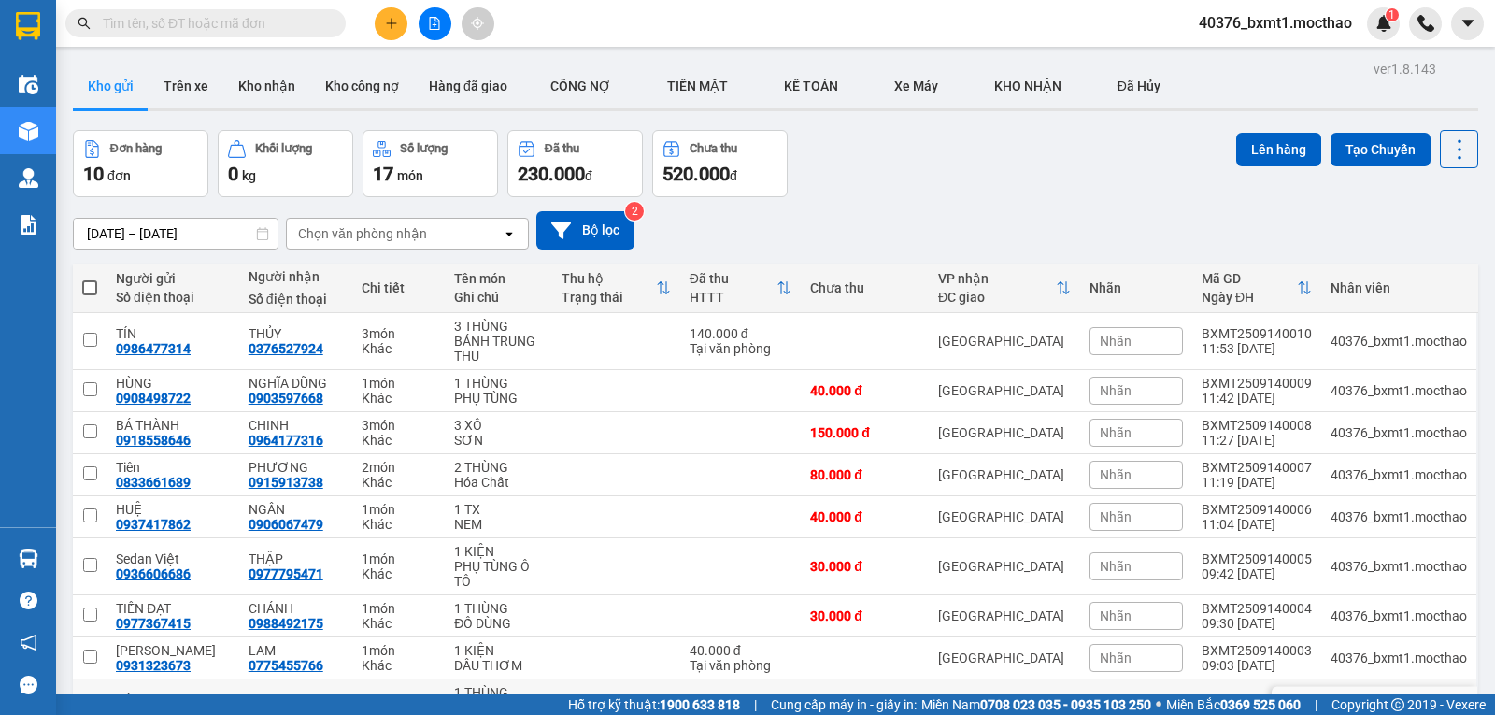
click at [849, 679] on td at bounding box center [865, 707] width 128 height 57
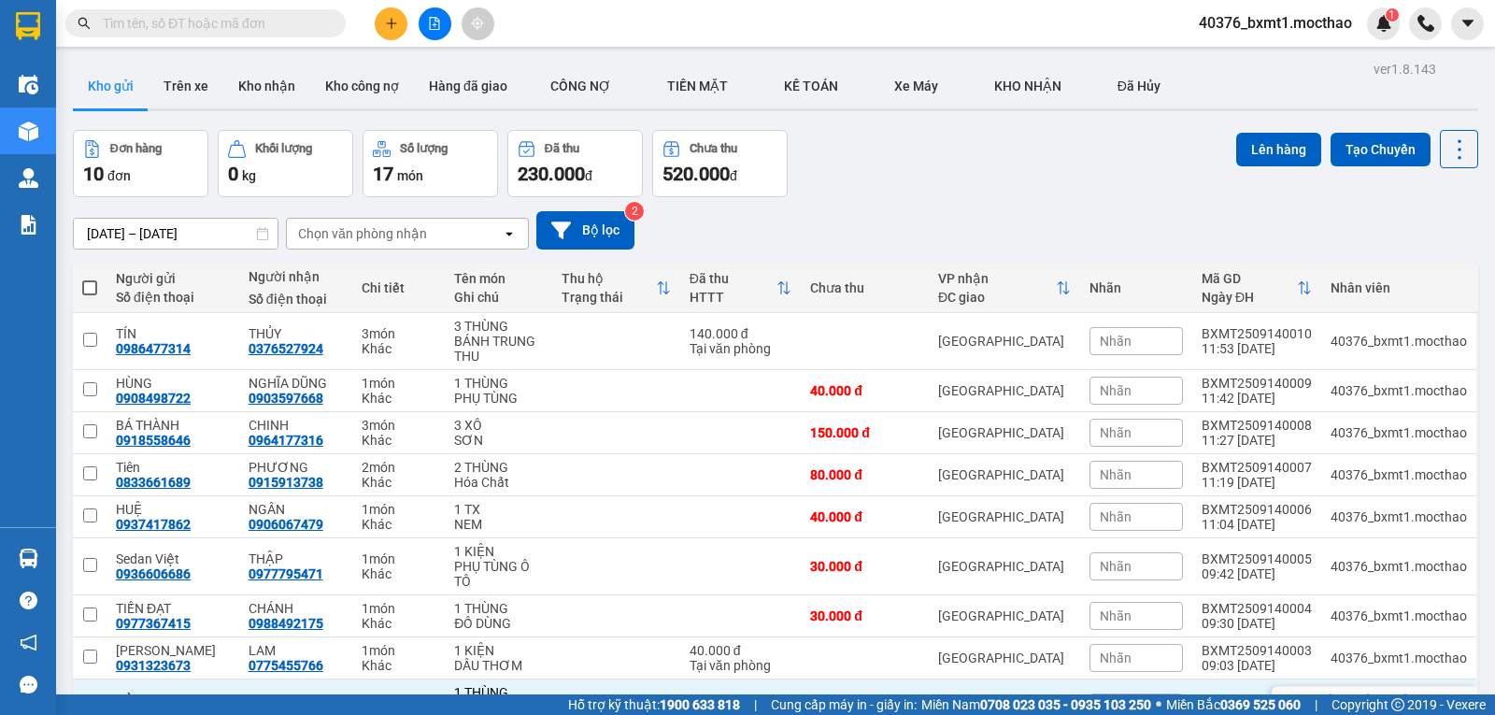
click at [849, 679] on td at bounding box center [865, 707] width 128 height 57
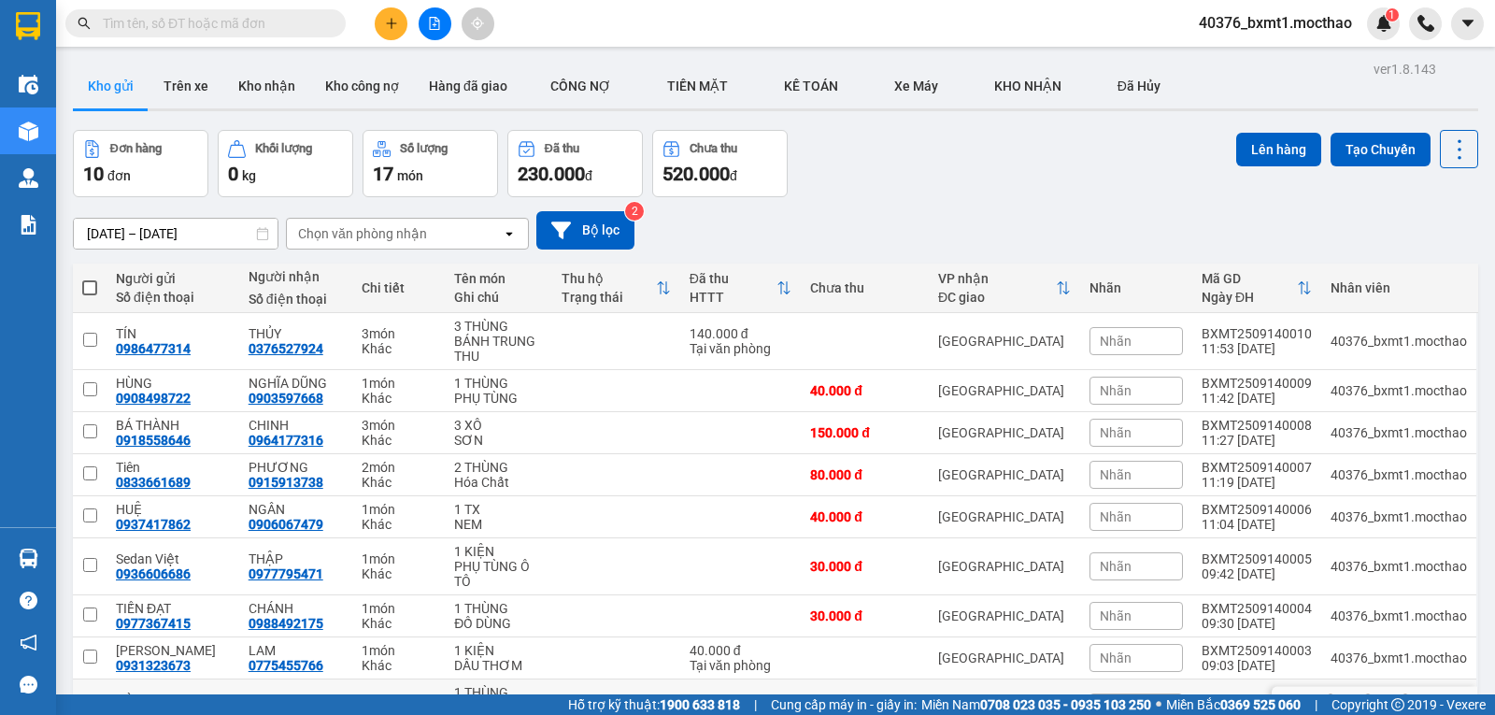
click at [840, 679] on td at bounding box center [865, 707] width 128 height 57
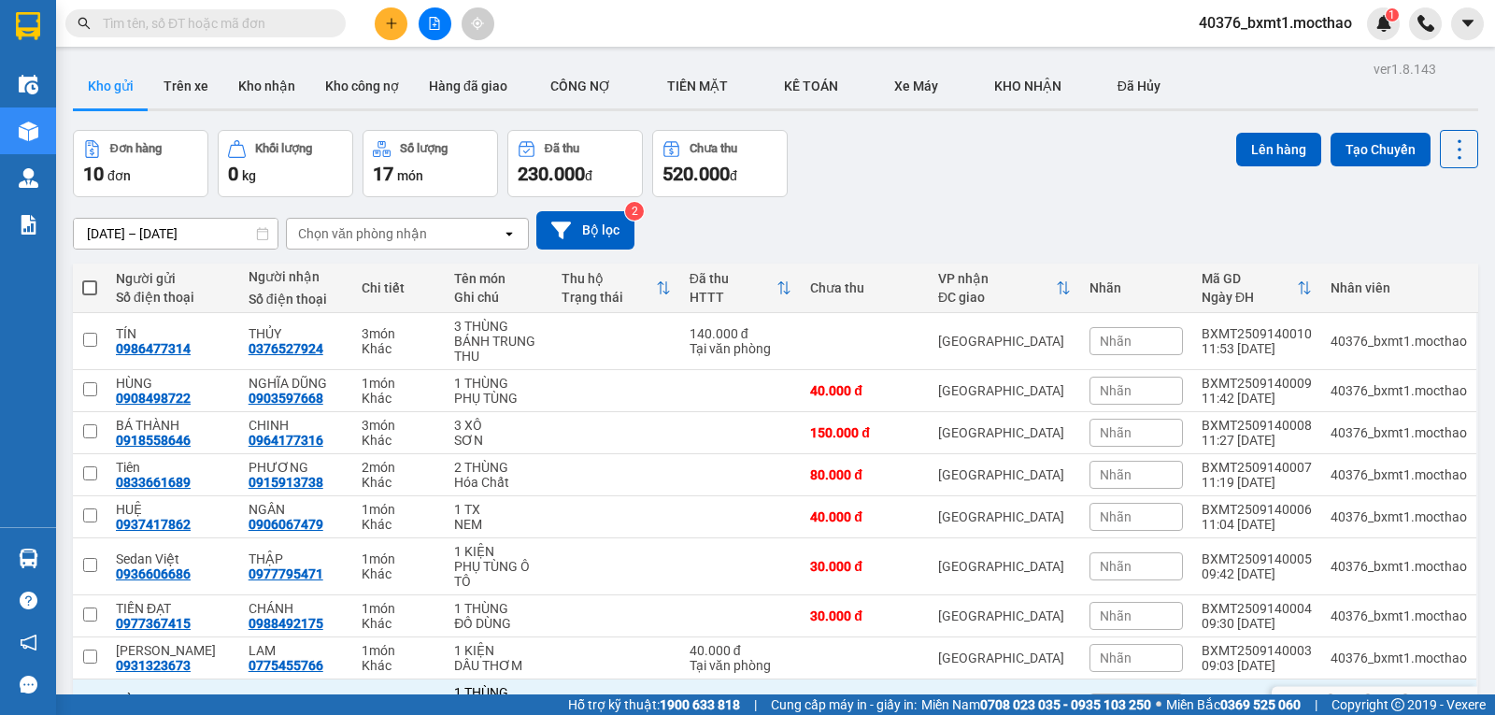
click at [840, 679] on td at bounding box center [865, 707] width 128 height 57
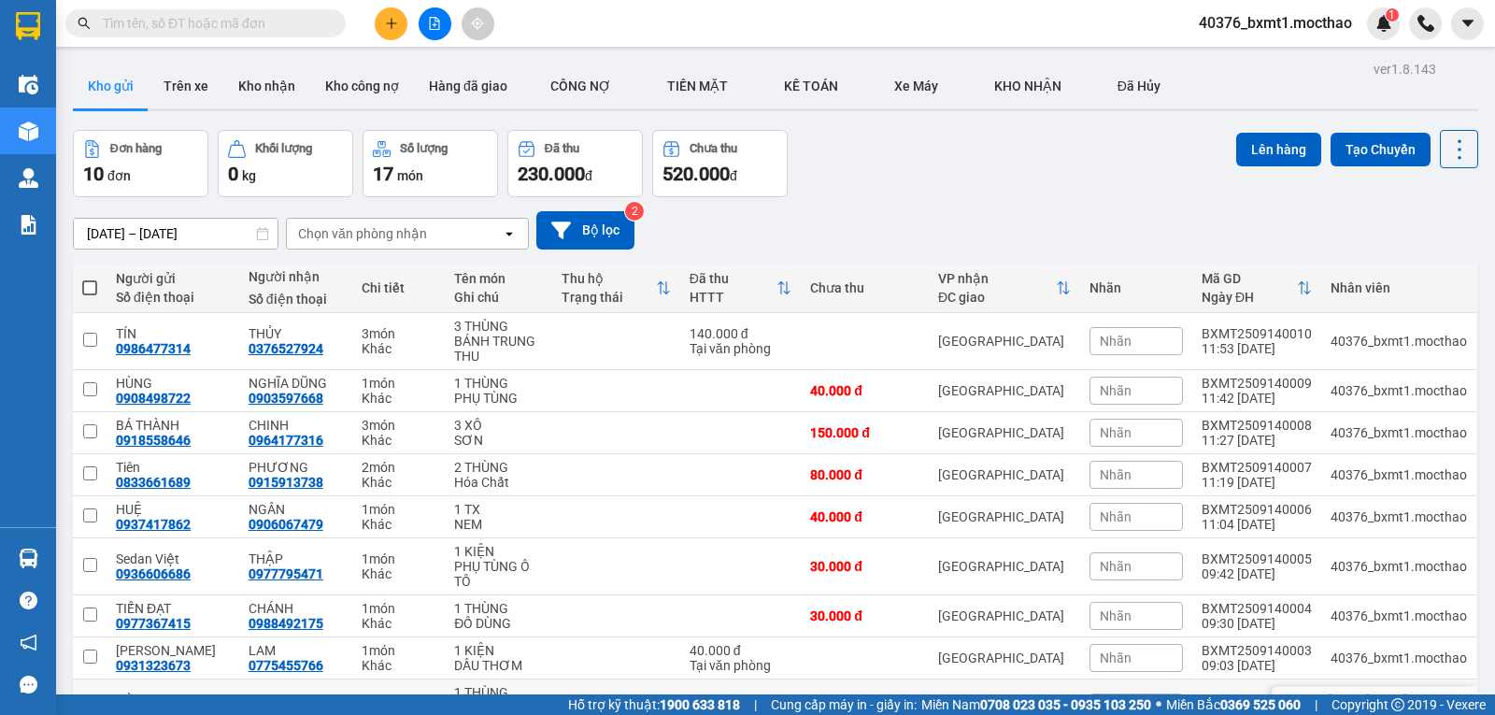
click at [1019, 700] on div "[GEOGRAPHIC_DATA]" at bounding box center [1004, 707] width 133 height 15
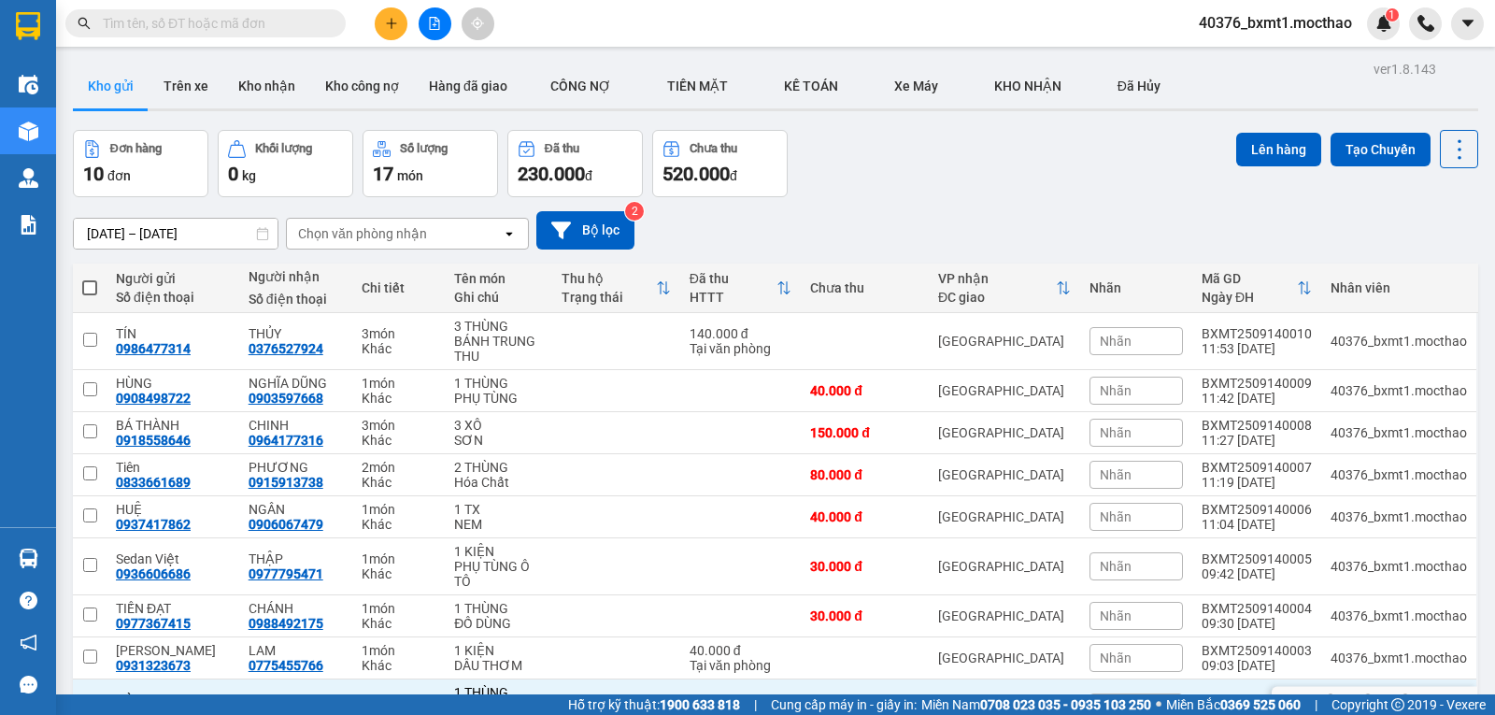
click at [1019, 700] on div "[GEOGRAPHIC_DATA]" at bounding box center [1004, 707] width 133 height 15
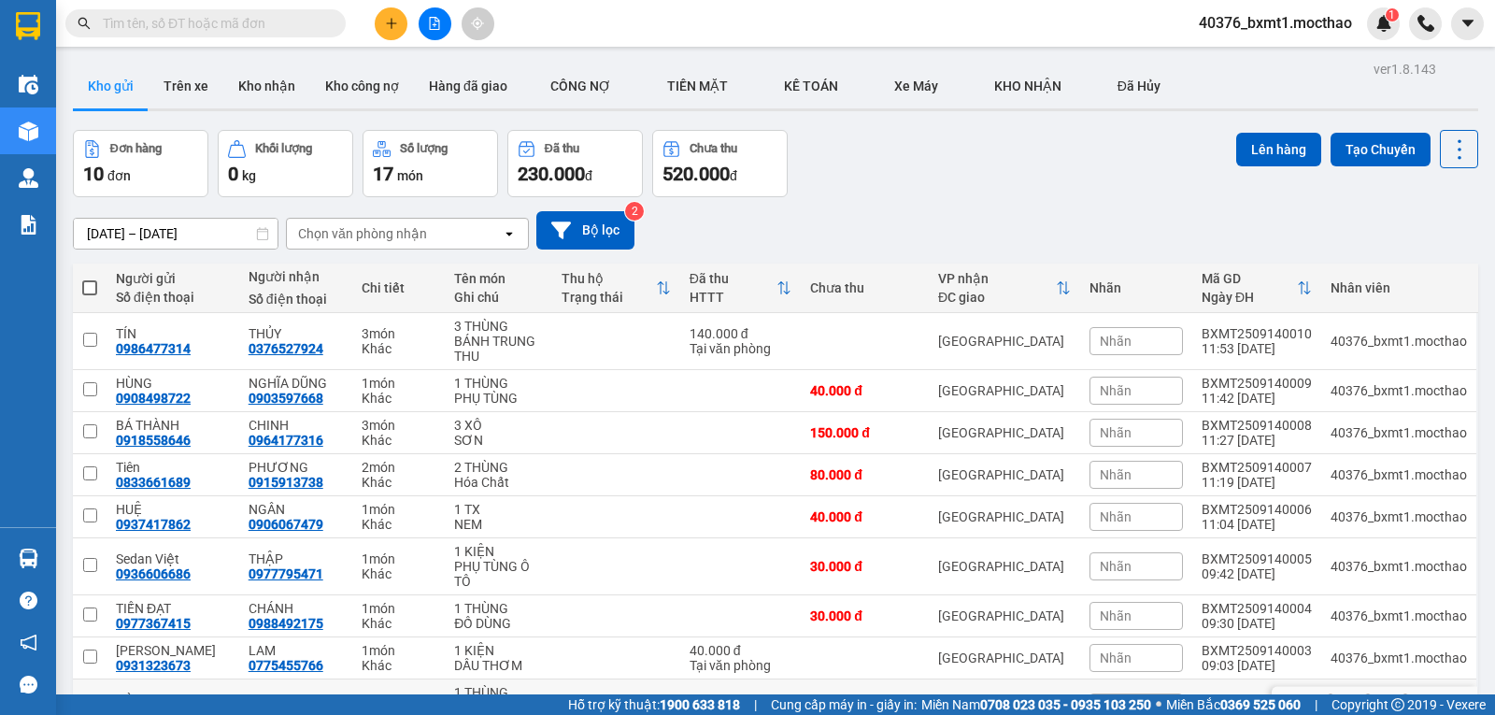
click at [828, 679] on td at bounding box center [865, 707] width 128 height 57
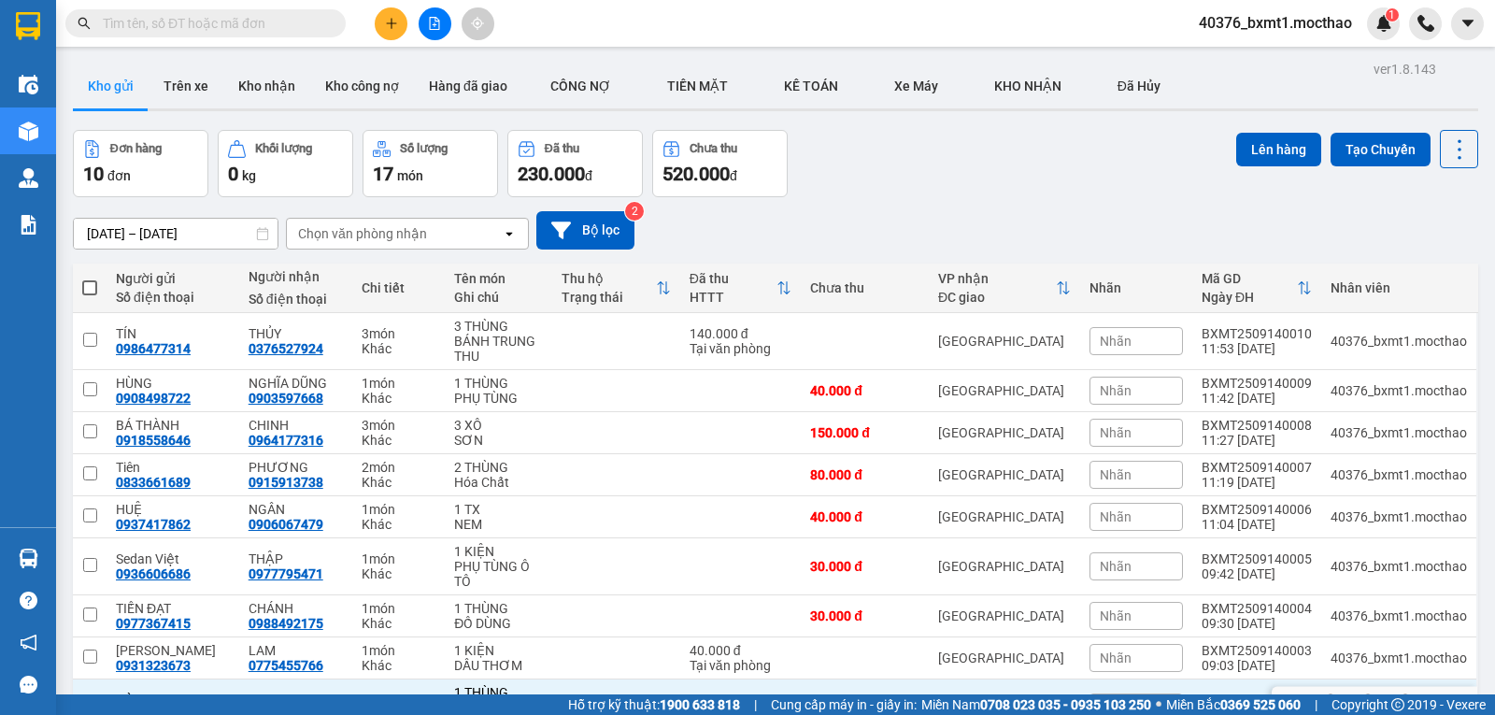
click at [828, 679] on td at bounding box center [865, 707] width 128 height 57
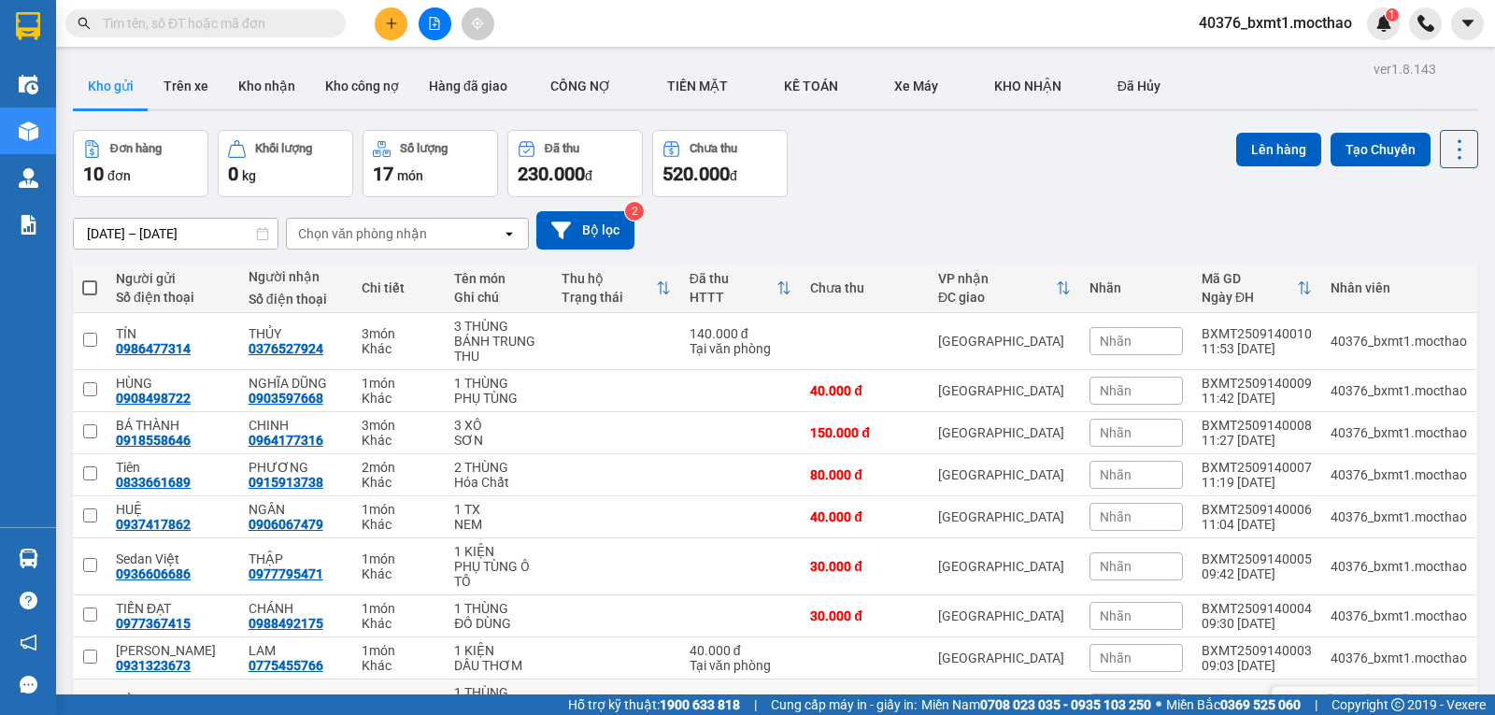
click at [1001, 700] on div "[GEOGRAPHIC_DATA]" at bounding box center [1004, 707] width 133 height 15
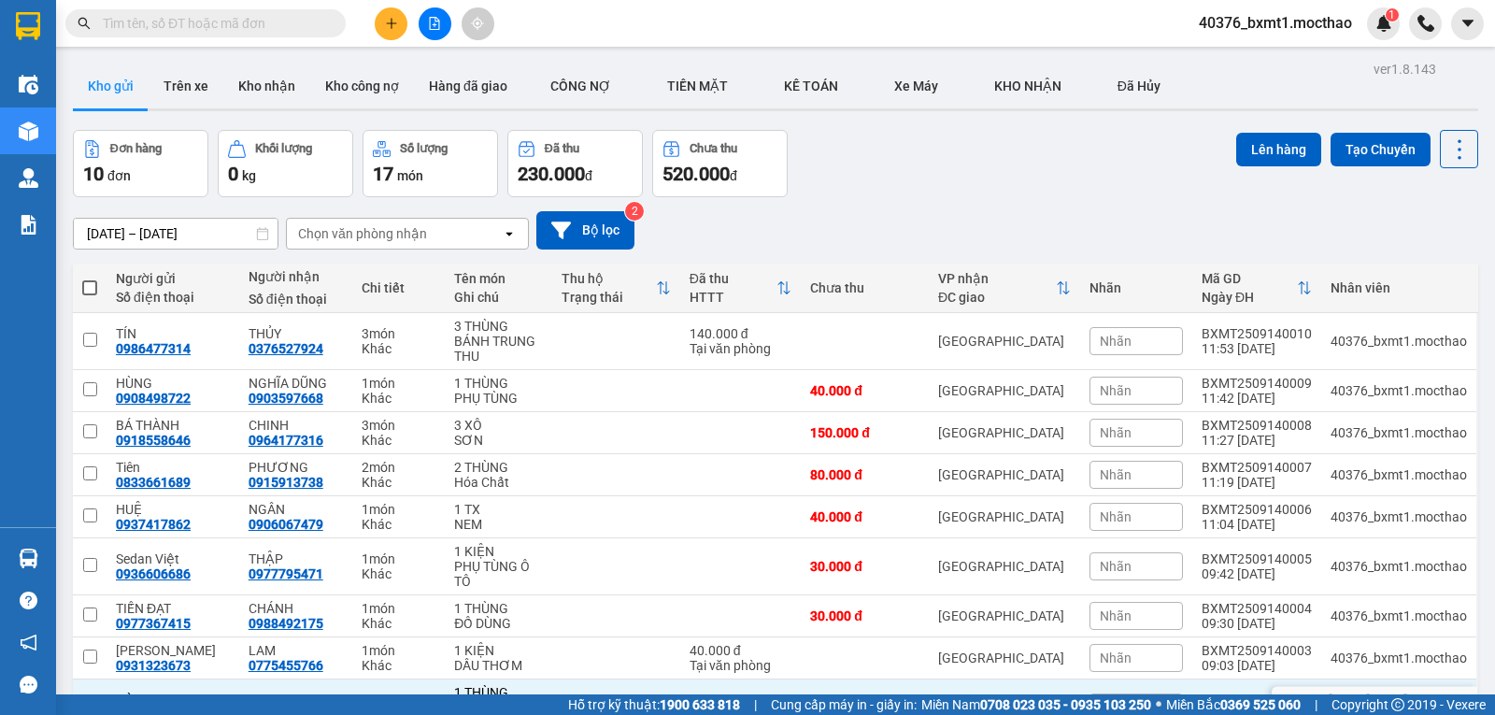
click at [1001, 700] on div "[GEOGRAPHIC_DATA]" at bounding box center [1004, 707] width 133 height 15
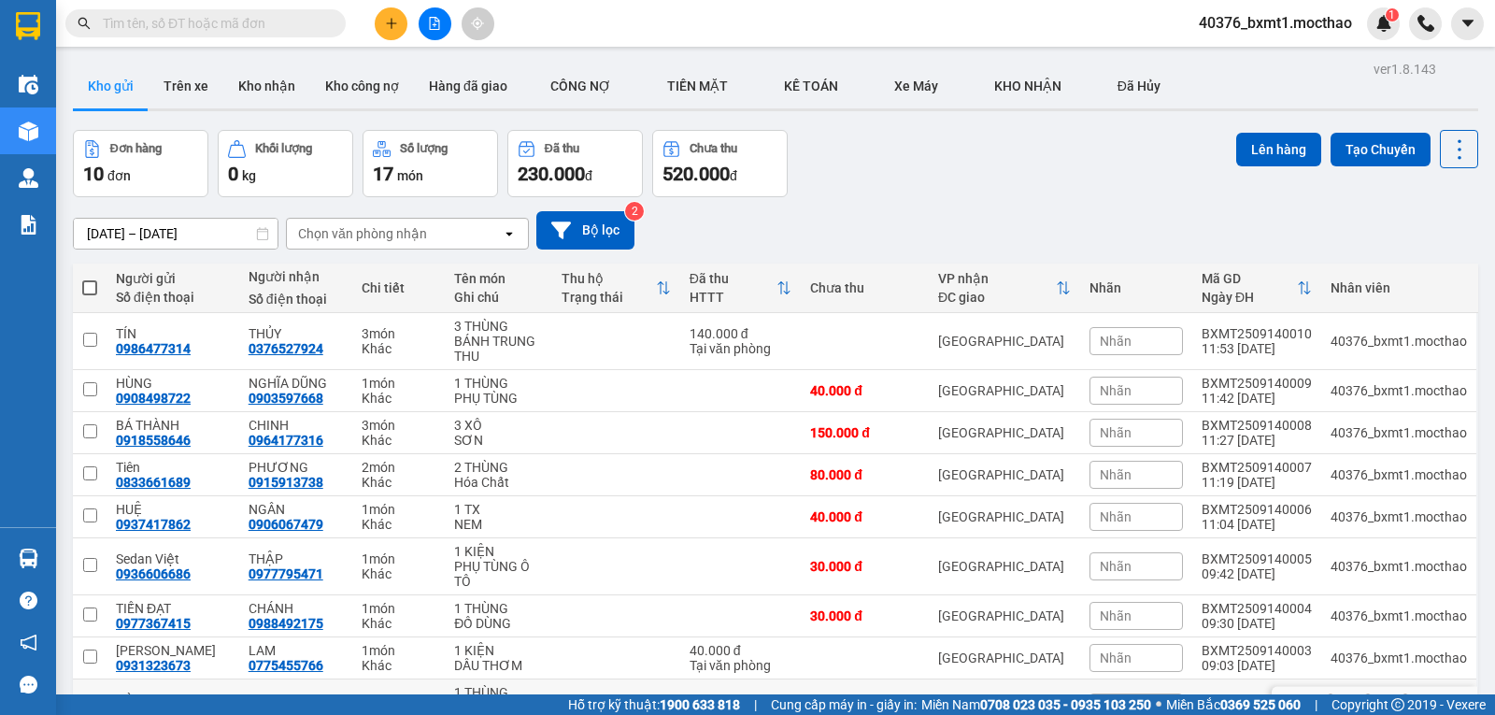
click at [860, 679] on td at bounding box center [865, 707] width 128 height 57
checkbox input "false"
click at [829, 637] on td at bounding box center [865, 658] width 128 height 42
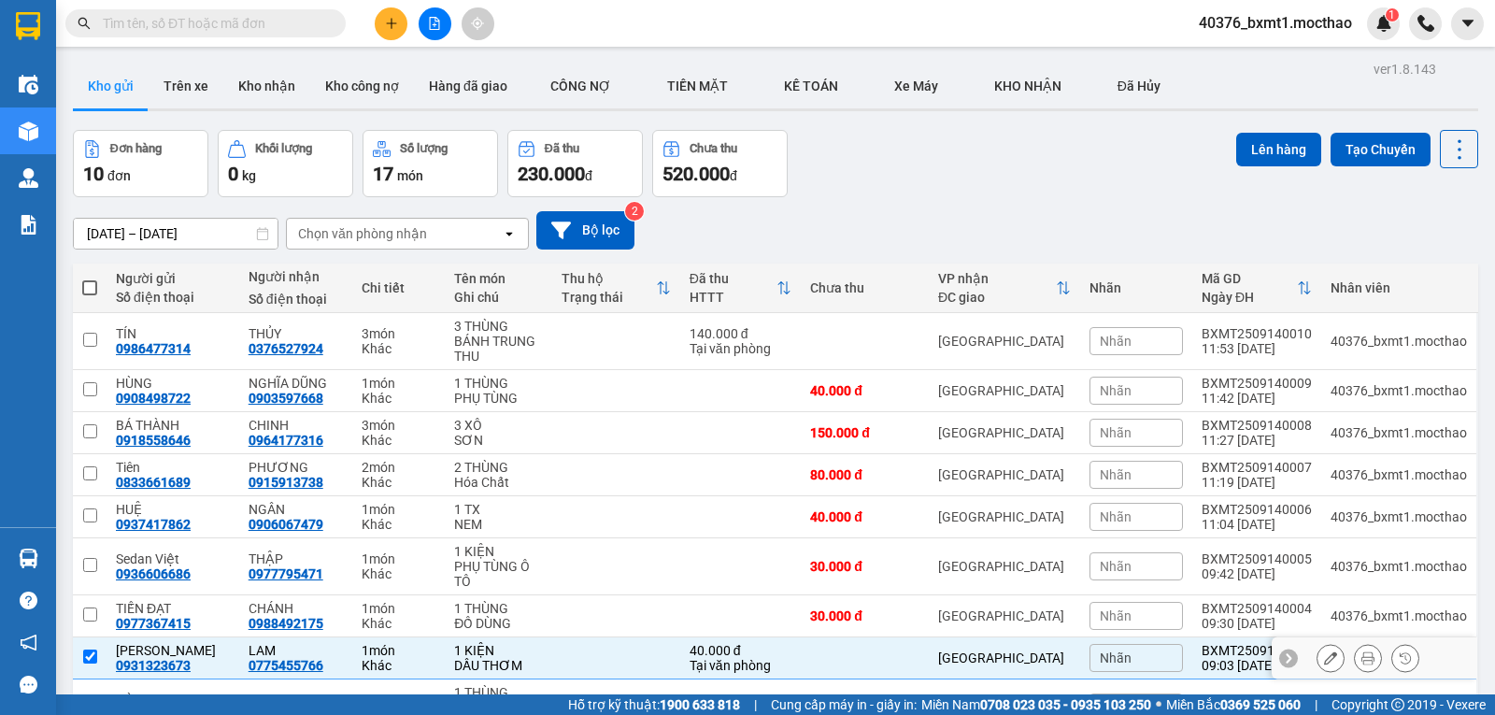
click at [829, 637] on td at bounding box center [865, 658] width 128 height 42
checkbox input "false"
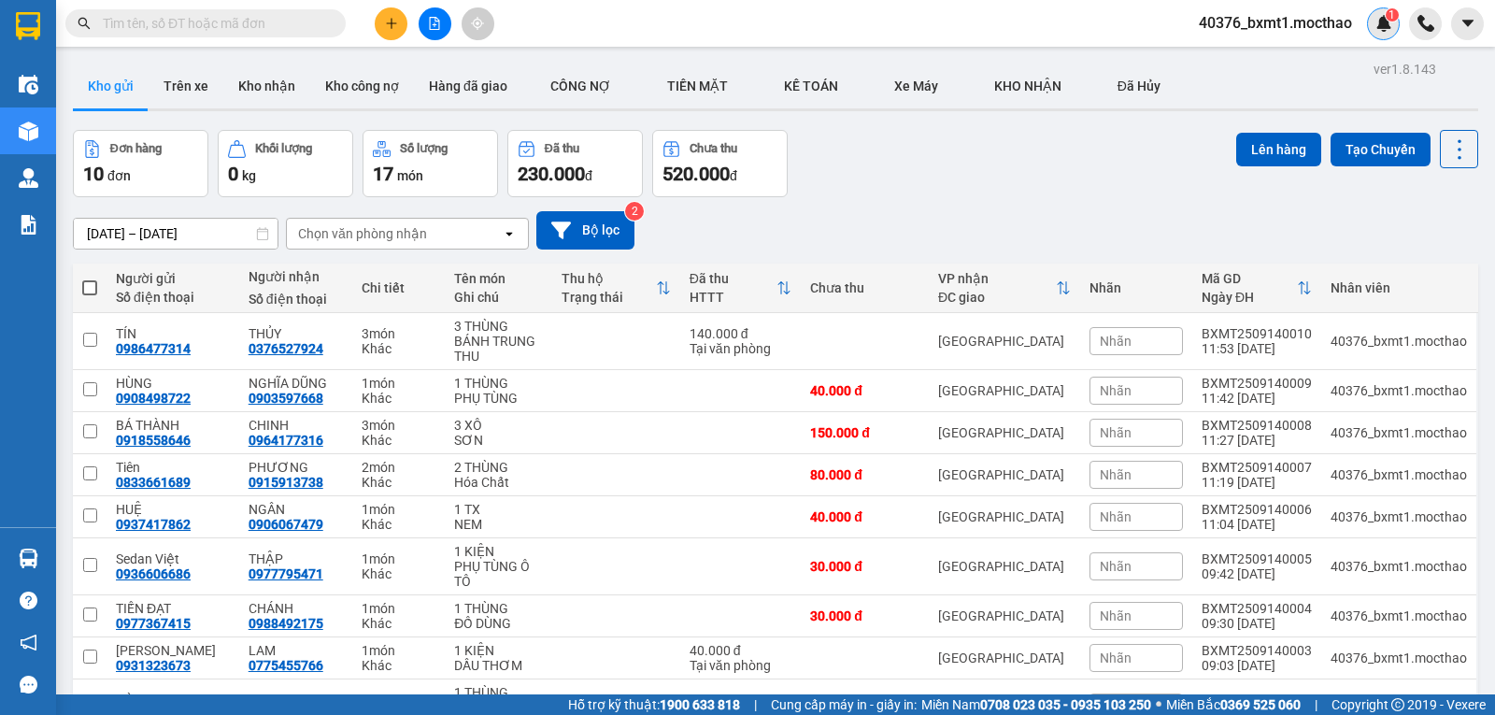
click at [1376, 18] on img at bounding box center [1383, 23] width 17 height 17
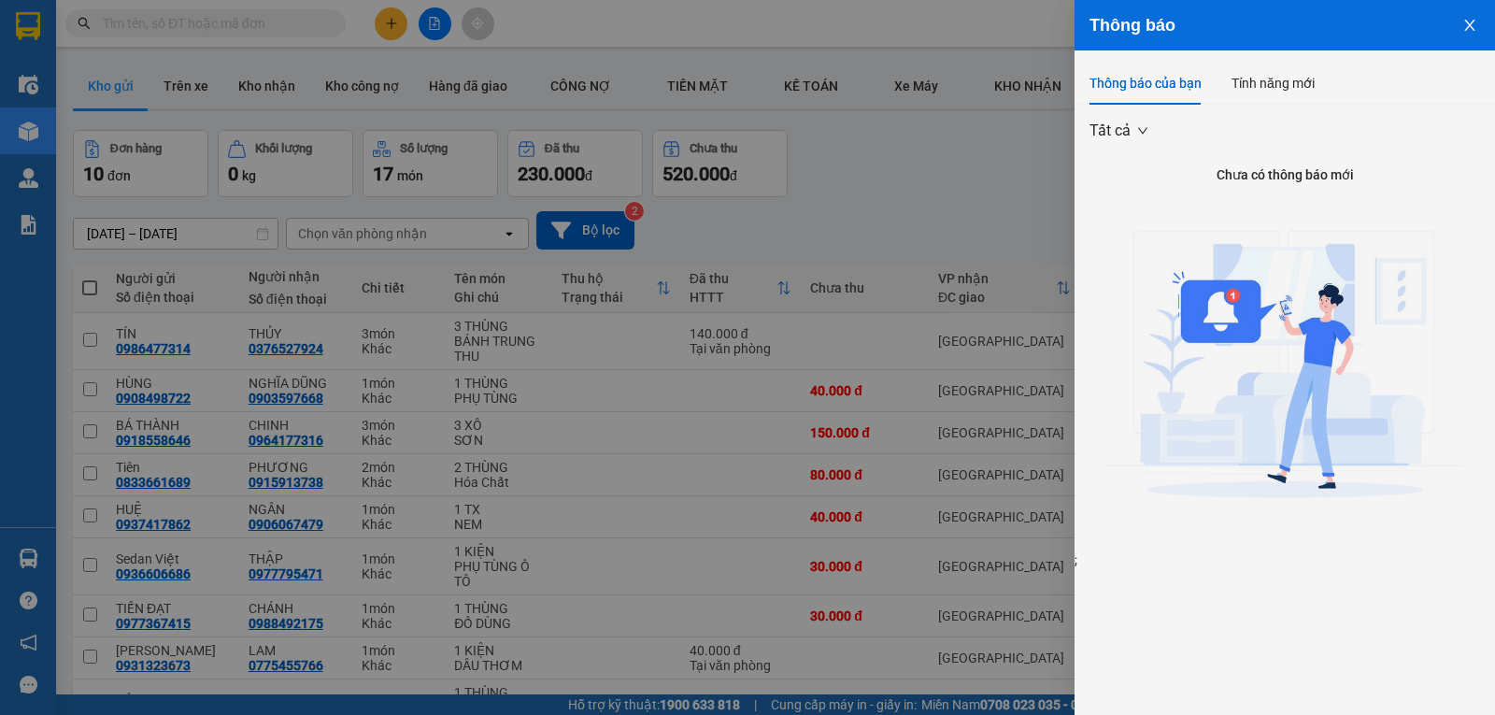
click at [986, 175] on div at bounding box center [747, 357] width 1495 height 715
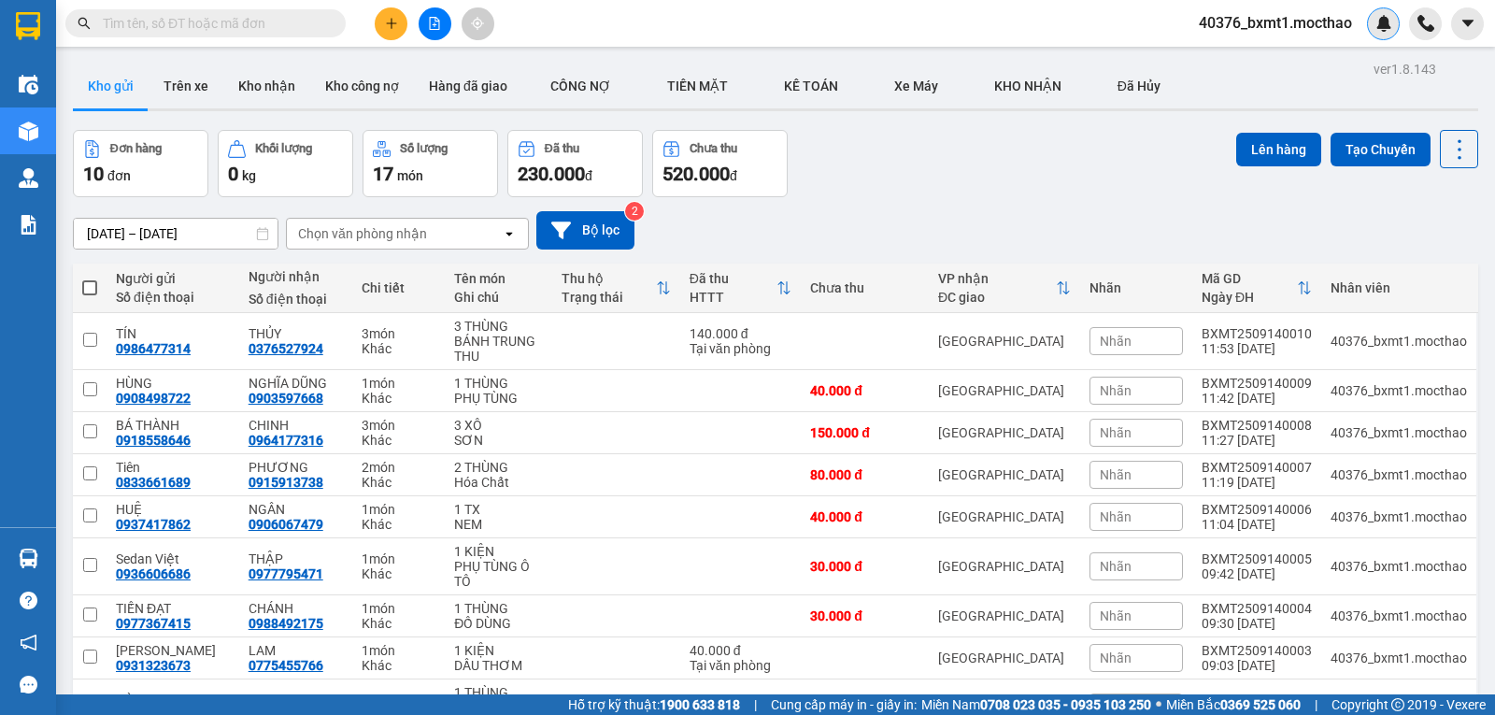
click at [1393, 23] on div at bounding box center [1383, 23] width 33 height 33
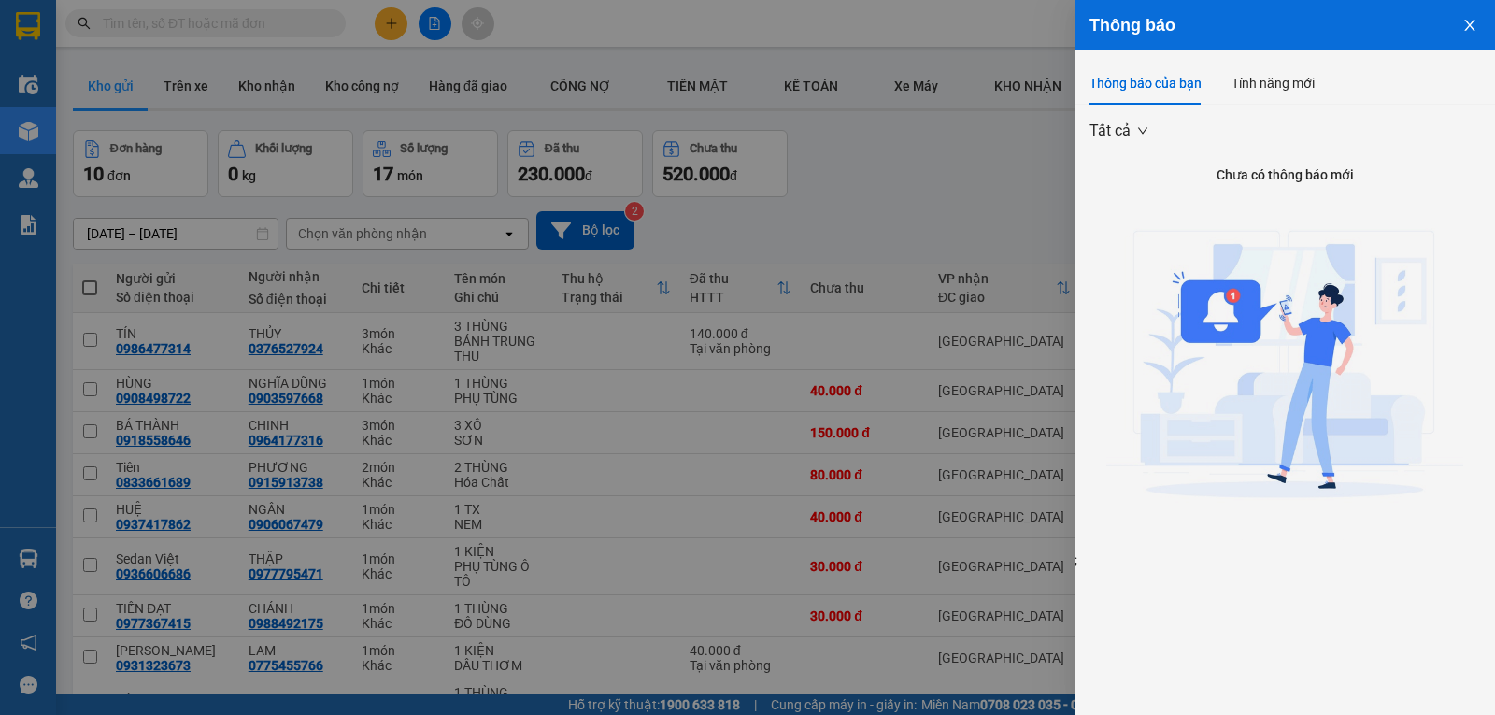
click at [1464, 25] on icon "close" at bounding box center [1469, 25] width 15 height 15
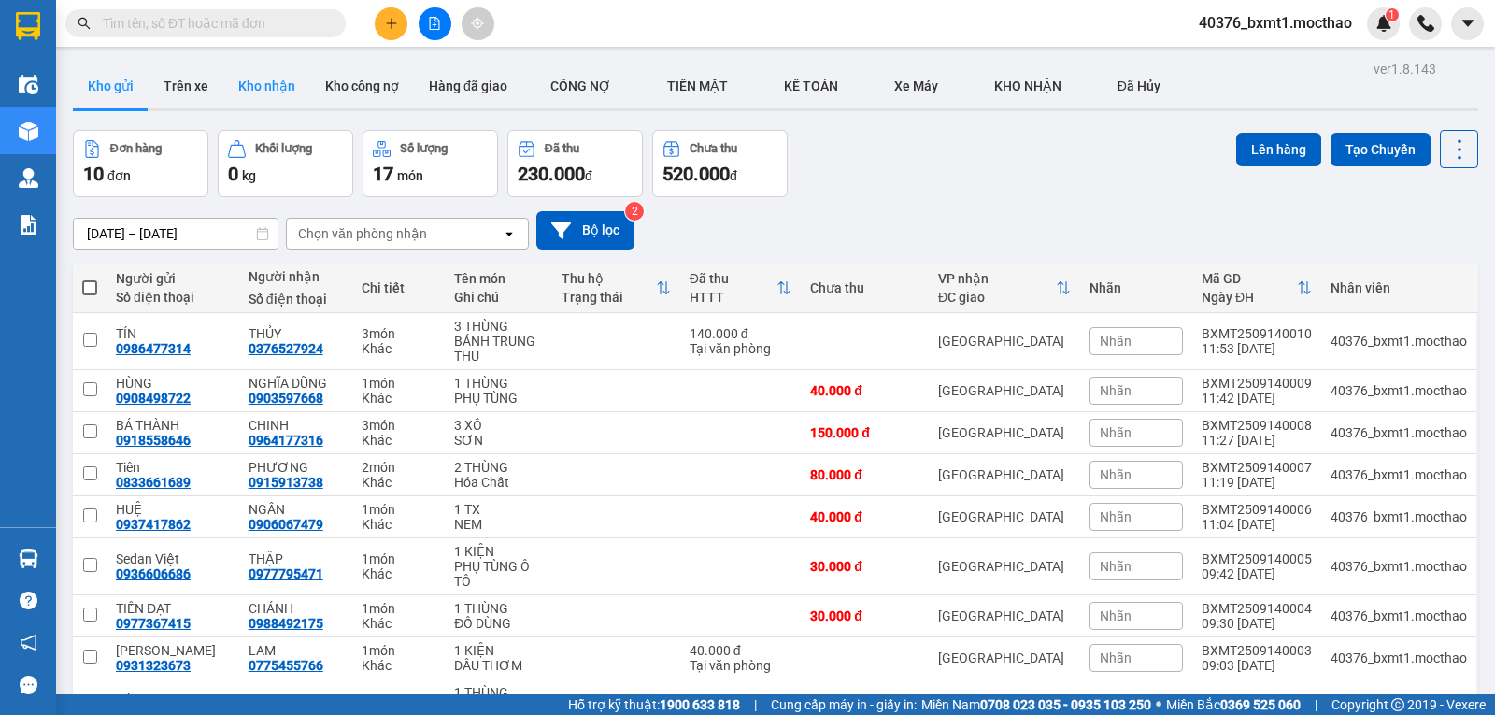
click at [268, 89] on button "Kho nhận" at bounding box center [266, 86] width 87 height 45
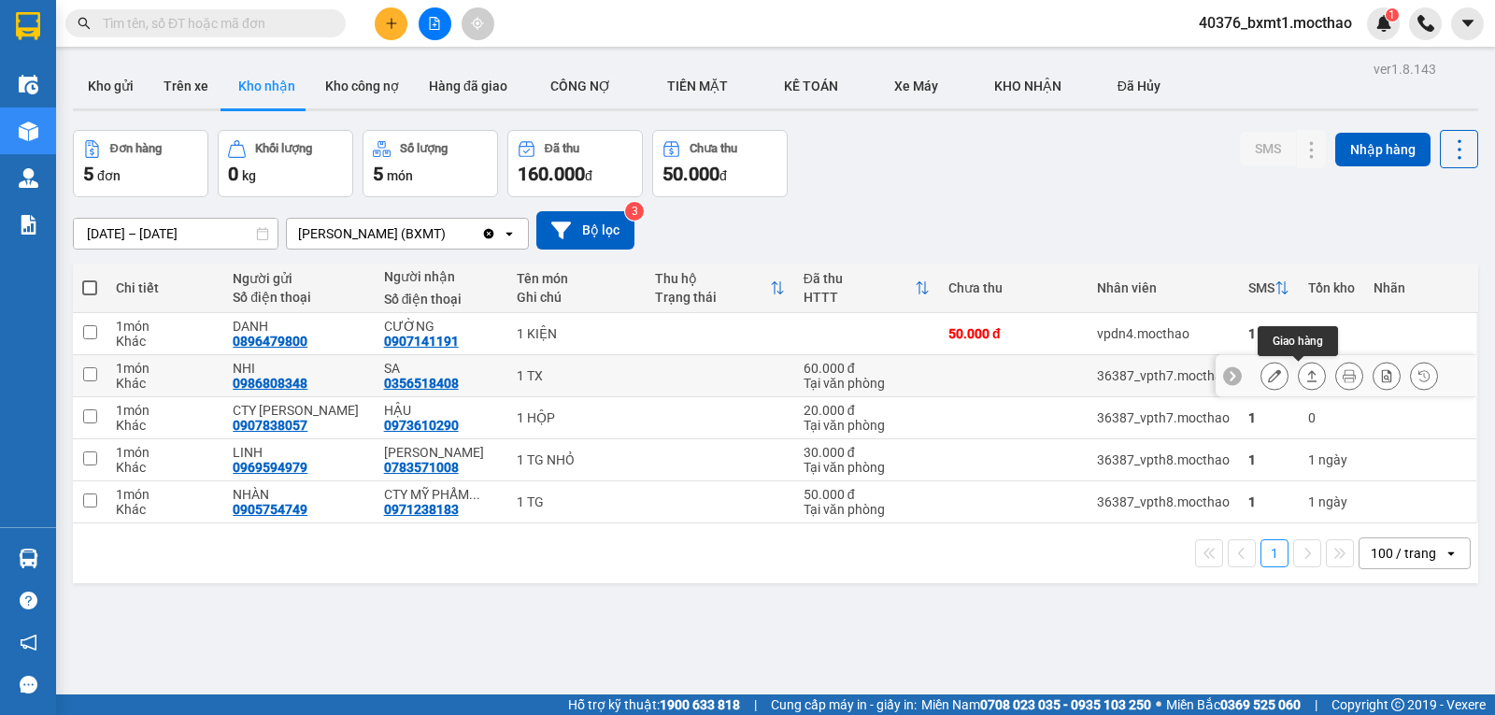
click at [1304, 378] on button at bounding box center [1311, 376] width 26 height 33
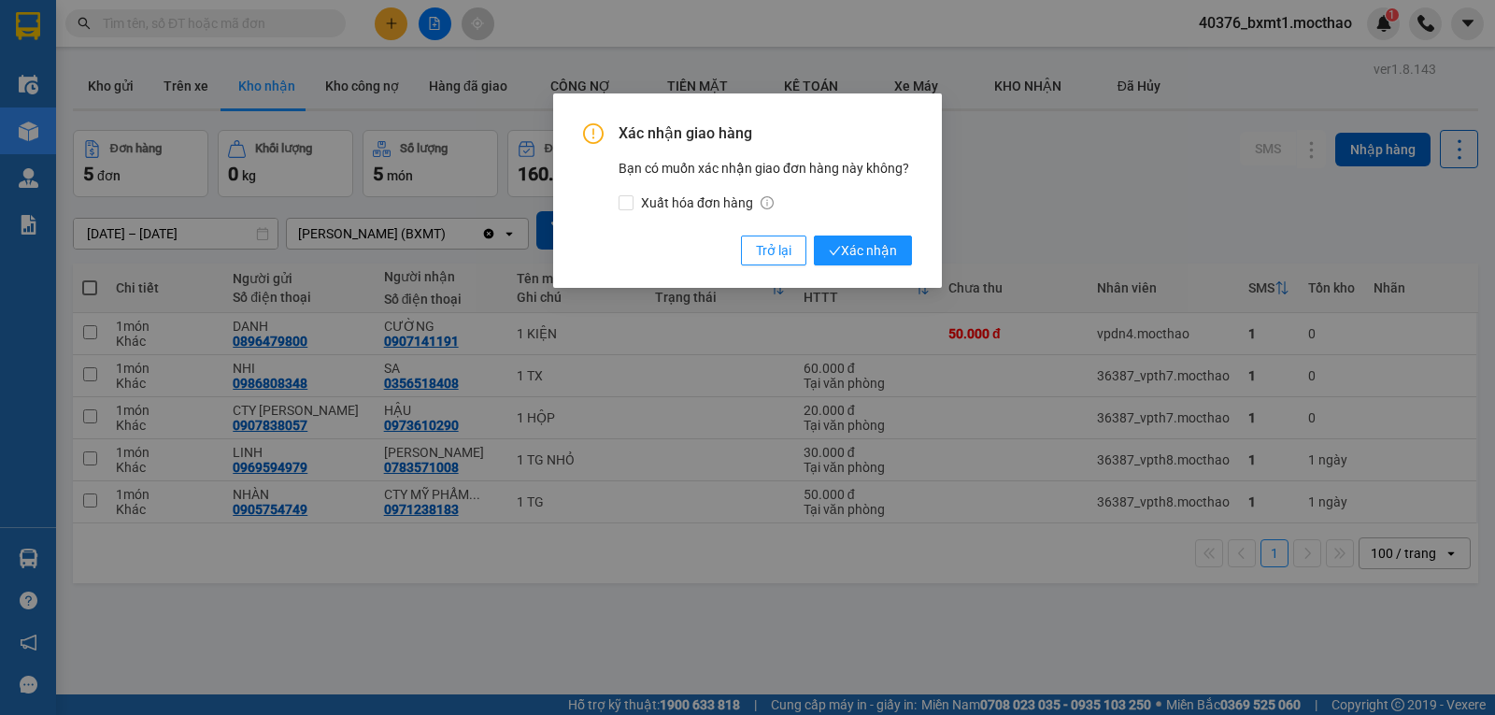
click at [861, 234] on div "Xác nhận giao hàng Bạn có muốn xác nhận giao đơn hàng này không? Xuất hóa đơn h…" at bounding box center [747, 194] width 329 height 142
click at [851, 249] on span "Xác nhận" at bounding box center [863, 250] width 68 height 21
